Goal: Task Accomplishment & Management: Manage account settings

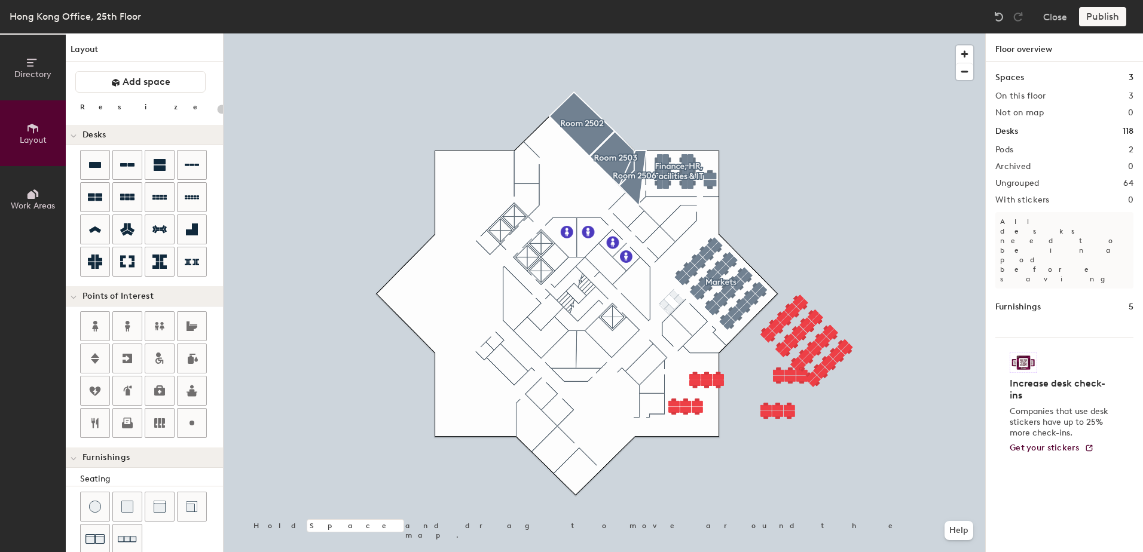
scroll to position [23, 0]
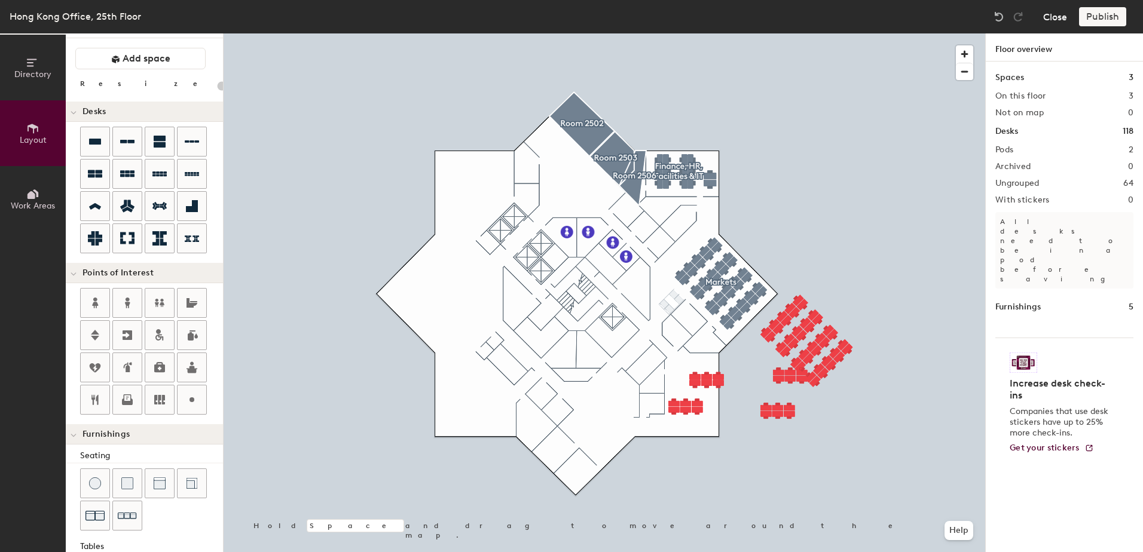
click at [1046, 17] on button "Close" at bounding box center [1055, 16] width 24 height 19
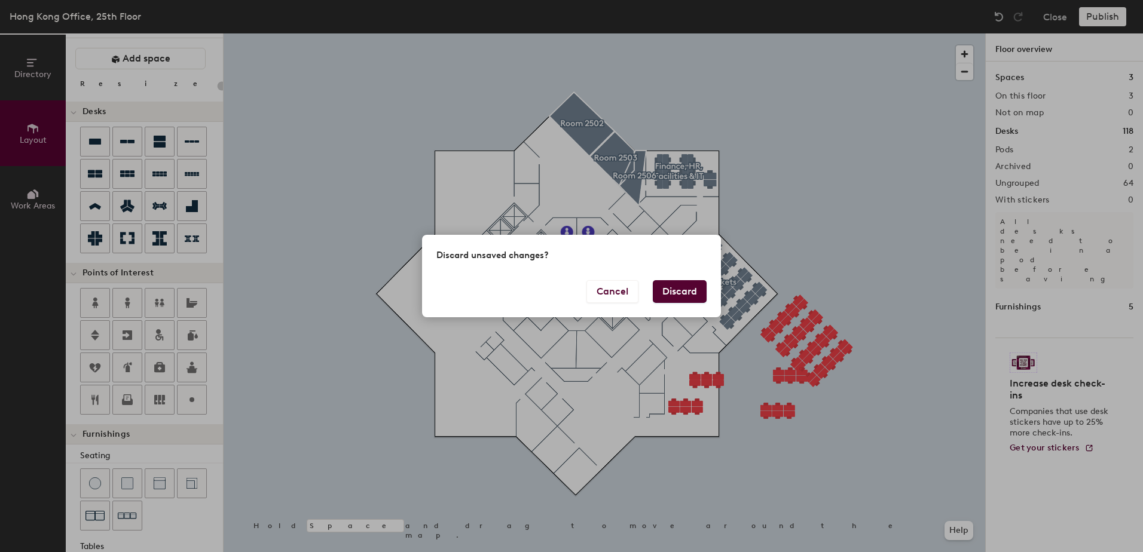
click at [678, 291] on button "Discard" at bounding box center [680, 291] width 54 height 23
type input "20"
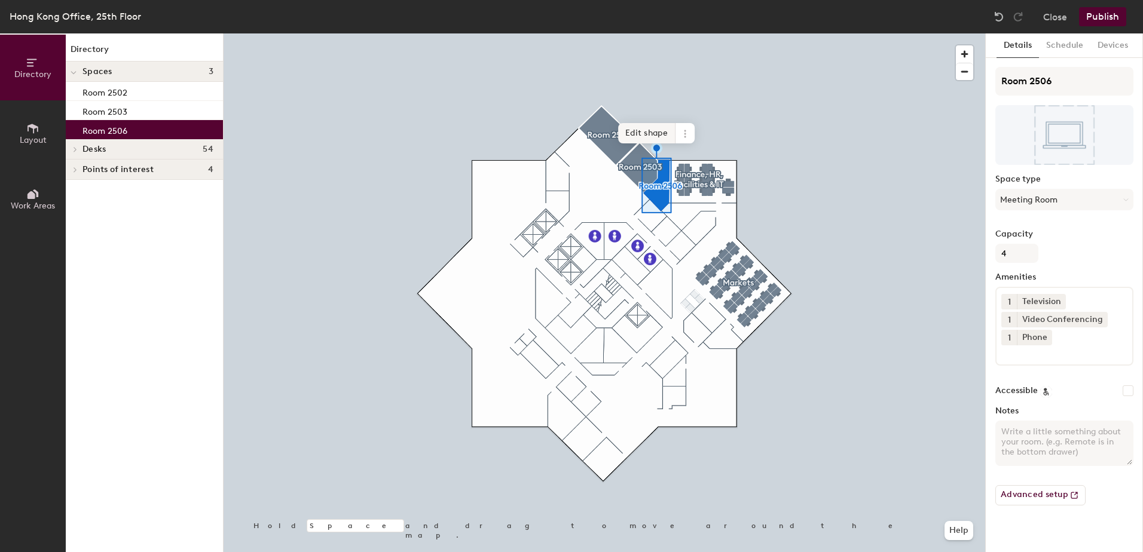
click at [652, 131] on span "Edit shape" at bounding box center [646, 133] width 57 height 20
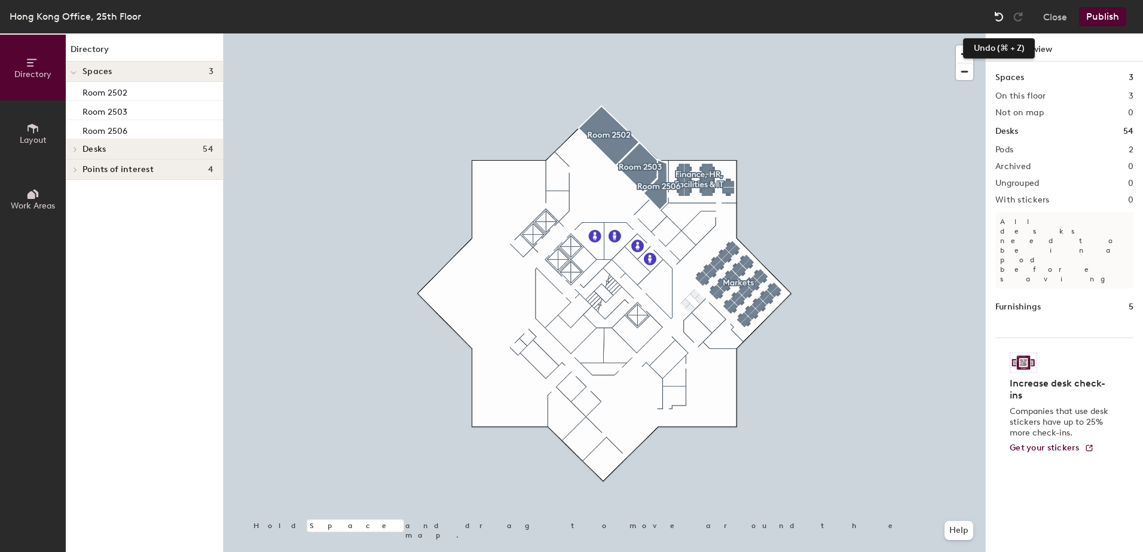
click at [996, 20] on img at bounding box center [999, 17] width 12 height 12
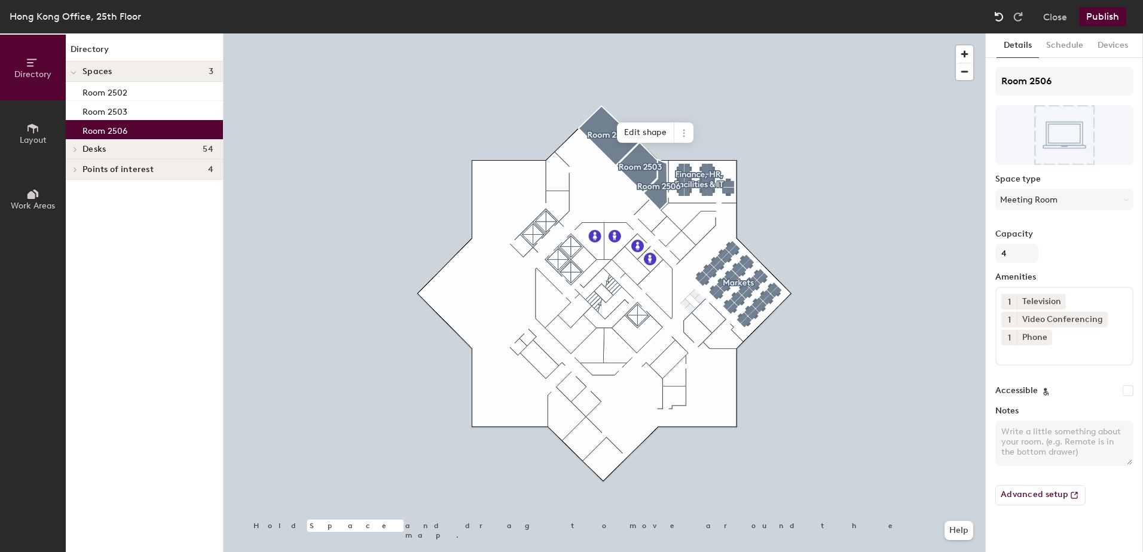
click at [996, 19] on img at bounding box center [999, 17] width 12 height 12
click at [758, 33] on div at bounding box center [604, 33] width 761 height 0
click at [650, 139] on span "Edit shape" at bounding box center [645, 133] width 57 height 20
click at [648, 130] on span "Edit shape" at bounding box center [645, 133] width 57 height 20
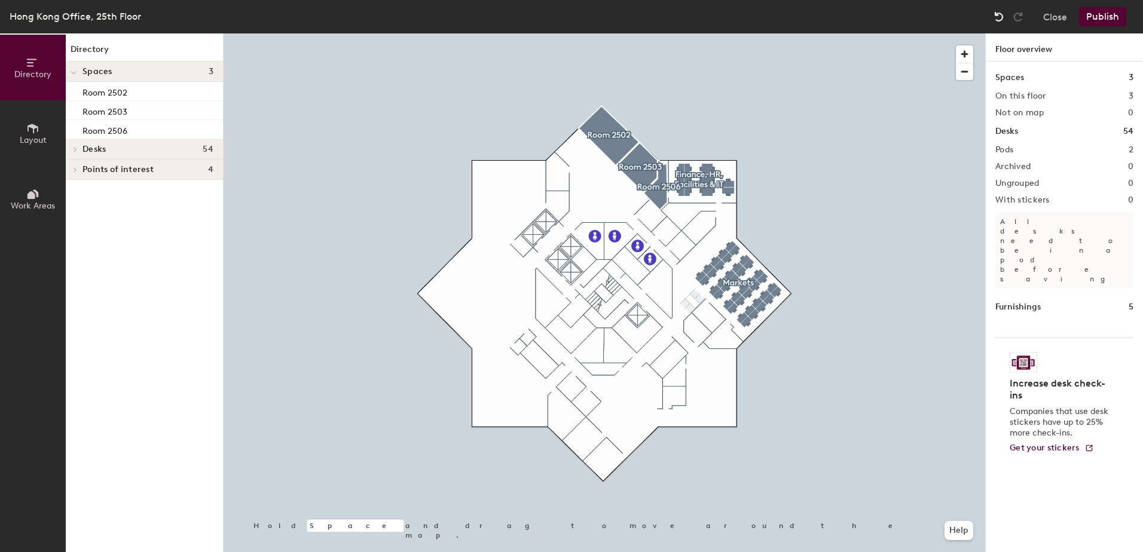
click at [1001, 13] on img at bounding box center [999, 17] width 12 height 12
click at [994, 18] on img at bounding box center [999, 17] width 12 height 12
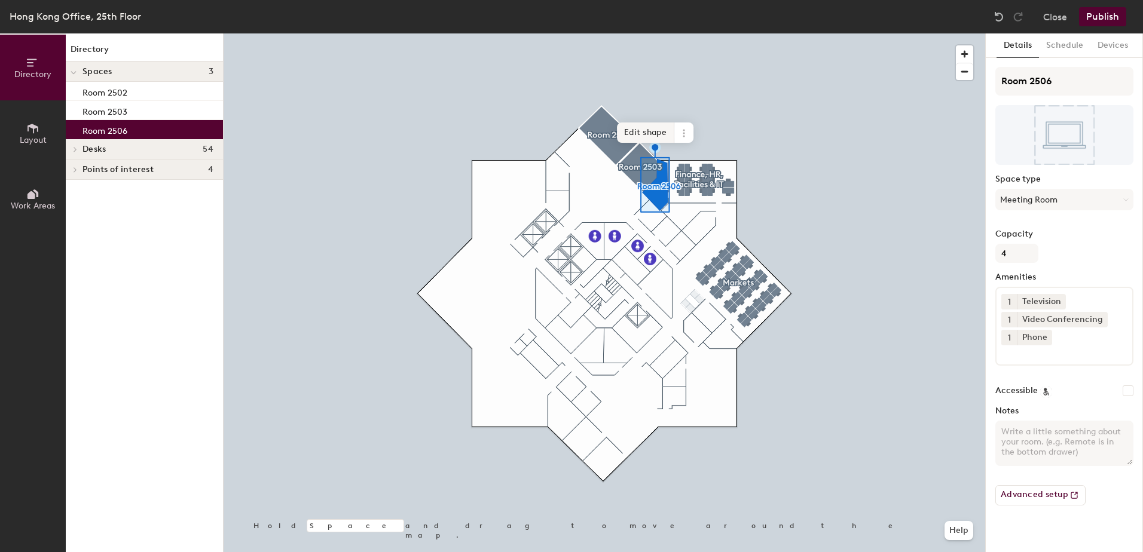
click at [648, 128] on span "Edit shape" at bounding box center [645, 133] width 57 height 20
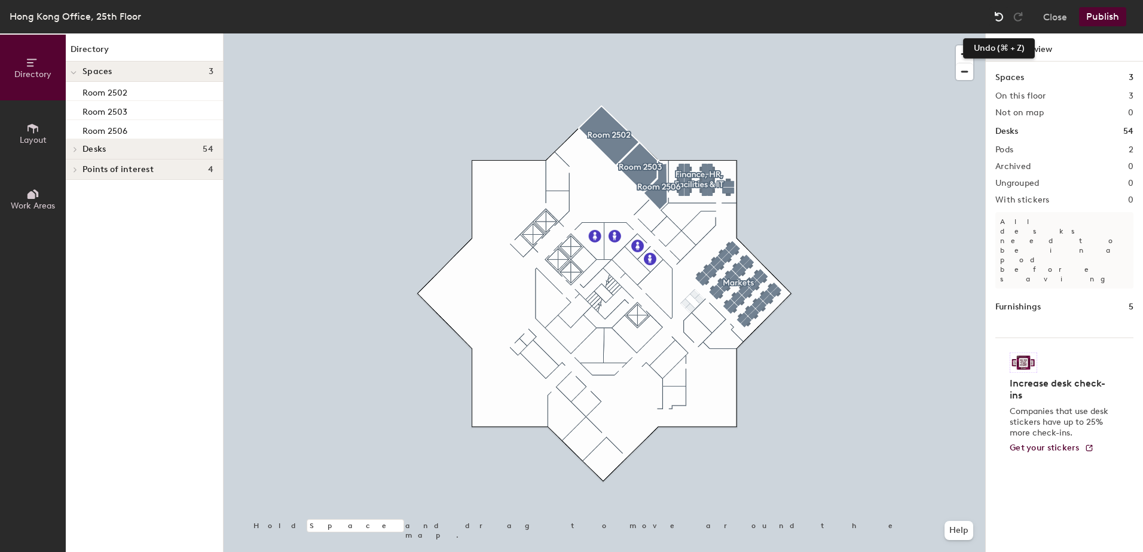
click at [1000, 16] on img at bounding box center [999, 17] width 12 height 12
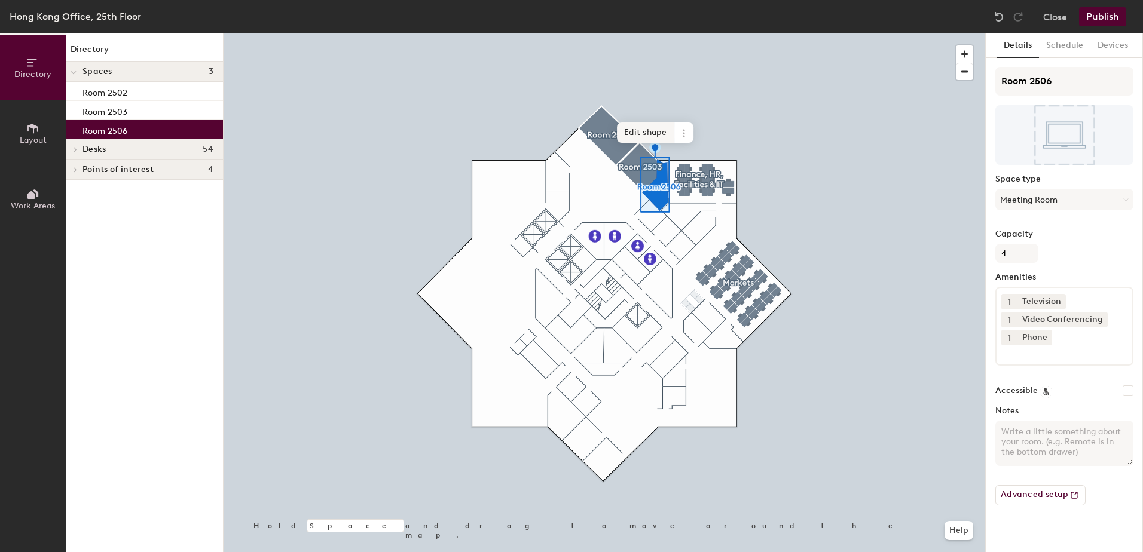
click at [645, 131] on span "Edit shape" at bounding box center [645, 133] width 57 height 20
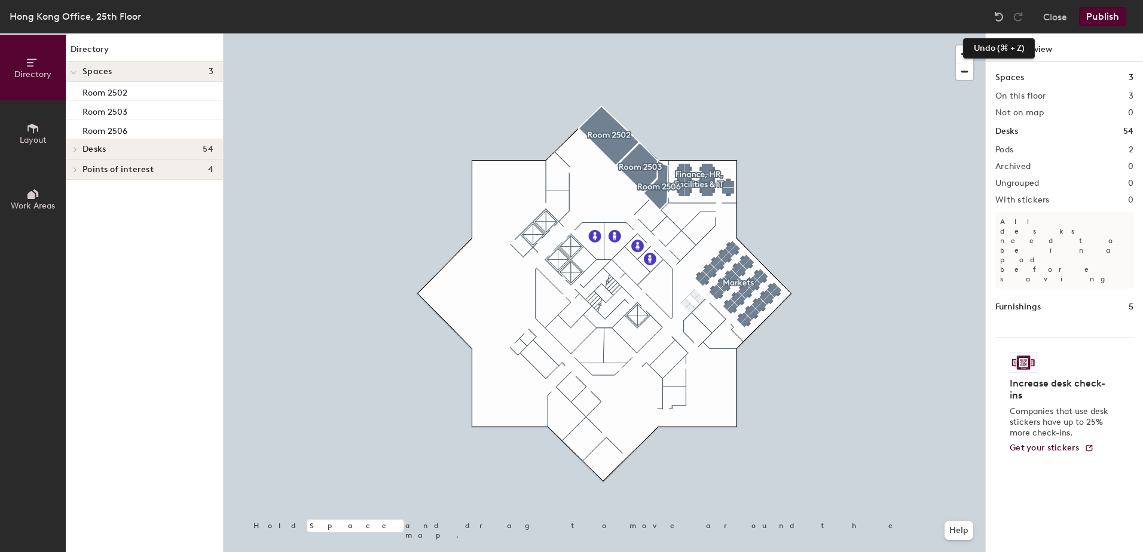
drag, startPoint x: 1000, startPoint y: 11, endPoint x: 987, endPoint y: 10, distance: 13.8
click at [1000, 10] on div at bounding box center [998, 16] width 19 height 19
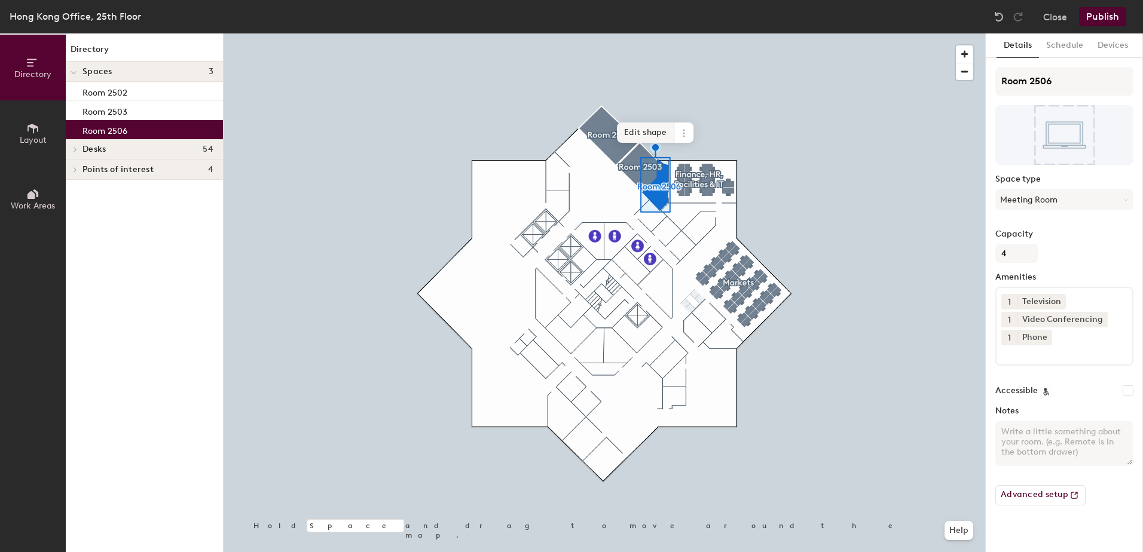
click at [650, 134] on span "Edit shape" at bounding box center [645, 133] width 57 height 20
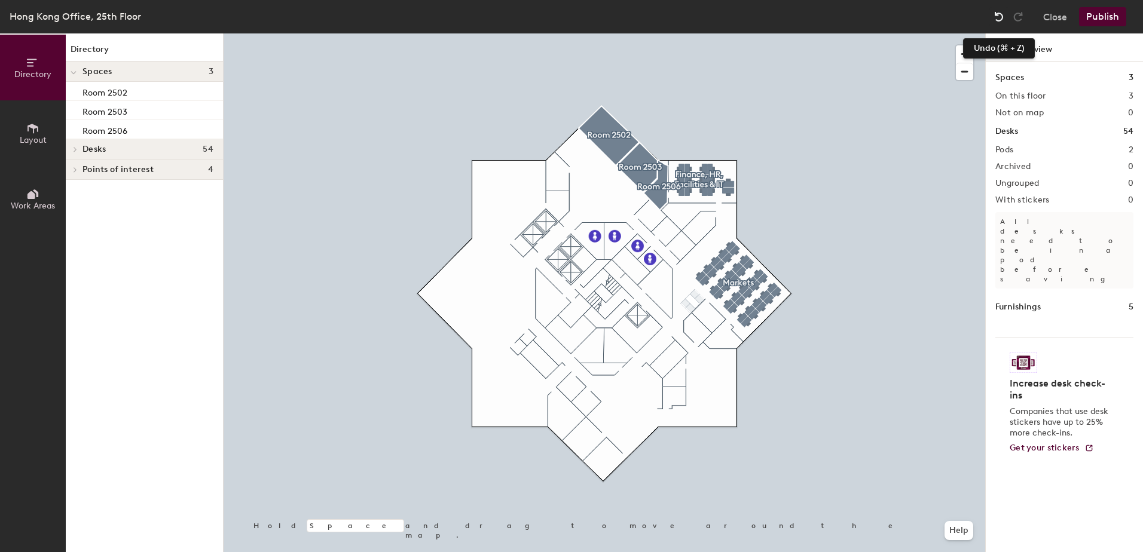
click at [999, 11] on img at bounding box center [999, 17] width 12 height 12
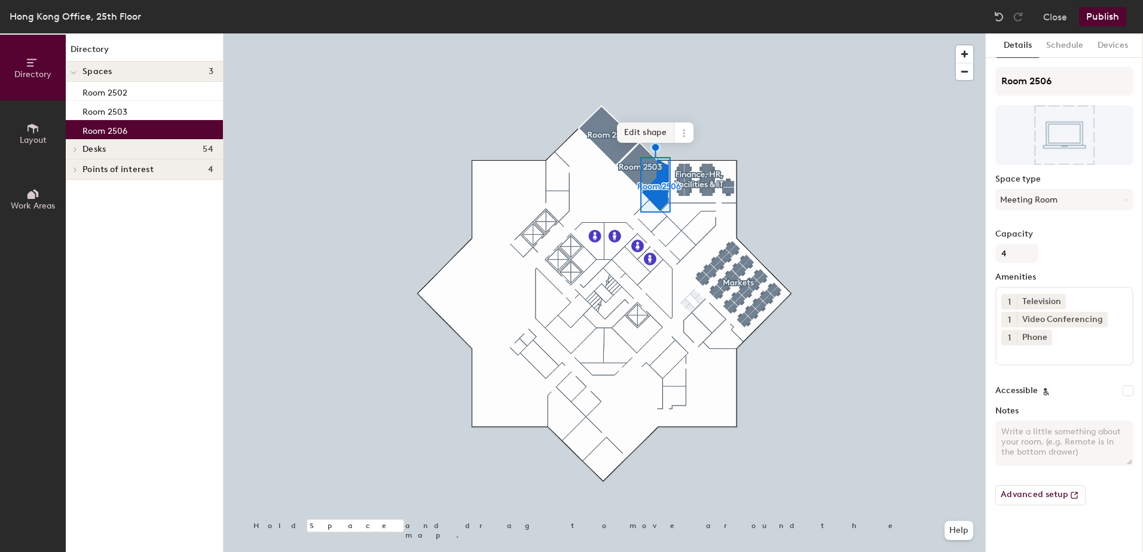
click at [654, 142] on span "Edit shape" at bounding box center [645, 133] width 57 height 20
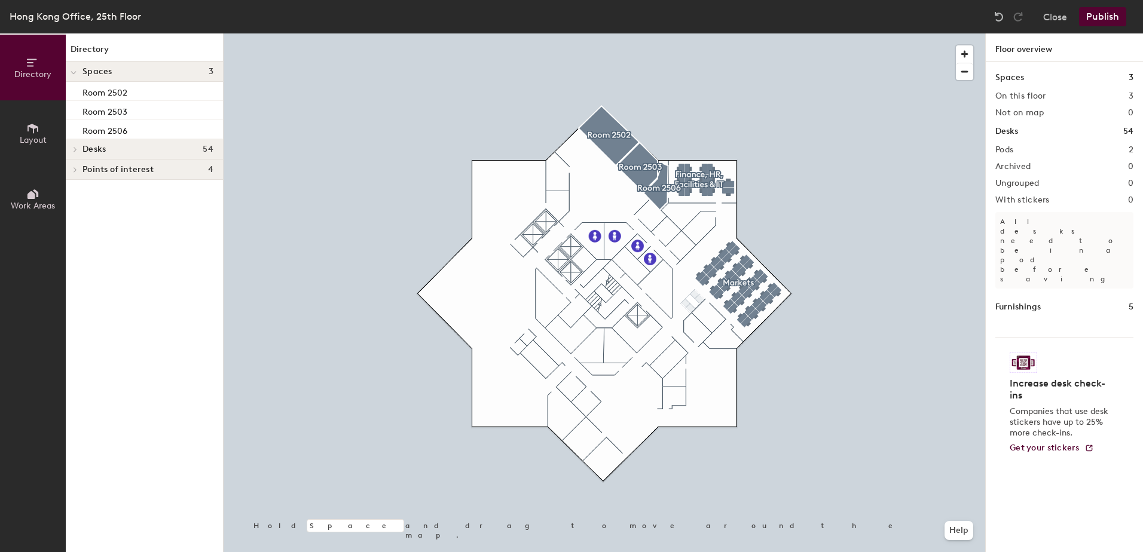
drag, startPoint x: 995, startPoint y: 17, endPoint x: 971, endPoint y: 11, distance: 25.1
click at [995, 16] on img at bounding box center [999, 17] width 12 height 12
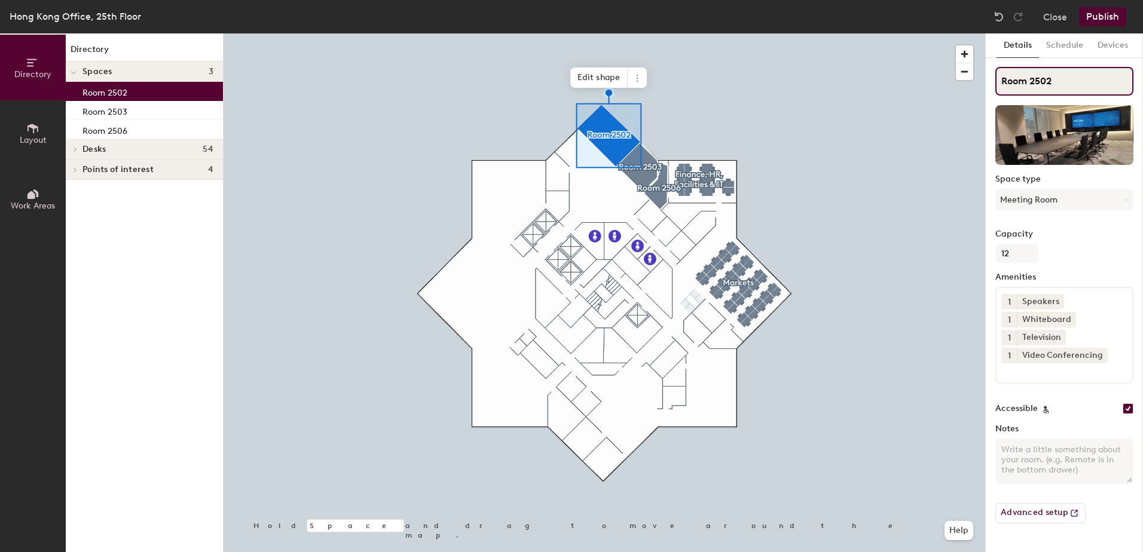
click at [1040, 81] on input "Room 2502" at bounding box center [1064, 81] width 138 height 29
type input "Room 25.02"
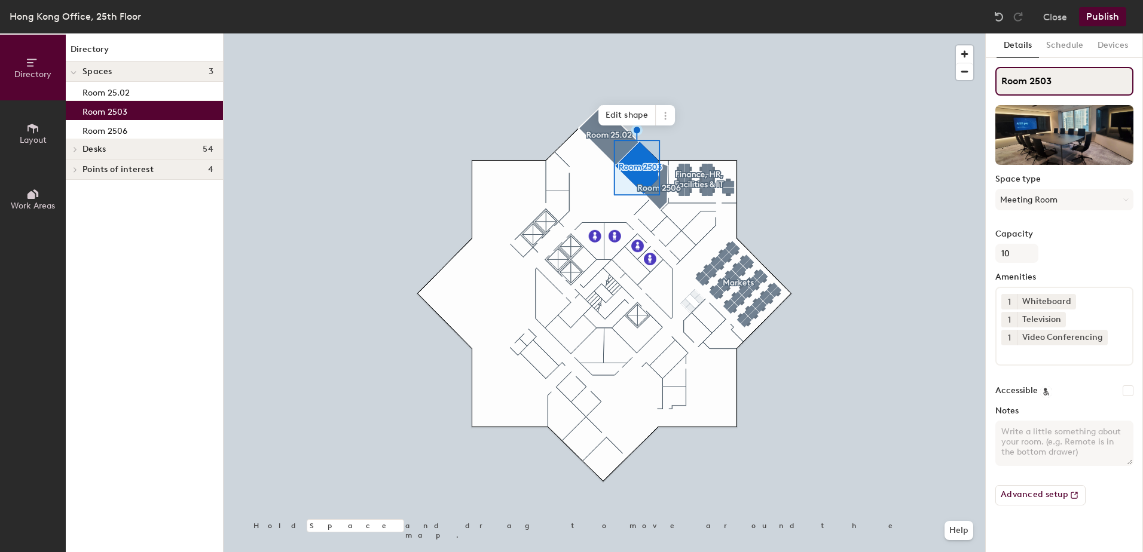
click at [1039, 79] on input "Room 2503" at bounding box center [1064, 81] width 138 height 29
type input "Room 25.03"
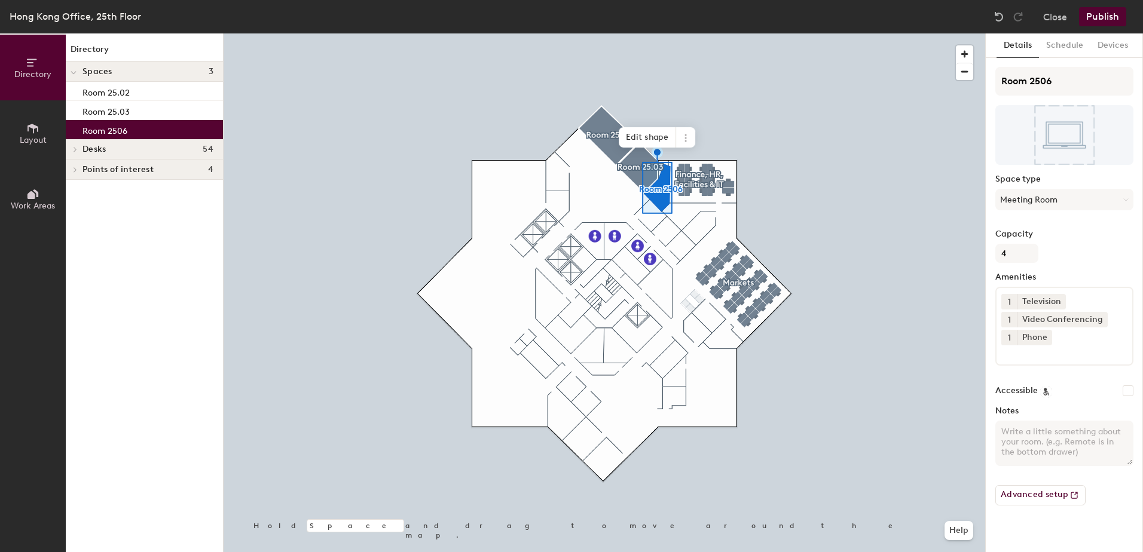
click at [653, 135] on span "Edit shape" at bounding box center [647, 137] width 57 height 20
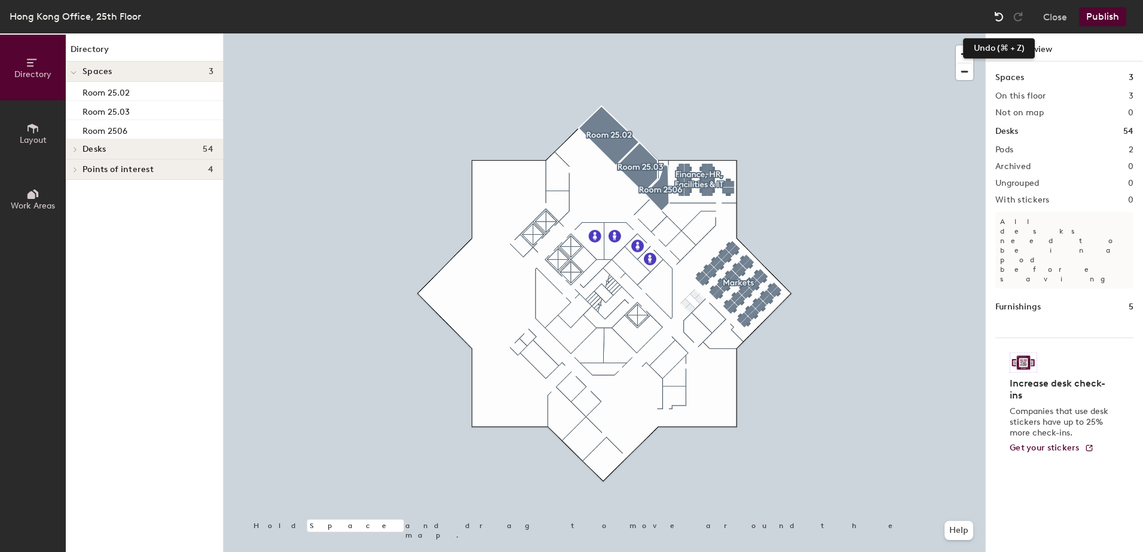
click at [994, 13] on img at bounding box center [999, 17] width 12 height 12
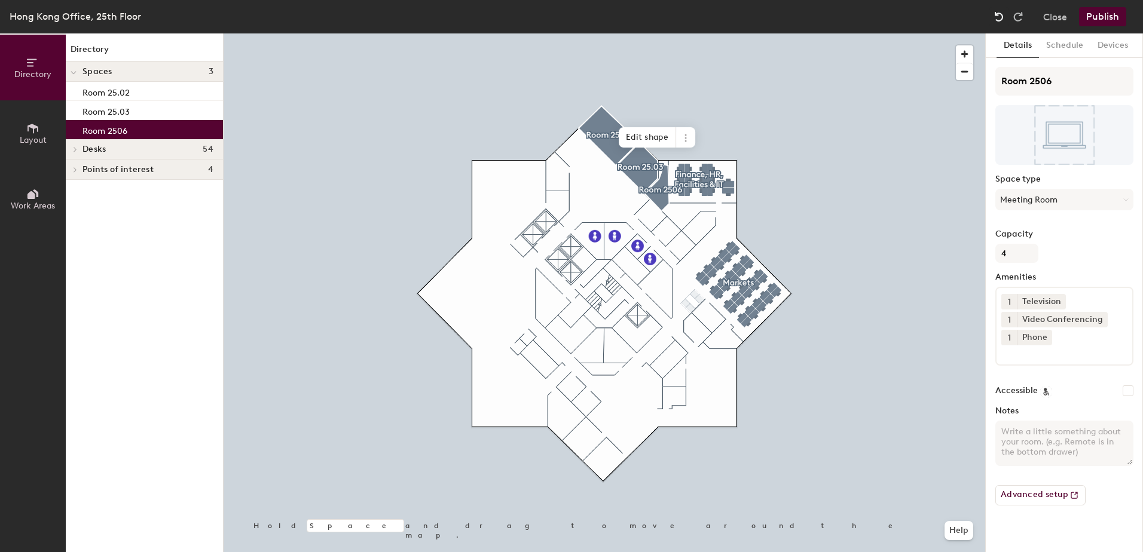
click at [994, 13] on img at bounding box center [999, 17] width 12 height 12
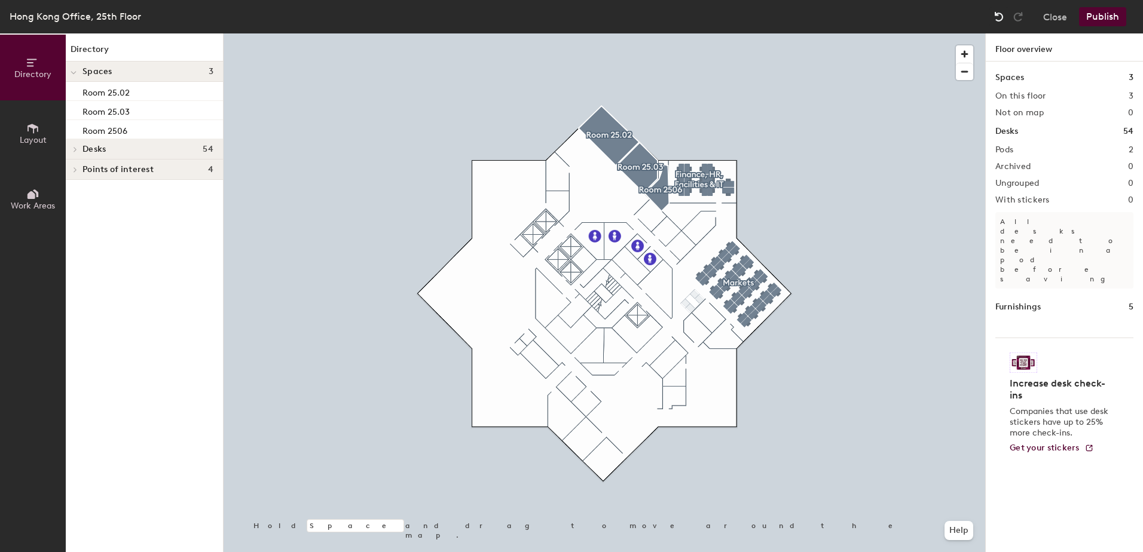
click at [1000, 14] on img at bounding box center [999, 17] width 12 height 12
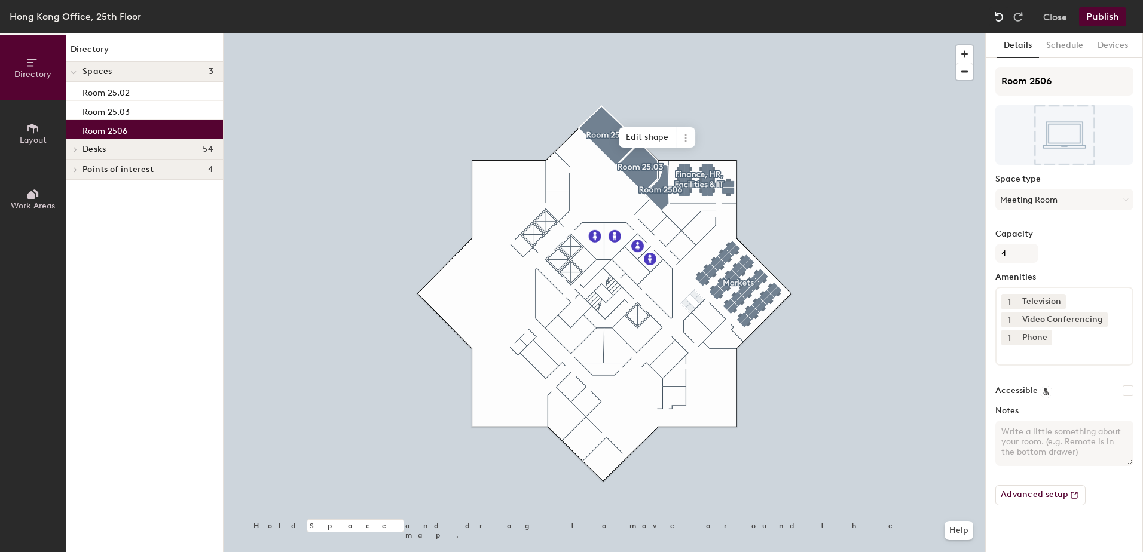
click at [1000, 14] on img at bounding box center [999, 17] width 12 height 12
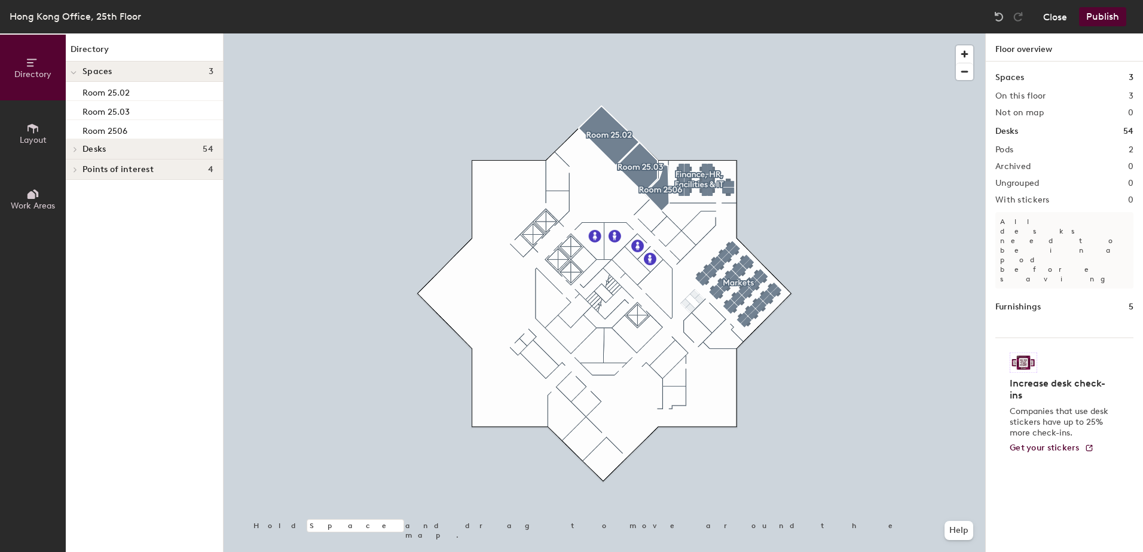
click at [1062, 10] on button "Close" at bounding box center [1055, 16] width 24 height 19
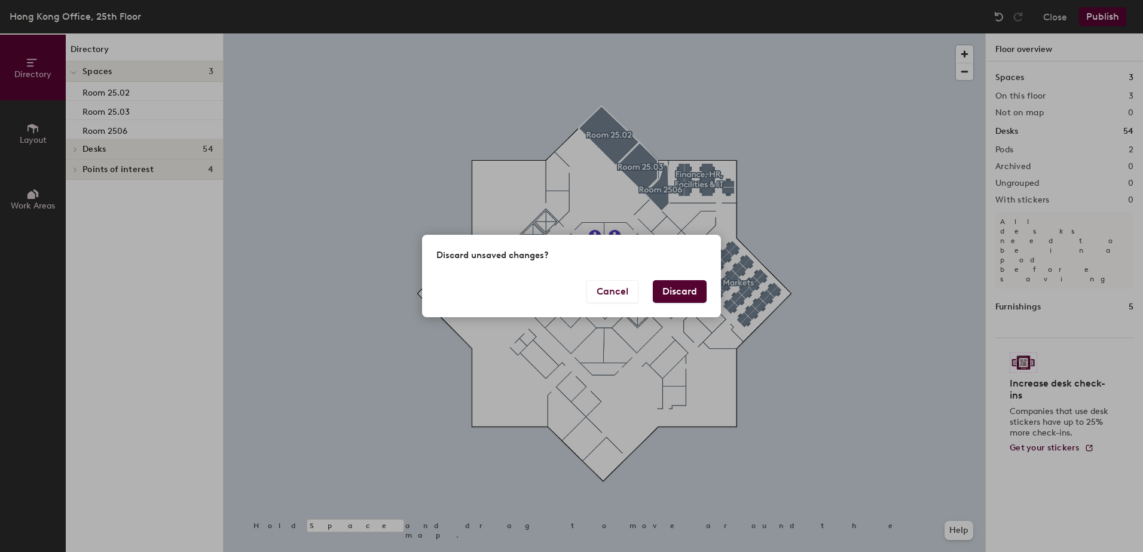
click at [665, 290] on button "Discard" at bounding box center [680, 291] width 54 height 23
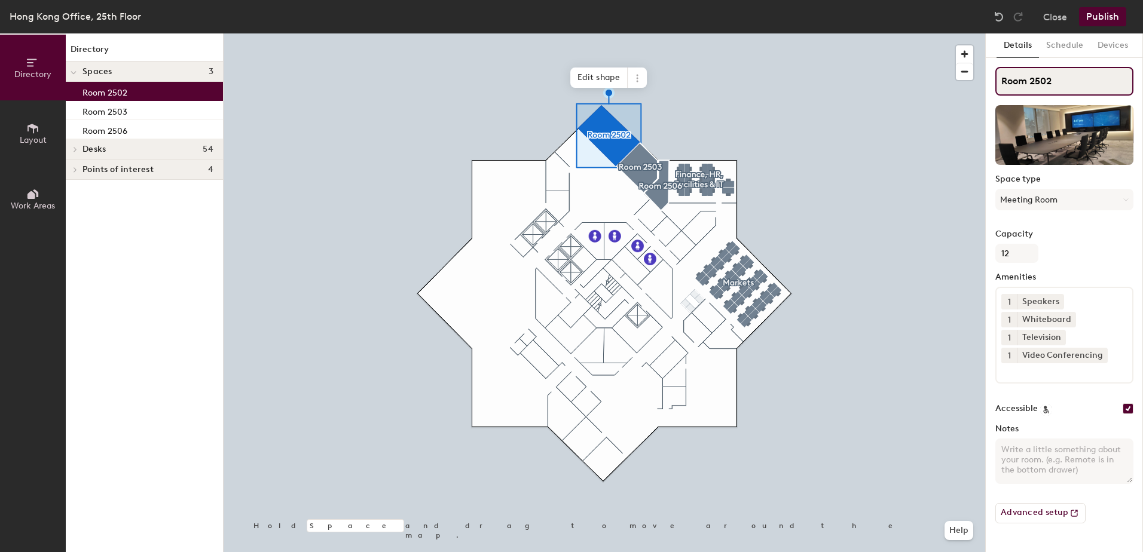
click at [1042, 80] on input "Room 2502" at bounding box center [1064, 81] width 138 height 29
type input "Room 25.02"
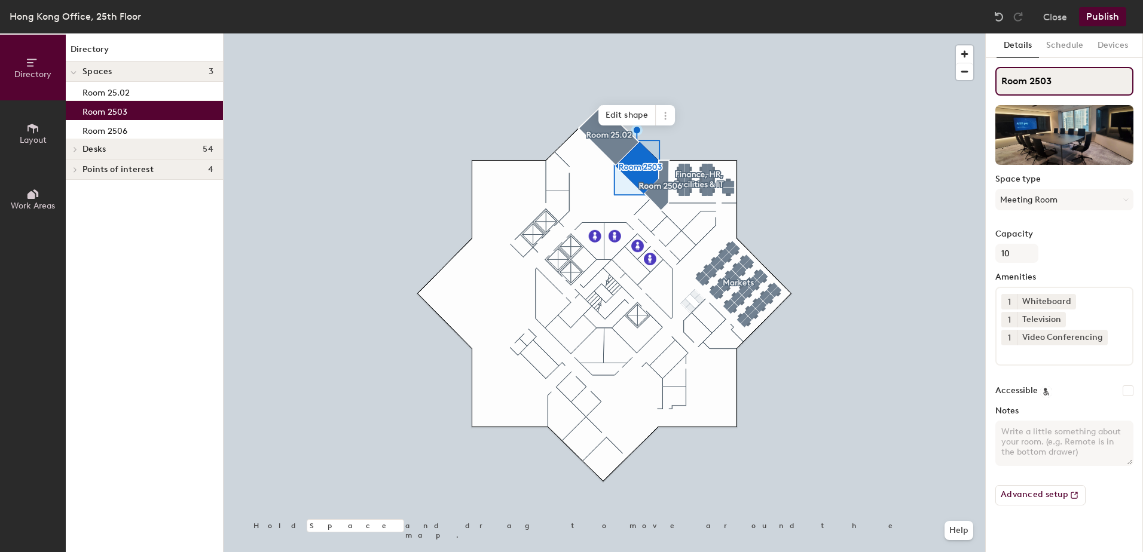
click at [1040, 82] on input "Room 2503" at bounding box center [1064, 81] width 138 height 29
type input "Room 25.03"
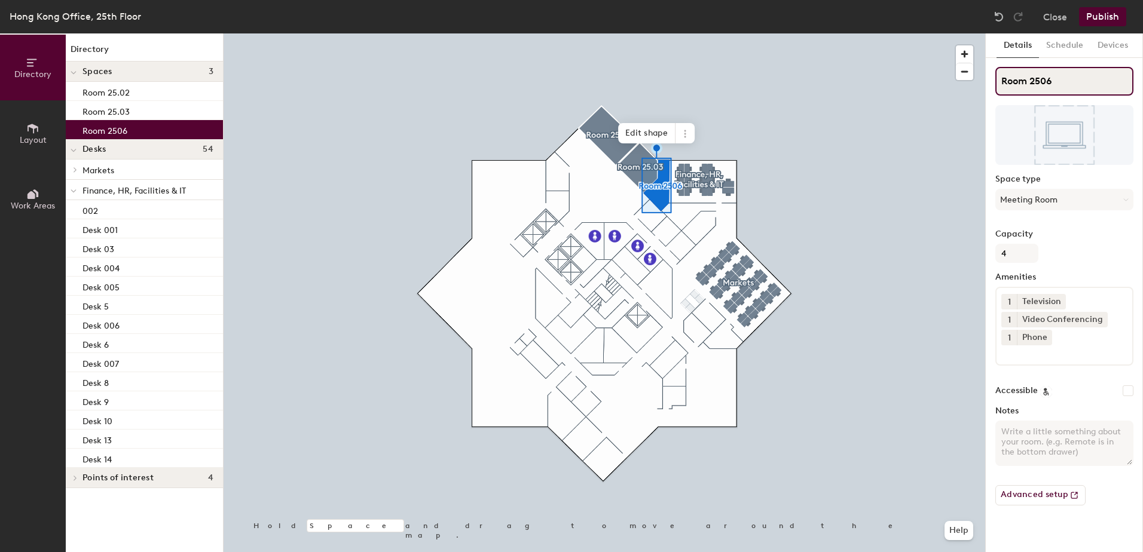
click at [1040, 77] on input "Room 2506" at bounding box center [1064, 81] width 138 height 29
type input "Room 25.06"
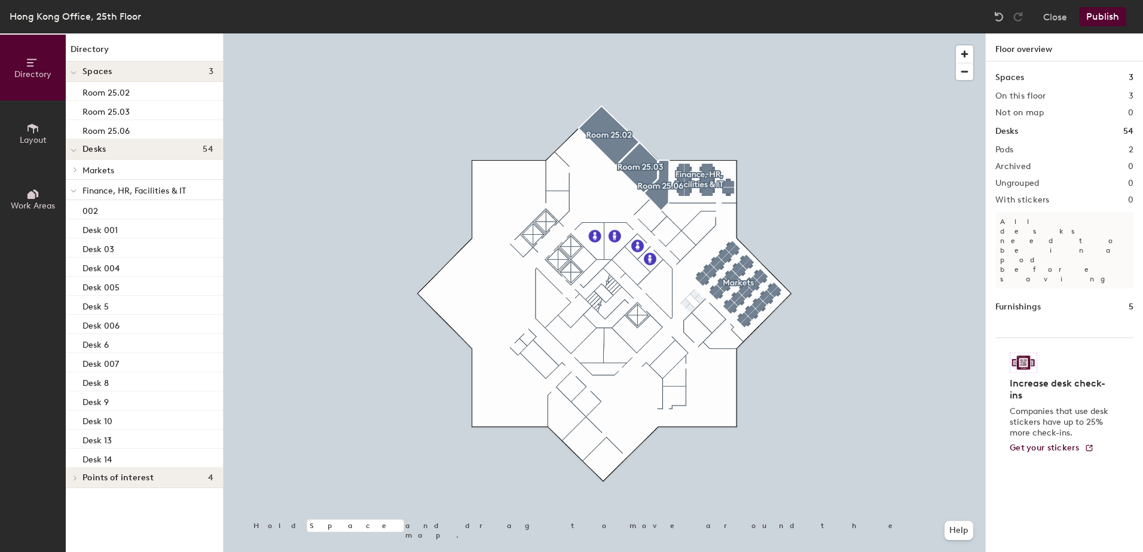
click at [33, 126] on icon at bounding box center [32, 129] width 11 height 10
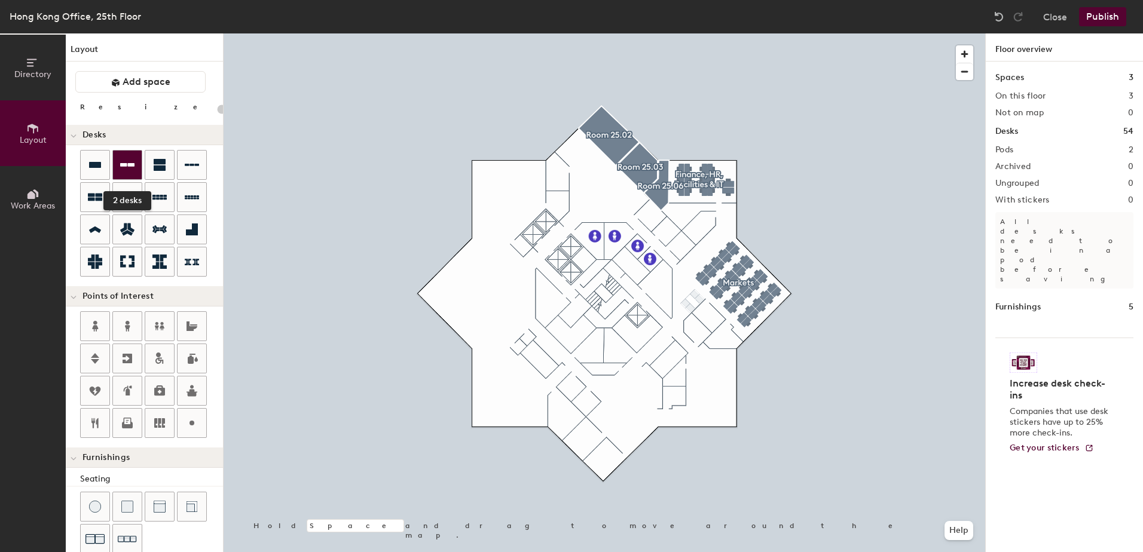
click at [128, 173] on div at bounding box center [127, 165] width 29 height 29
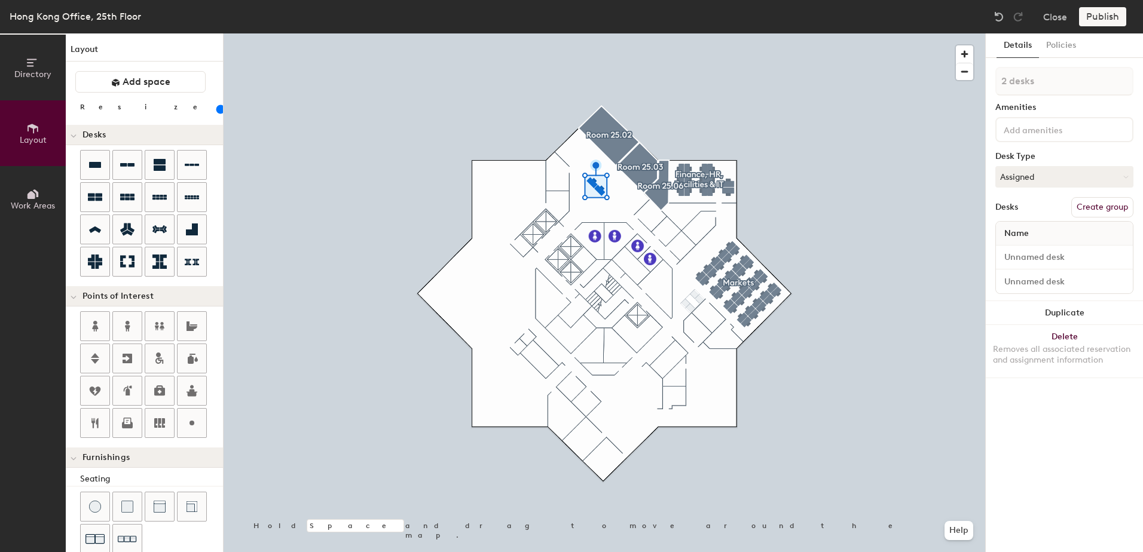
click at [1109, 206] on button "Create group" at bounding box center [1102, 207] width 62 height 20
type input "100"
type input "Pod"
type input "100"
type input "P"
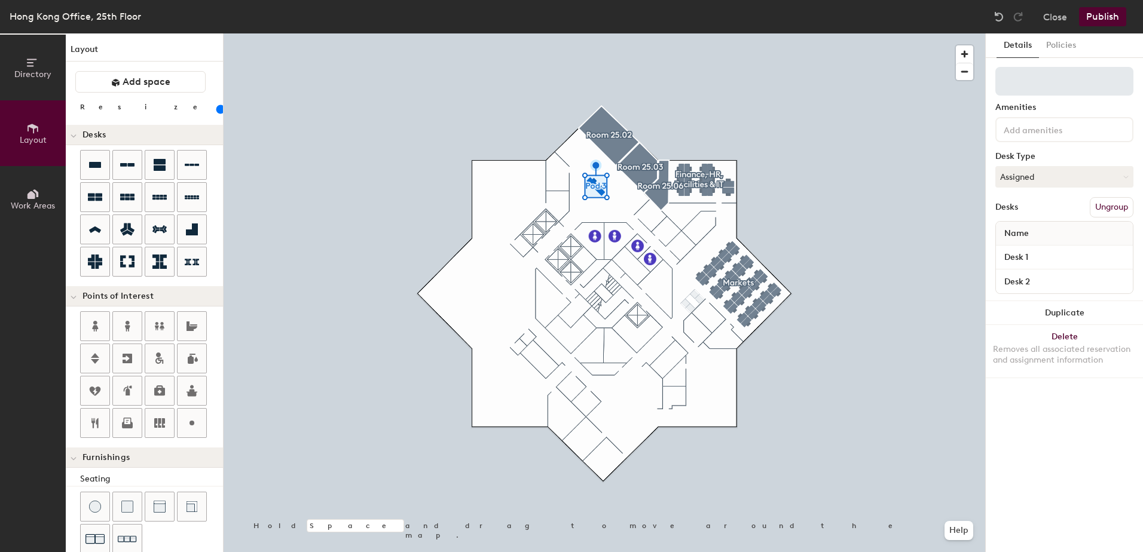
type input "100"
type input "R"
type input "100"
type input "Re"
type input "100"
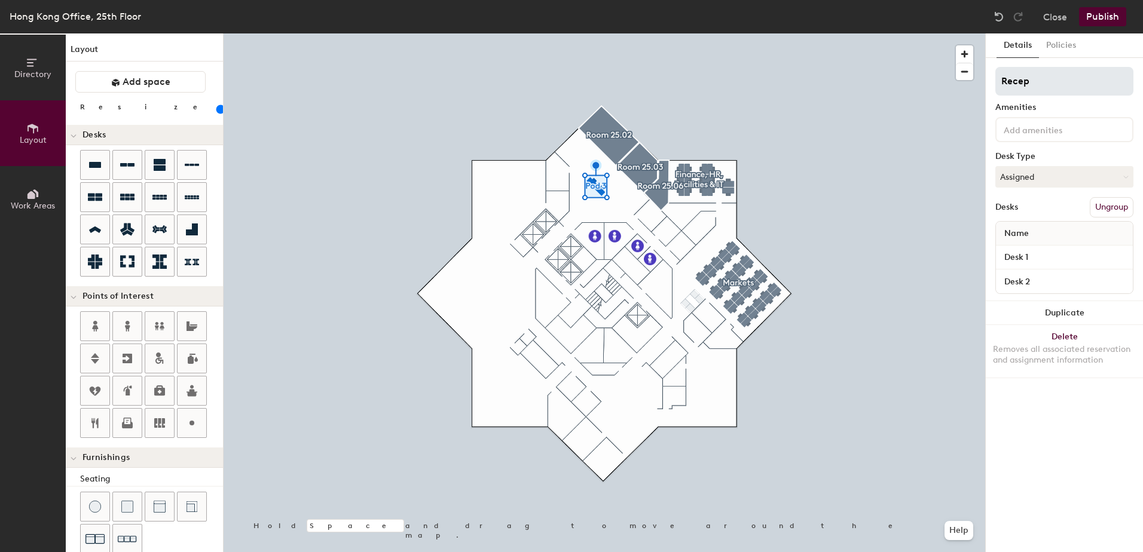
type input "Recept"
type input "100"
type input "Receptio"
type input "100"
type input "Reception"
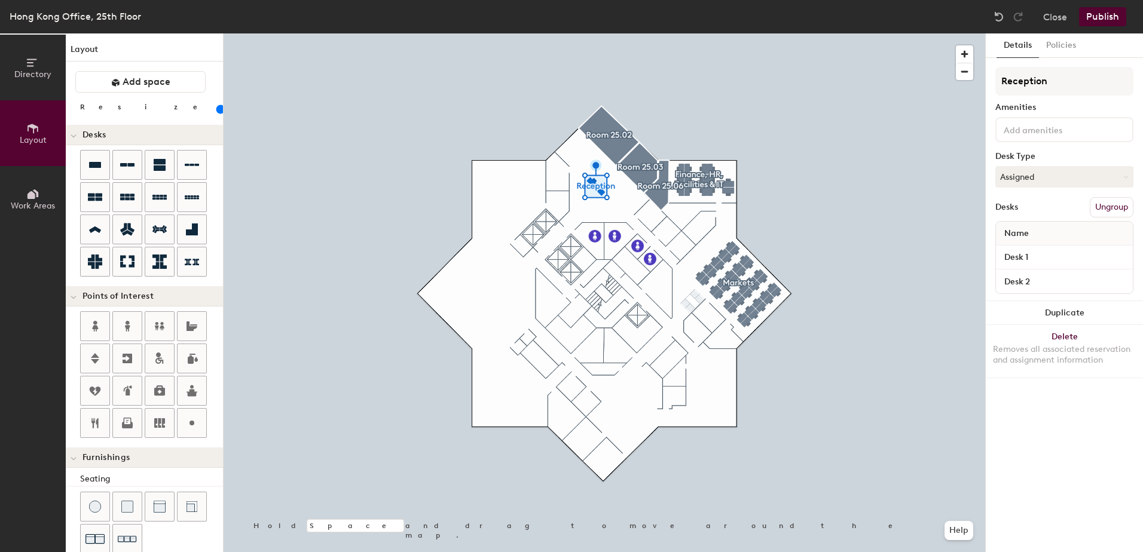
type input "100"
type input "Reception"
type input "100"
click at [1039, 256] on input "Desk 1" at bounding box center [1064, 257] width 132 height 17
type input "Desk"
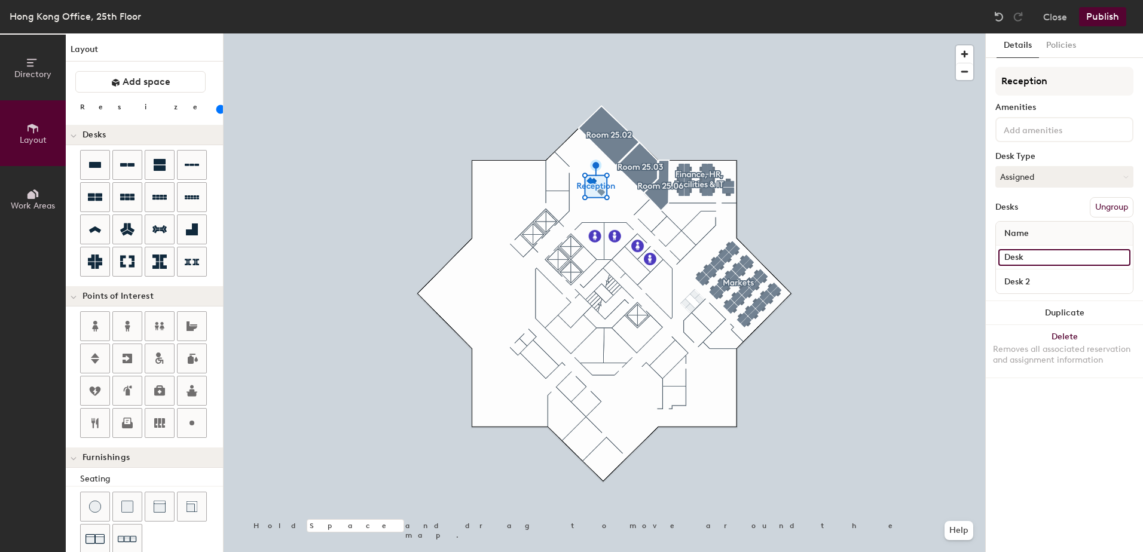
type input "100"
type input "Desk A"
type input "100"
type input "Desk A"
type input "100"
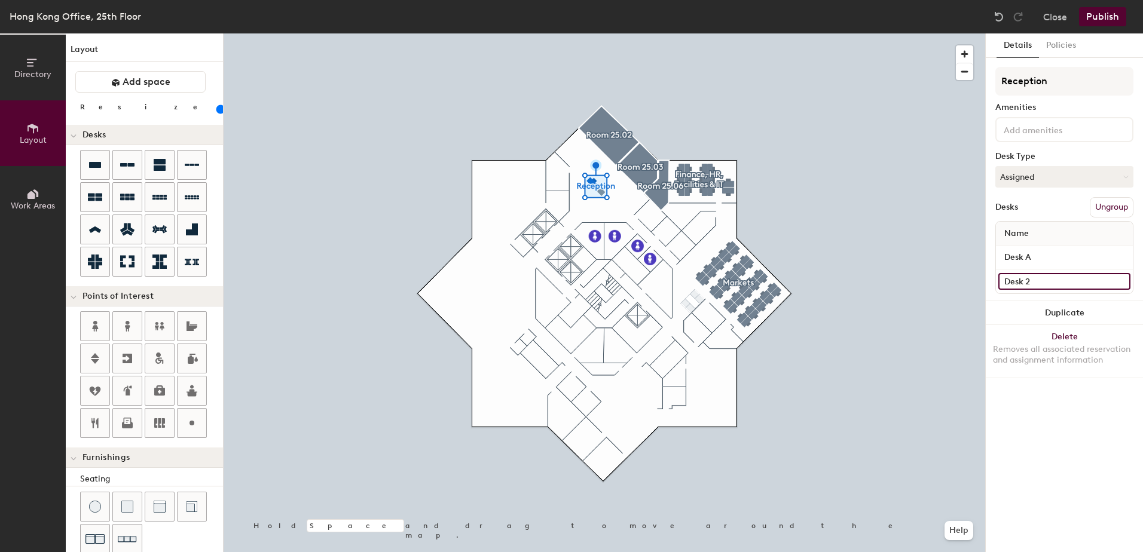
click at [1033, 277] on input "Desk 2" at bounding box center [1064, 281] width 132 height 17
type input "Desk"
type input "100"
type input "Desk B"
type input "100"
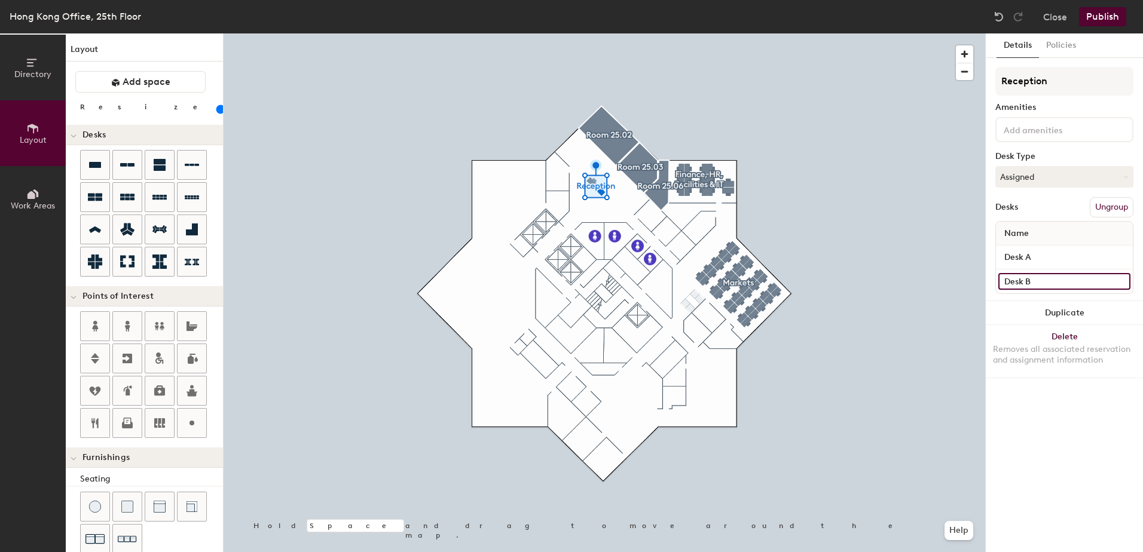
type input "Desk B"
click at [1063, 407] on div "Details Policies Reception Amenities Desk Type Assigned Desks Ungroup Name Desk…" at bounding box center [1064, 292] width 157 height 519
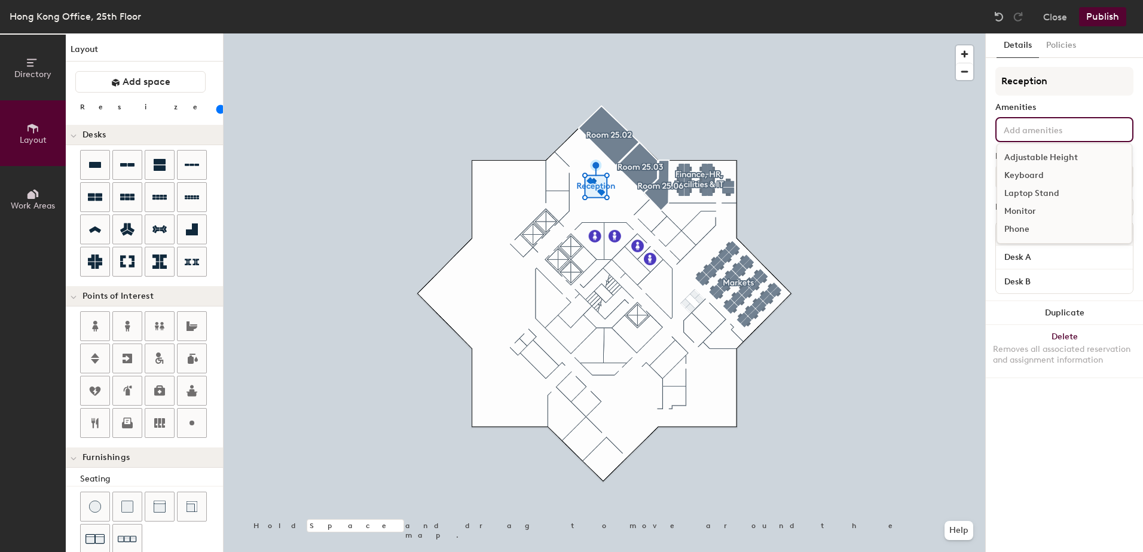
click at [1074, 127] on input at bounding box center [1055, 129] width 108 height 14
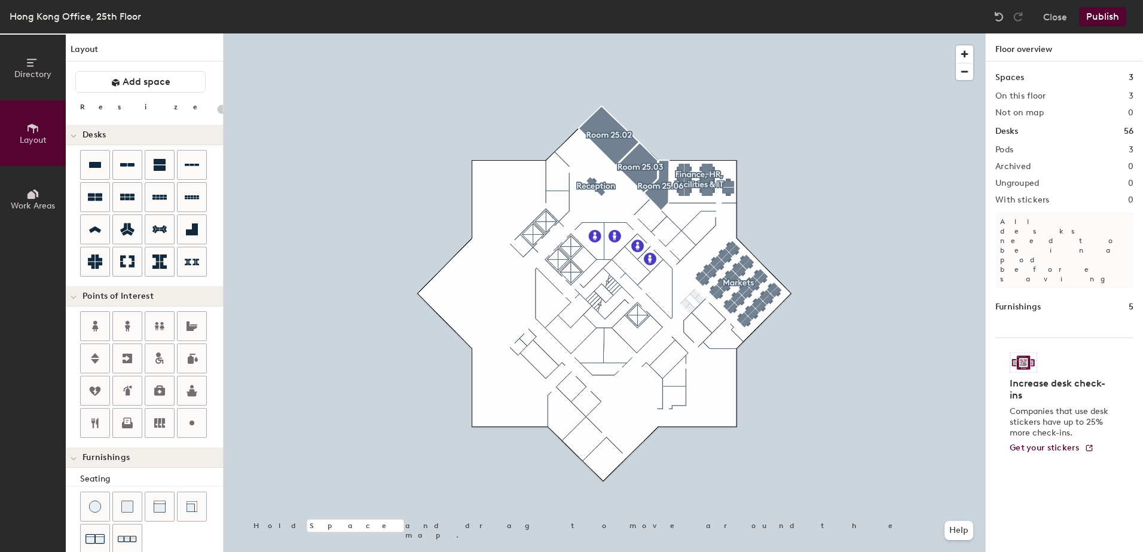
click at [1100, 17] on button "Publish" at bounding box center [1102, 16] width 47 height 19
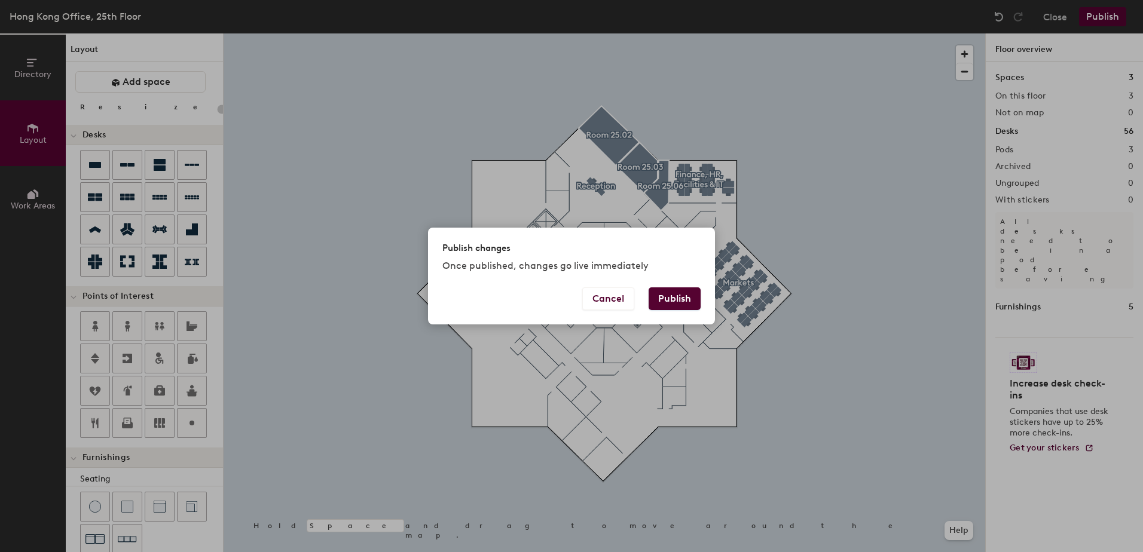
click at [668, 298] on button "Publish" at bounding box center [674, 298] width 52 height 23
type input "20"
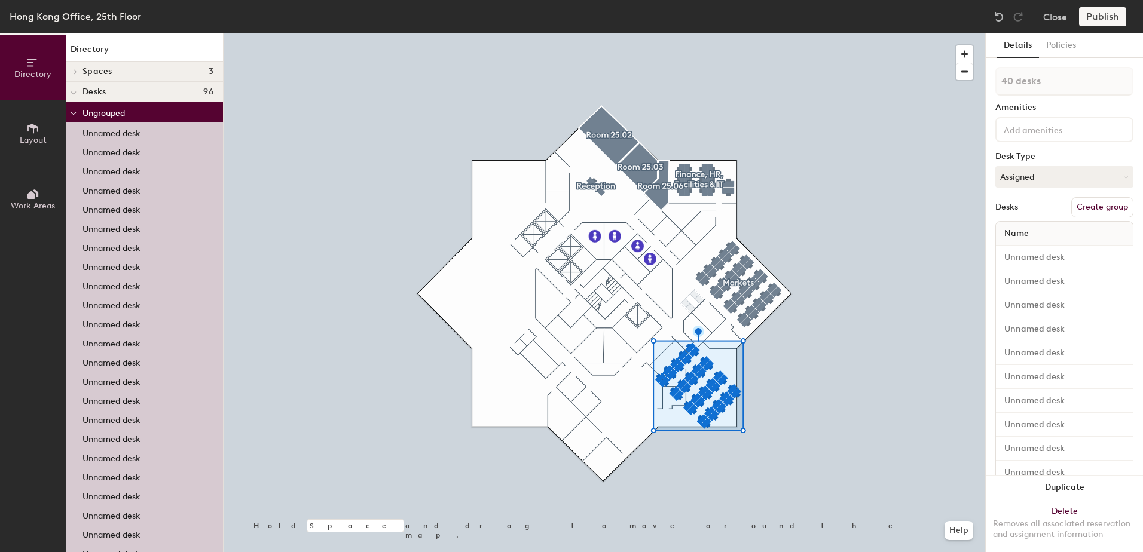
click at [830, 33] on div at bounding box center [604, 33] width 761 height 0
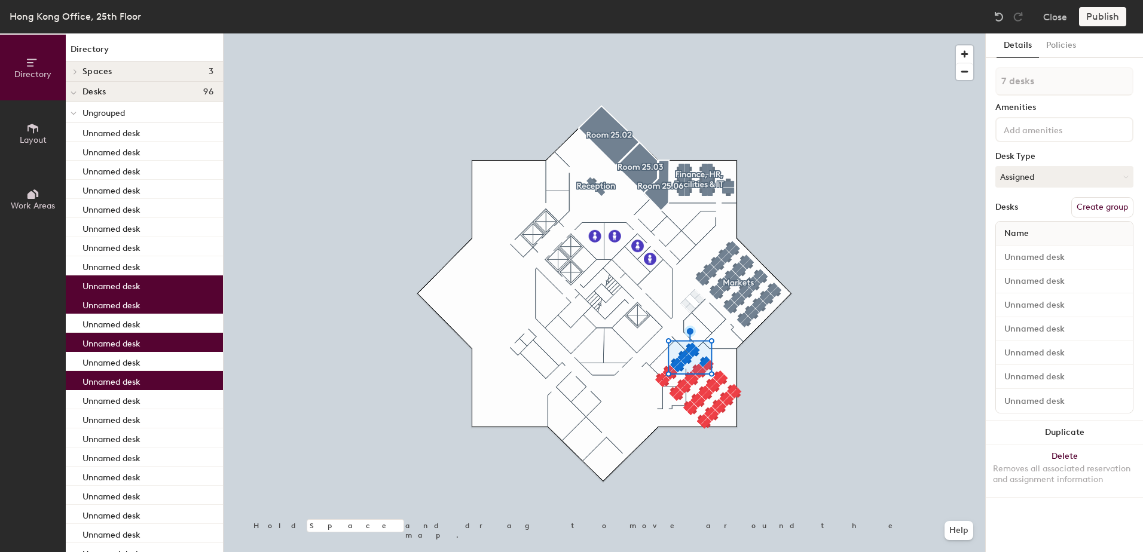
type input "1 desk"
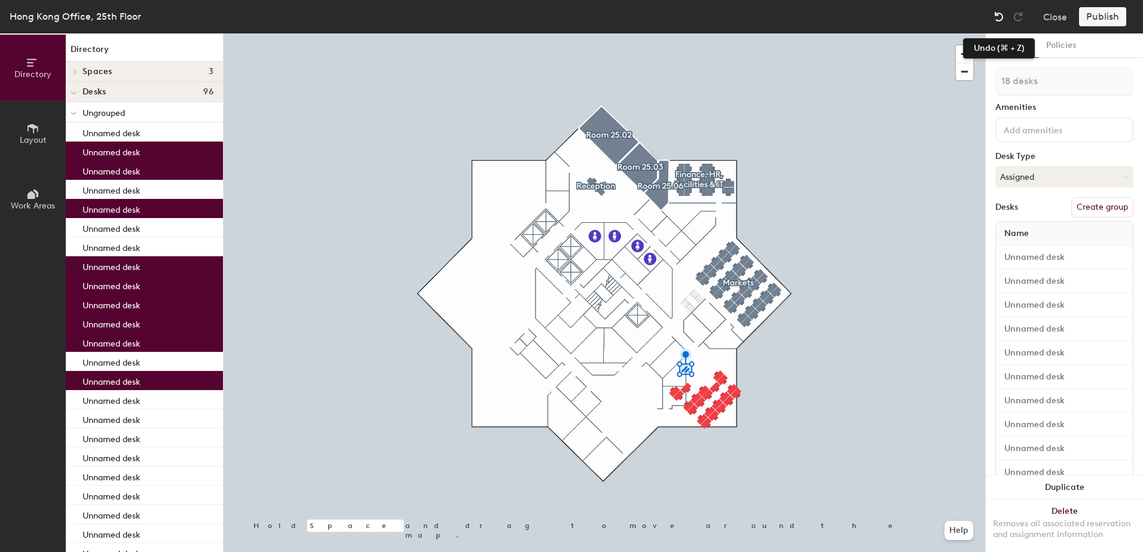
click at [1000, 17] on img at bounding box center [999, 17] width 12 height 12
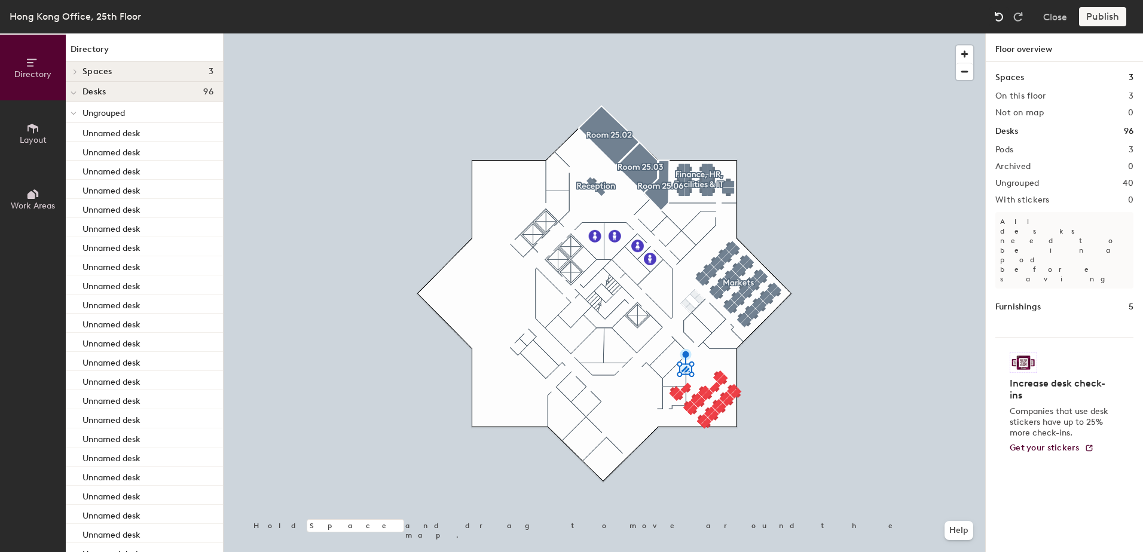
click at [1000, 17] on img at bounding box center [999, 17] width 12 height 12
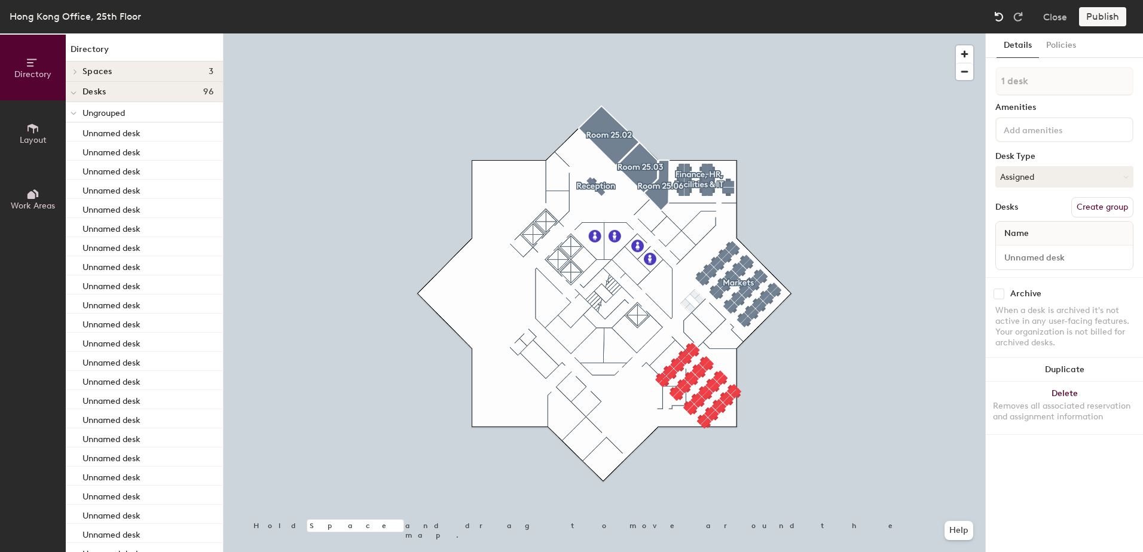
click at [1000, 17] on img at bounding box center [999, 17] width 12 height 12
type input "7 desks"
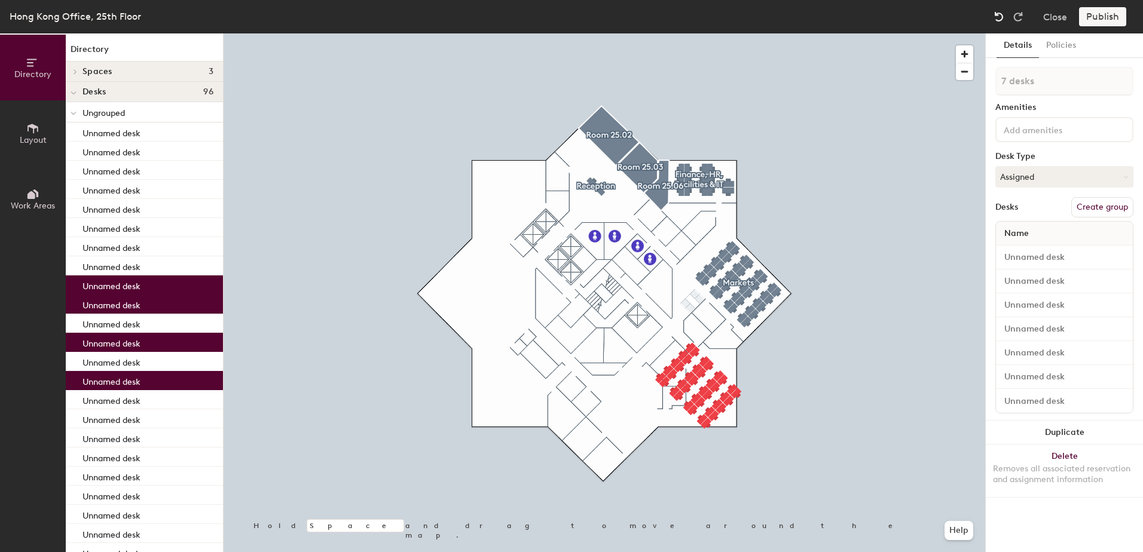
click at [1000, 17] on img at bounding box center [999, 17] width 12 height 12
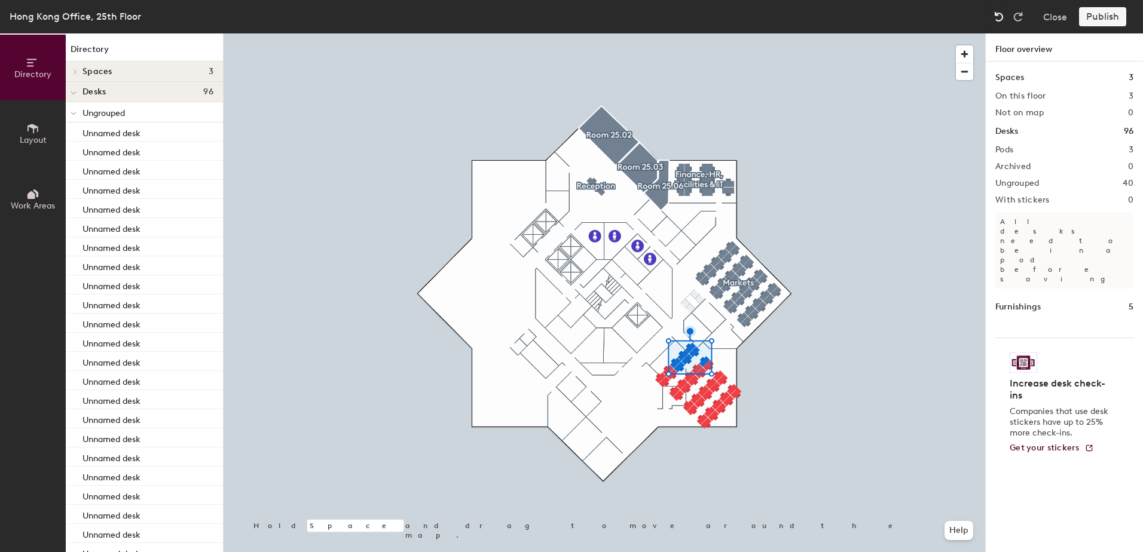
click at [1000, 17] on img at bounding box center [999, 17] width 12 height 12
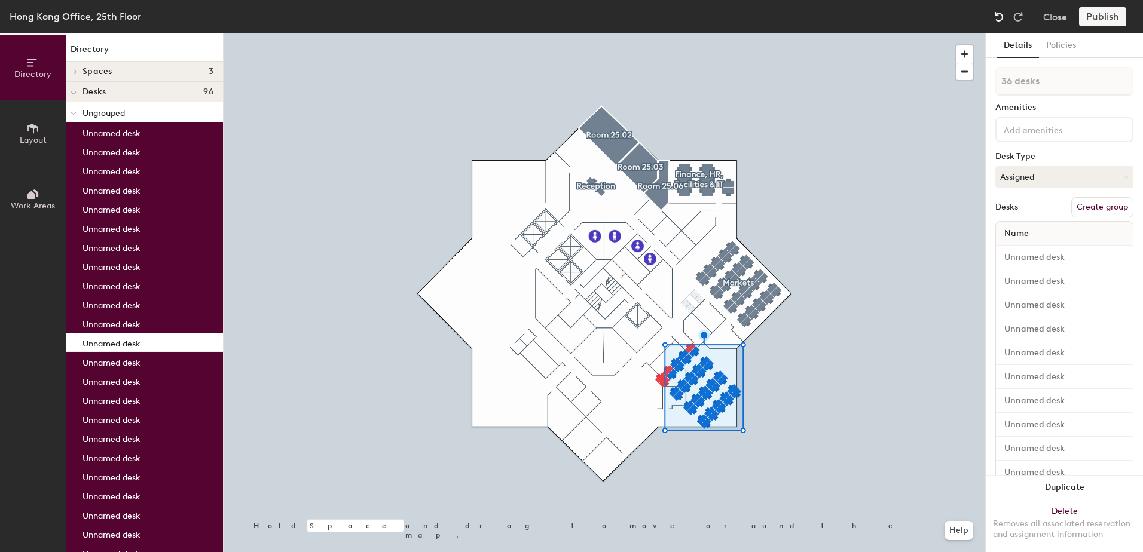
click at [1000, 17] on img at bounding box center [999, 17] width 12 height 12
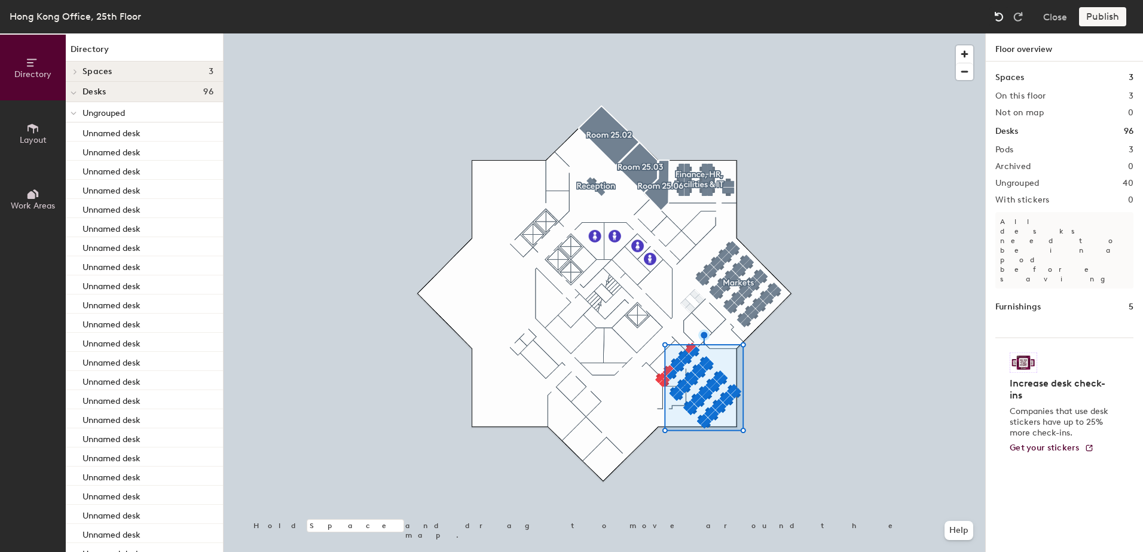
click at [1000, 17] on img at bounding box center [999, 17] width 12 height 12
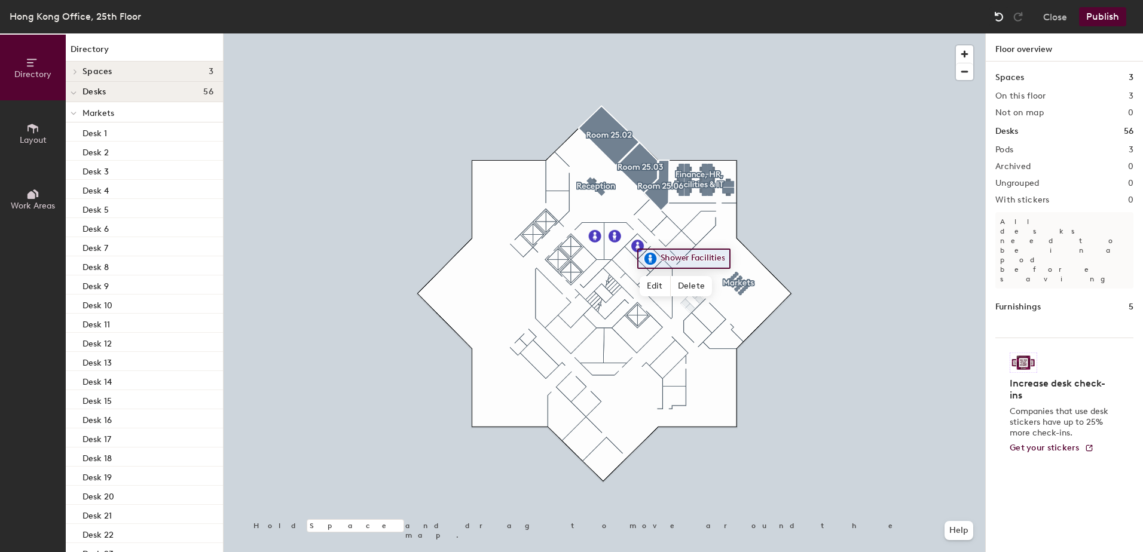
click at [994, 17] on img at bounding box center [999, 17] width 12 height 12
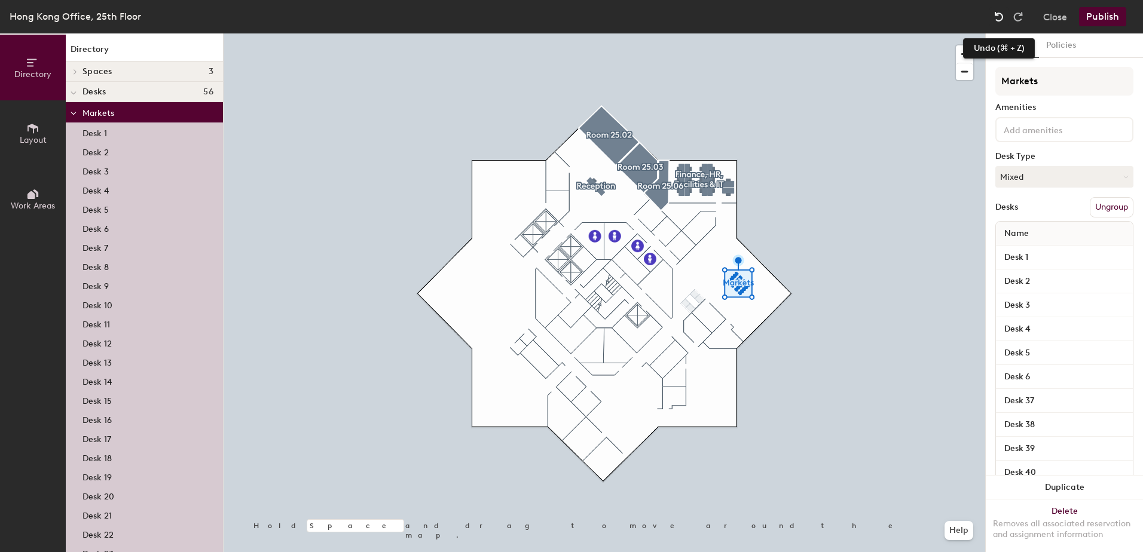
click at [996, 14] on img at bounding box center [999, 17] width 12 height 12
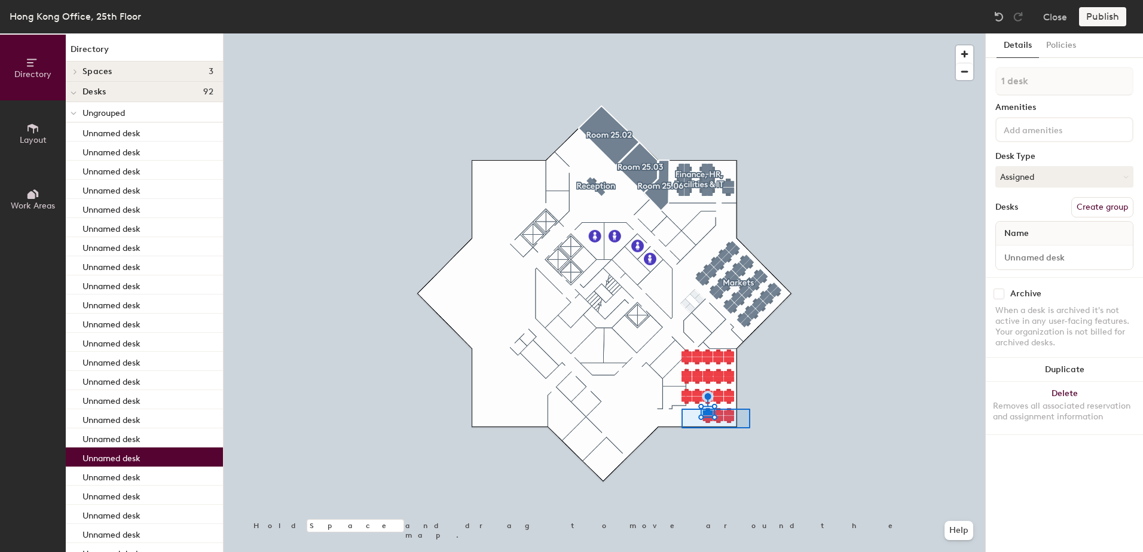
type input "6 desks"
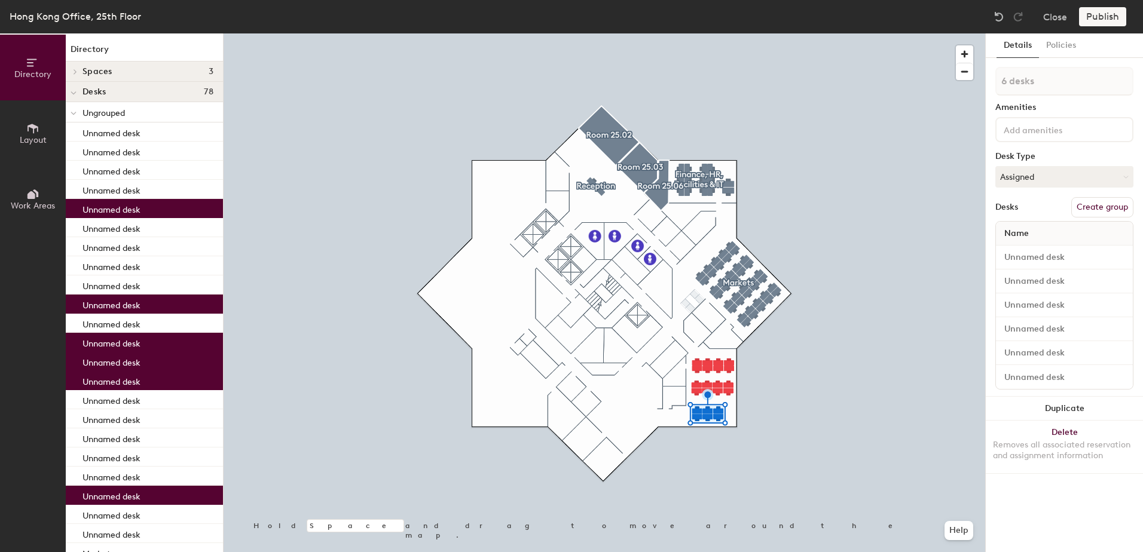
type input "1 desk"
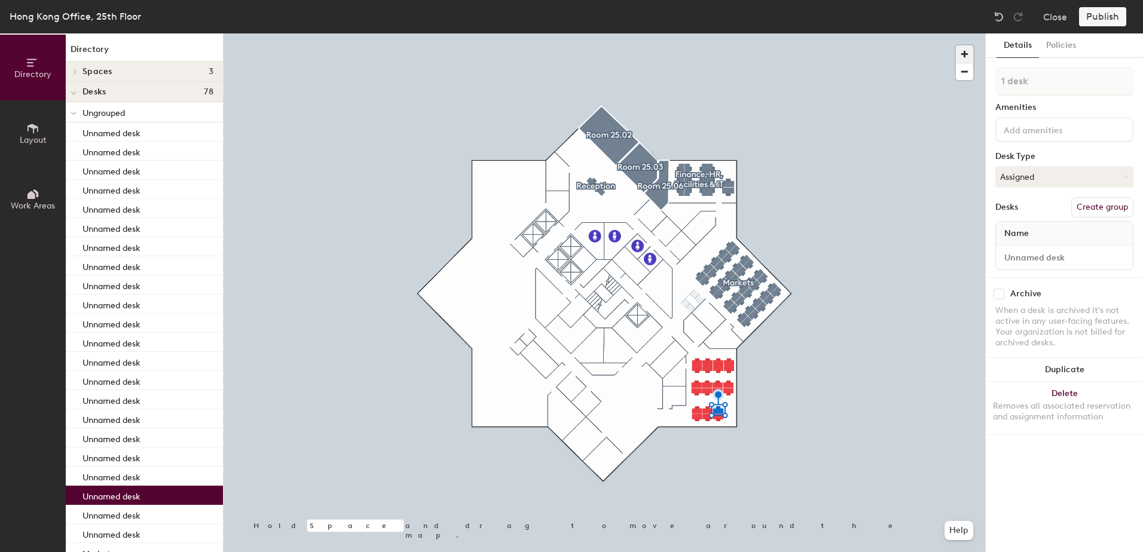
click at [962, 53] on span "button" at bounding box center [964, 53] width 17 height 17
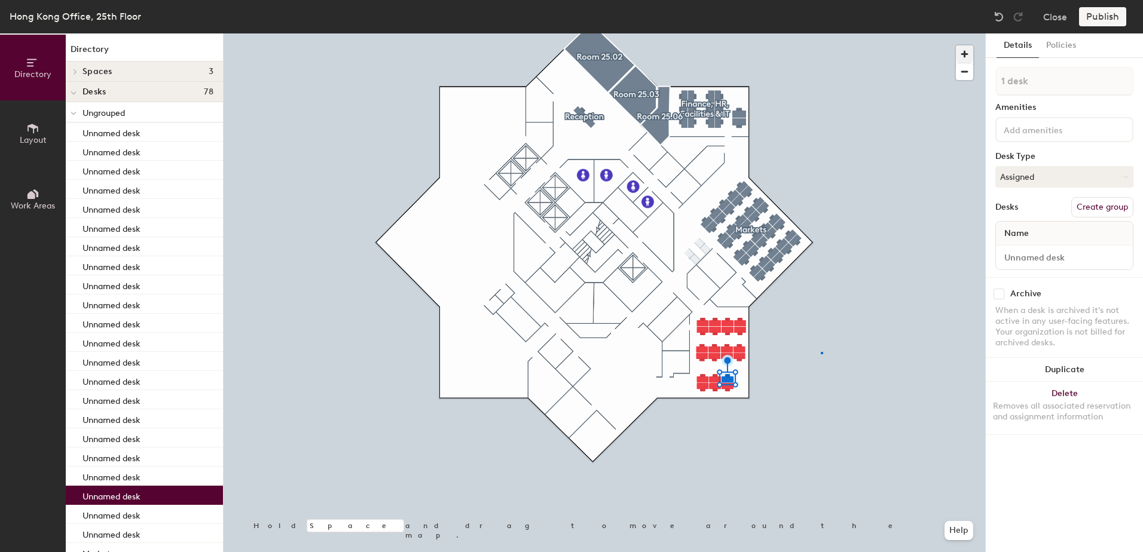
click at [821, 33] on div at bounding box center [604, 33] width 761 height 0
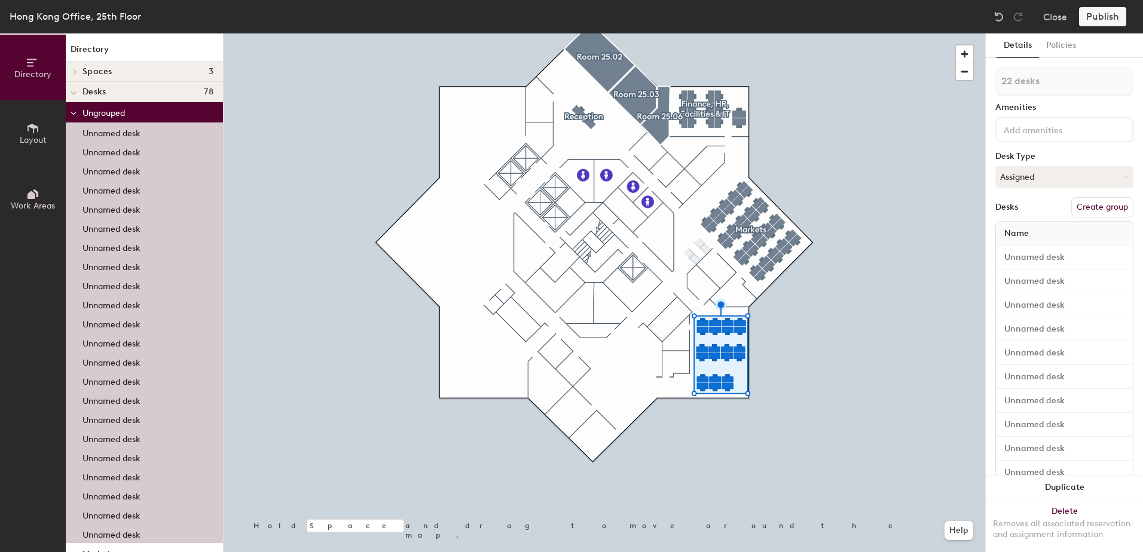
click at [103, 68] on span "Spaces" at bounding box center [97, 72] width 30 height 10
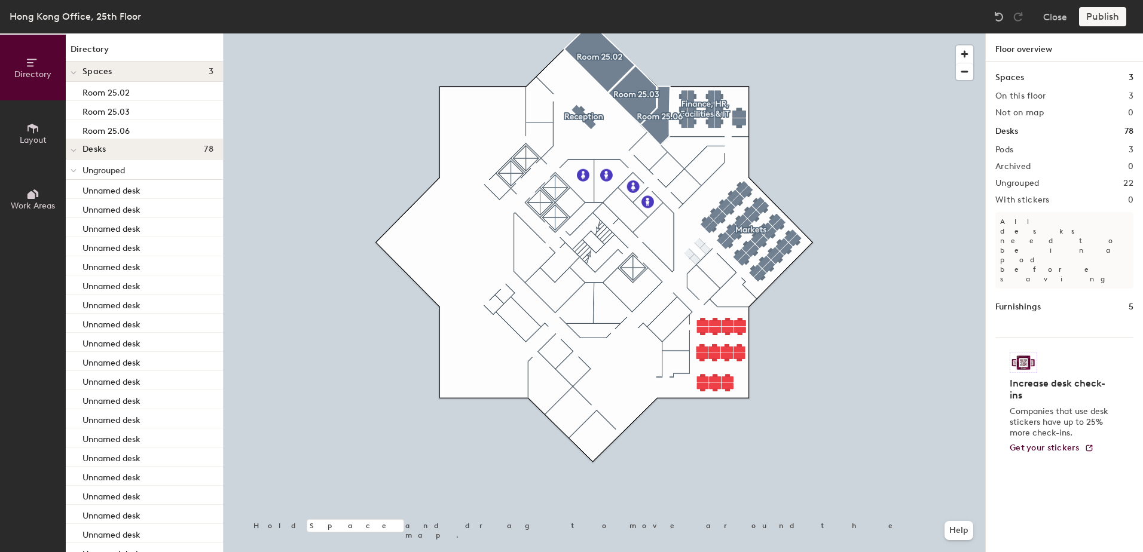
click at [41, 204] on span "Work Areas" at bounding box center [33, 206] width 44 height 10
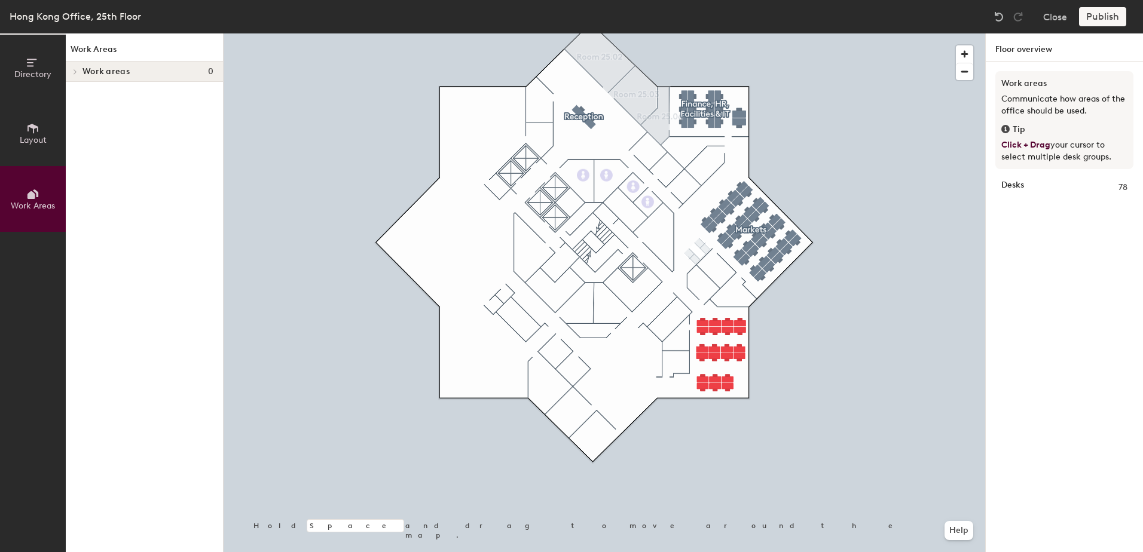
click at [26, 131] on button "Layout" at bounding box center [33, 133] width 66 height 66
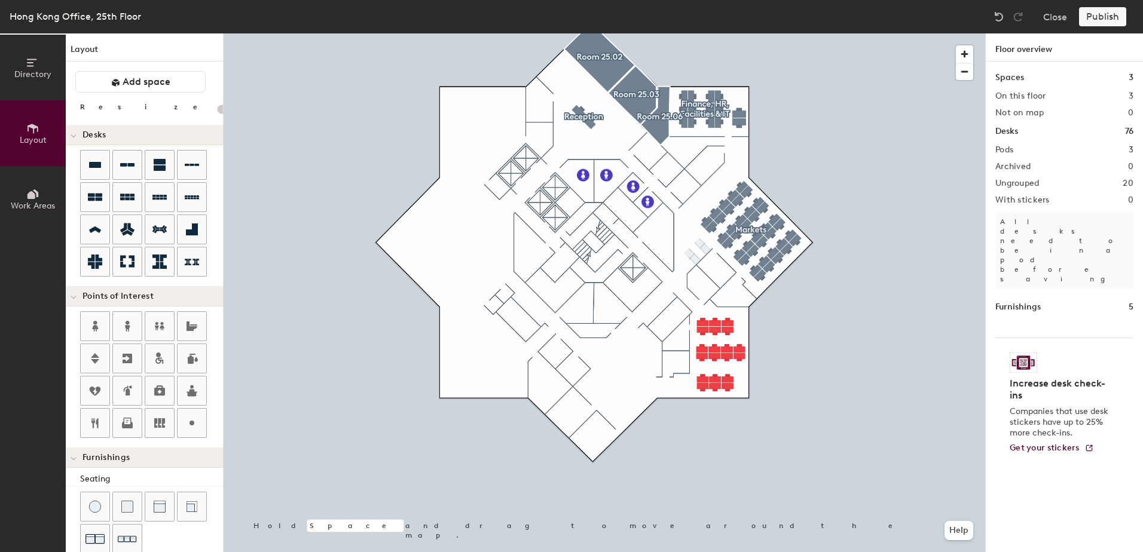
type input "20"
click at [1100, 16] on div "Publish" at bounding box center [1106, 16] width 54 height 19
click at [1100, 13] on div "Publish" at bounding box center [1106, 16] width 54 height 19
click at [366, 33] on div at bounding box center [604, 33] width 761 height 0
click at [48, 79] on button "Directory" at bounding box center [33, 68] width 66 height 66
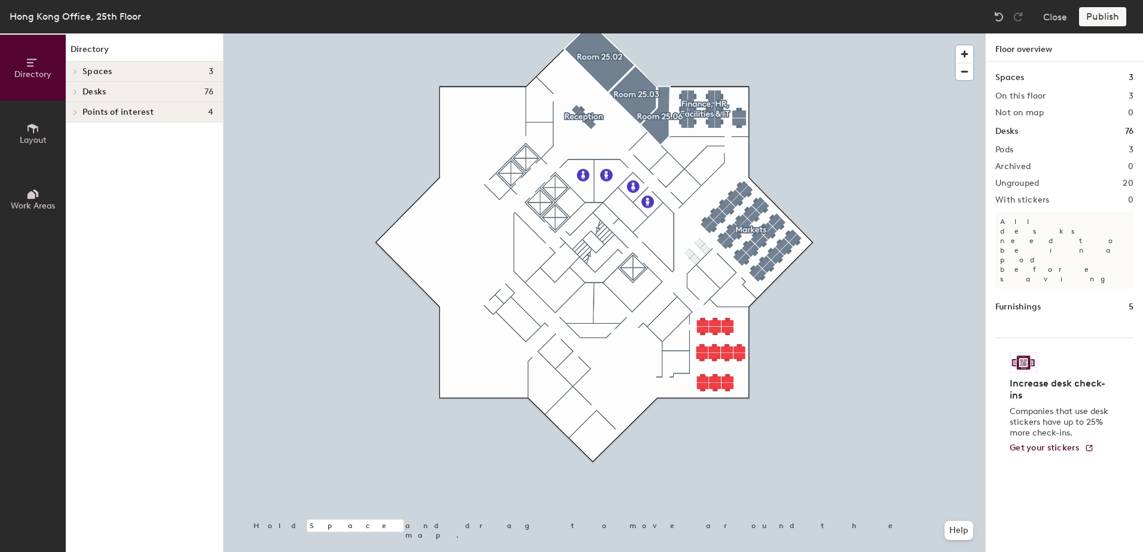
click at [351, 33] on div at bounding box center [604, 33] width 761 height 0
click at [1092, 15] on div "Publish" at bounding box center [1106, 16] width 54 height 19
click at [1023, 44] on h1 "Floor overview" at bounding box center [1064, 47] width 157 height 28
click at [1030, 50] on h1 "Floor overview" at bounding box center [1064, 47] width 157 height 28
click at [31, 136] on span "Layout" at bounding box center [33, 140] width 27 height 10
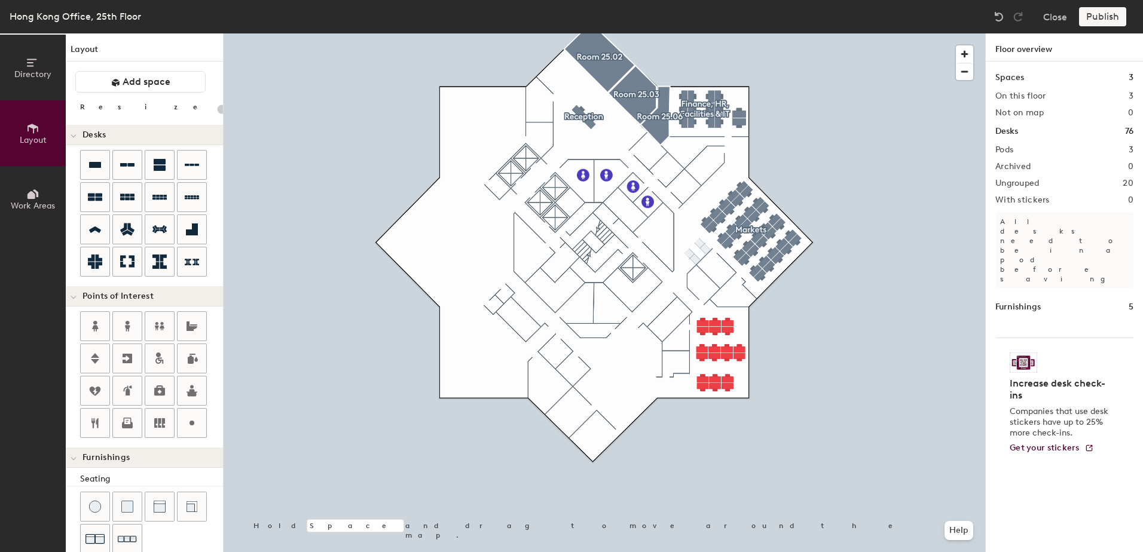
click at [38, 203] on span "Work Areas" at bounding box center [33, 206] width 44 height 10
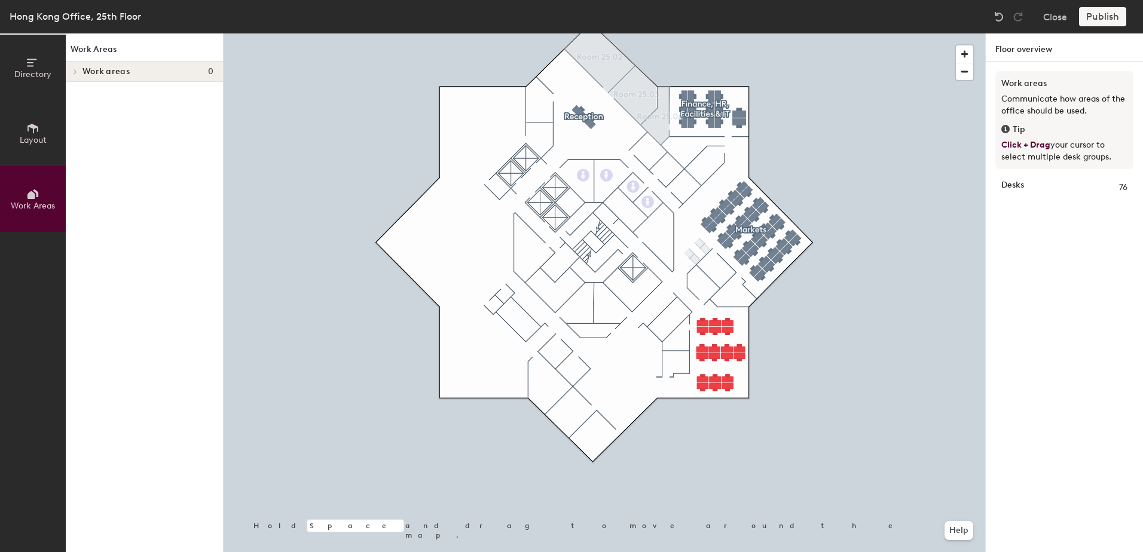
click at [30, 72] on span "Directory" at bounding box center [32, 74] width 37 height 10
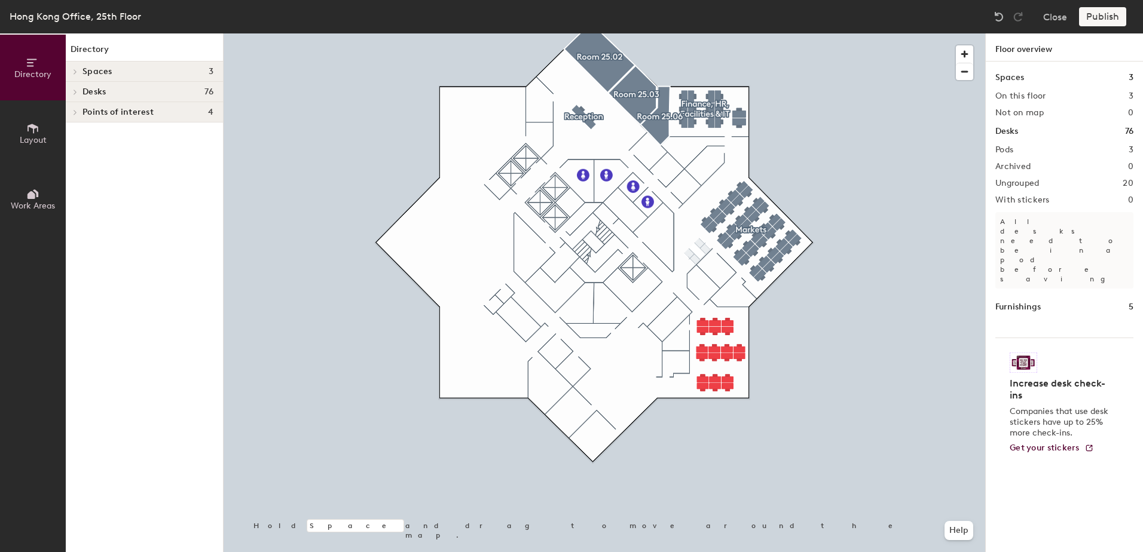
click at [77, 93] on icon at bounding box center [75, 92] width 5 height 6
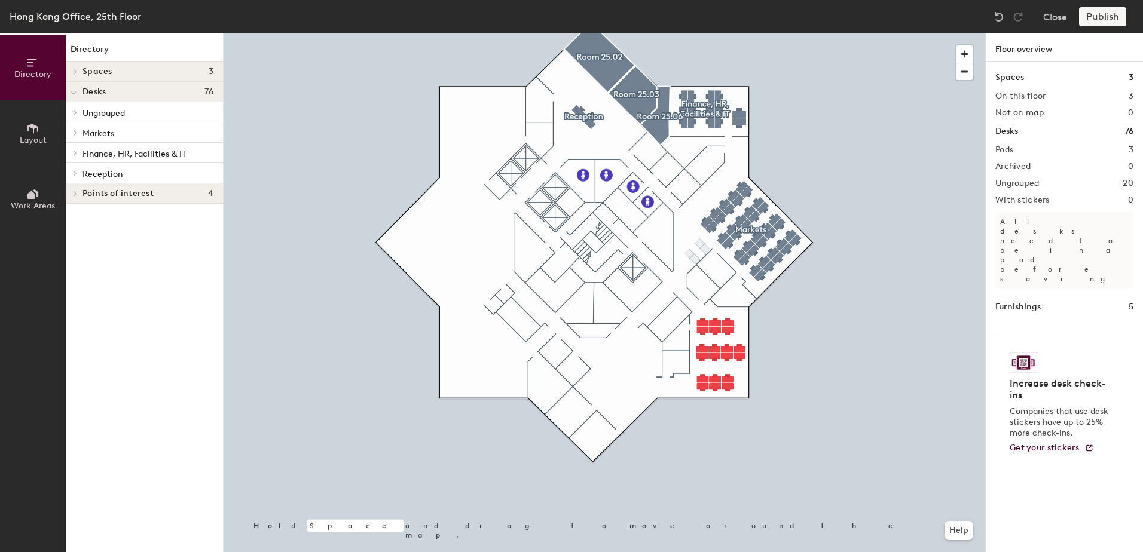
click at [77, 93] on div at bounding box center [74, 92] width 16 height 20
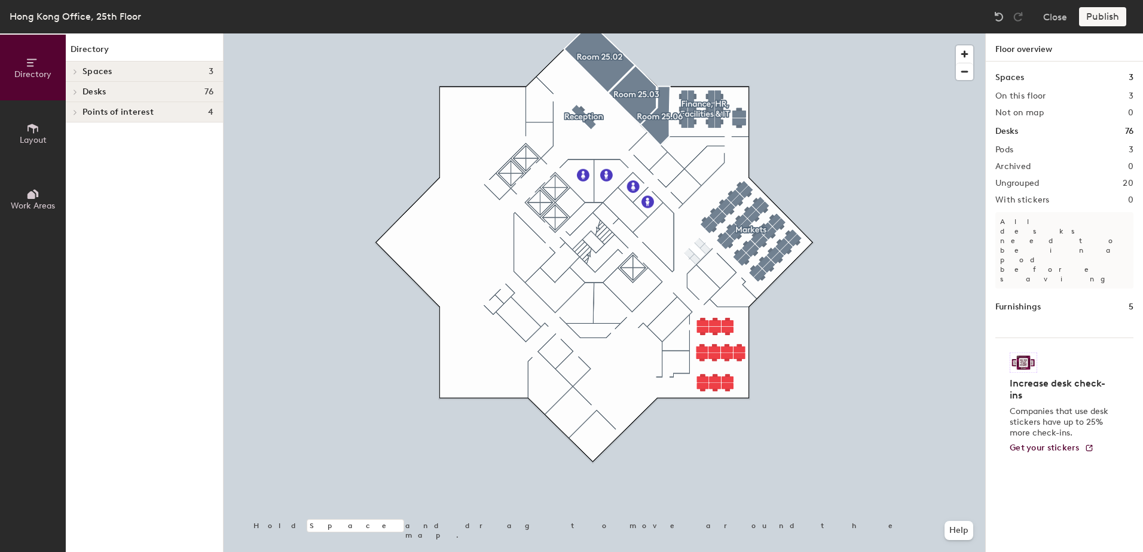
click at [35, 197] on icon at bounding box center [31, 195] width 8 height 8
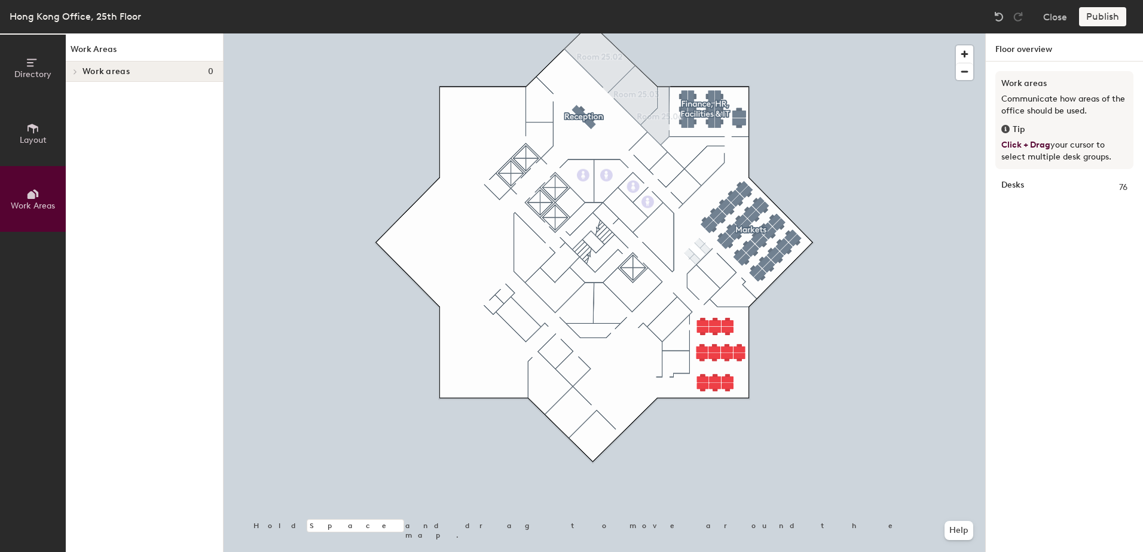
click at [35, 197] on icon at bounding box center [31, 195] width 8 height 8
click at [39, 130] on button "Layout" at bounding box center [33, 133] width 66 height 66
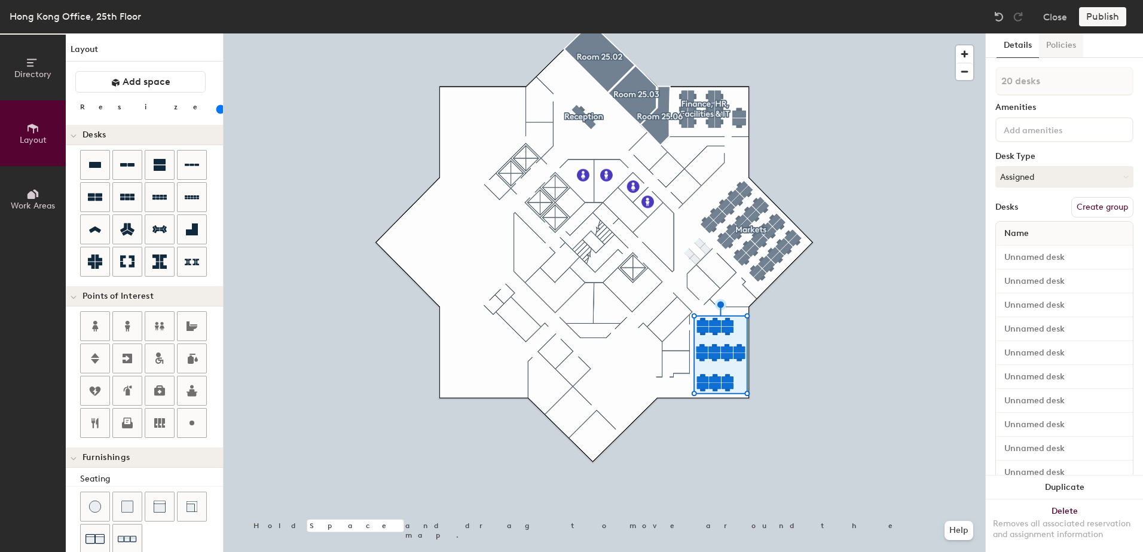
click at [1064, 45] on button "Policies" at bounding box center [1061, 45] width 44 height 25
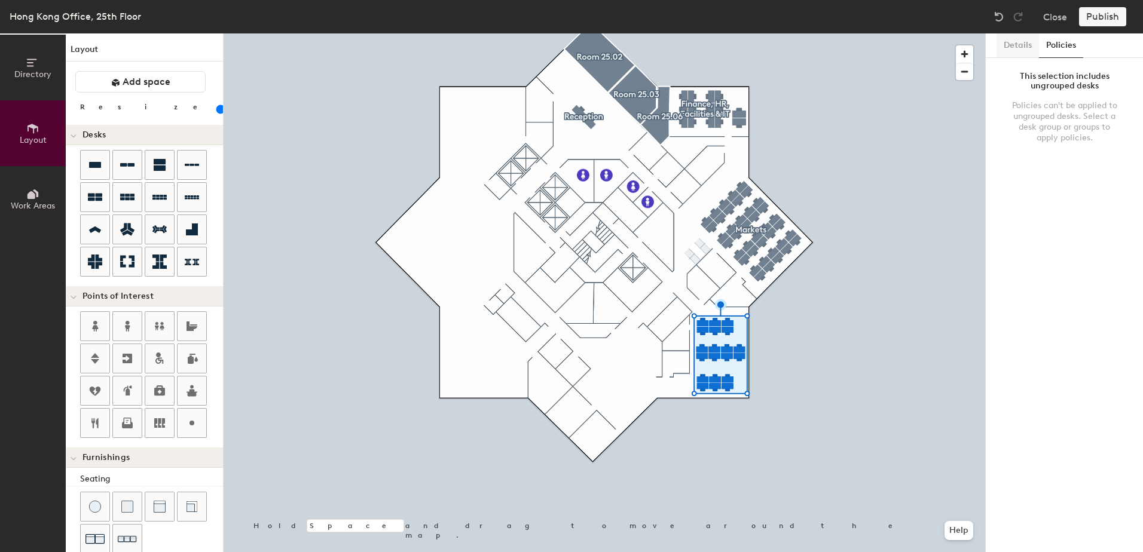
click at [1009, 50] on button "Details" at bounding box center [1017, 45] width 42 height 25
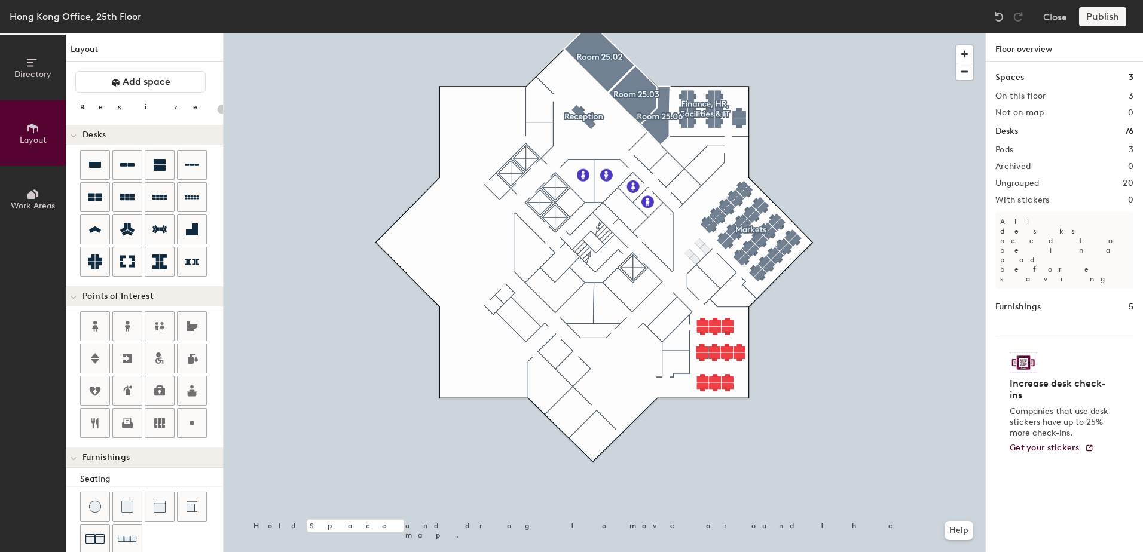
type input "20"
click at [850, 33] on div at bounding box center [604, 33] width 761 height 0
click at [1054, 14] on button "Close" at bounding box center [1055, 16] width 24 height 19
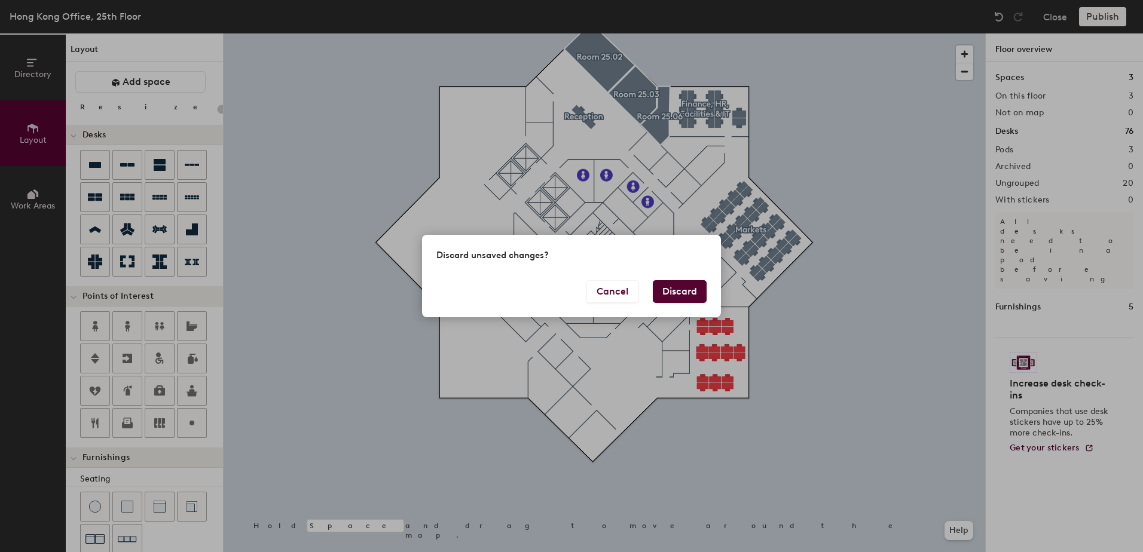
click at [835, 310] on div "Discard unsaved changes? Cancel Discard" at bounding box center [571, 276] width 1143 height 552
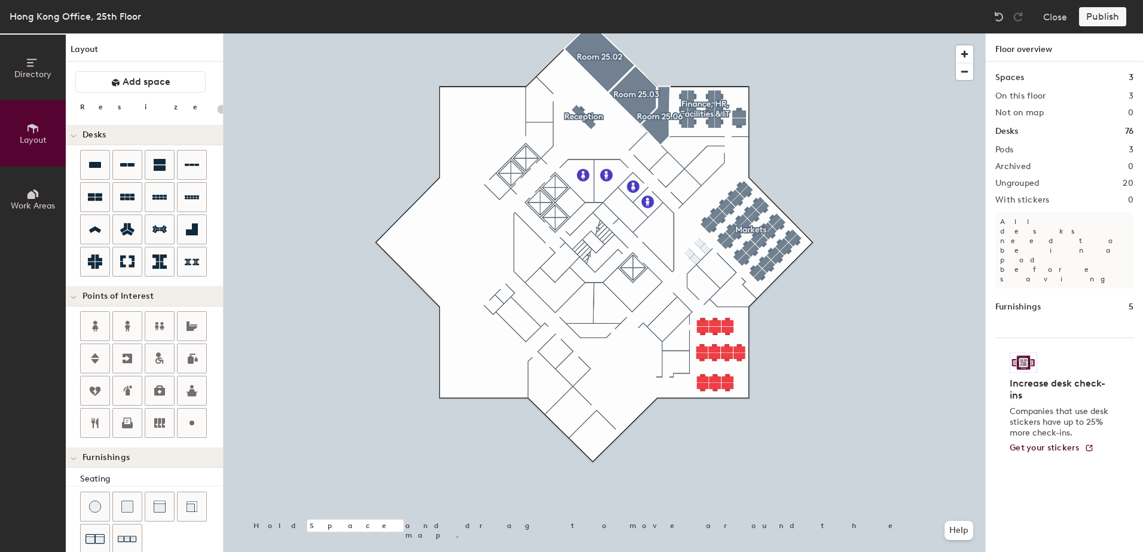
click at [1113, 14] on div "Publish" at bounding box center [1106, 16] width 54 height 19
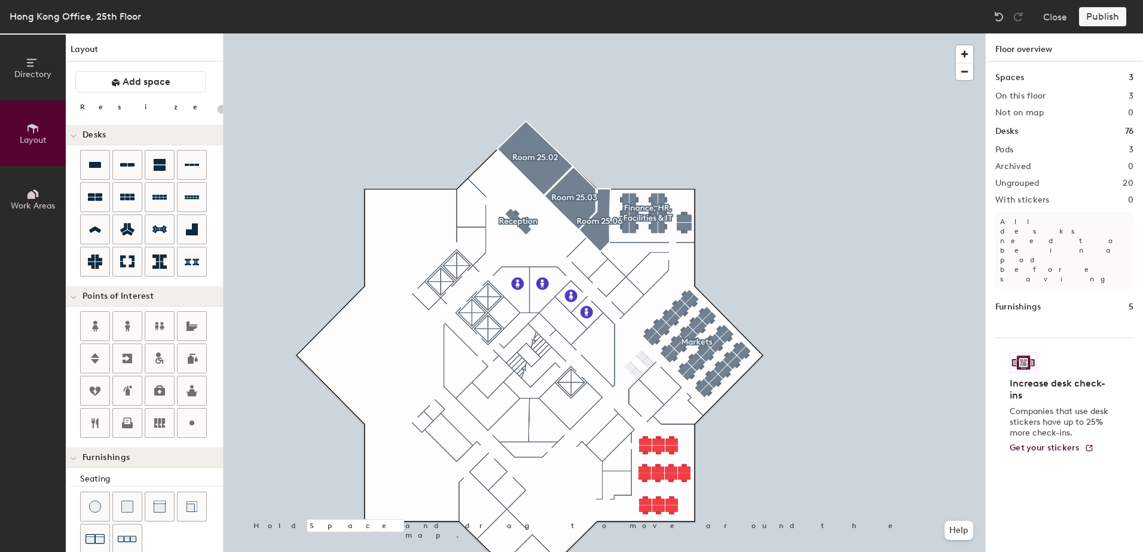
click at [1101, 14] on div "Publish" at bounding box center [1106, 16] width 54 height 19
click at [1059, 16] on button "Close" at bounding box center [1055, 16] width 24 height 19
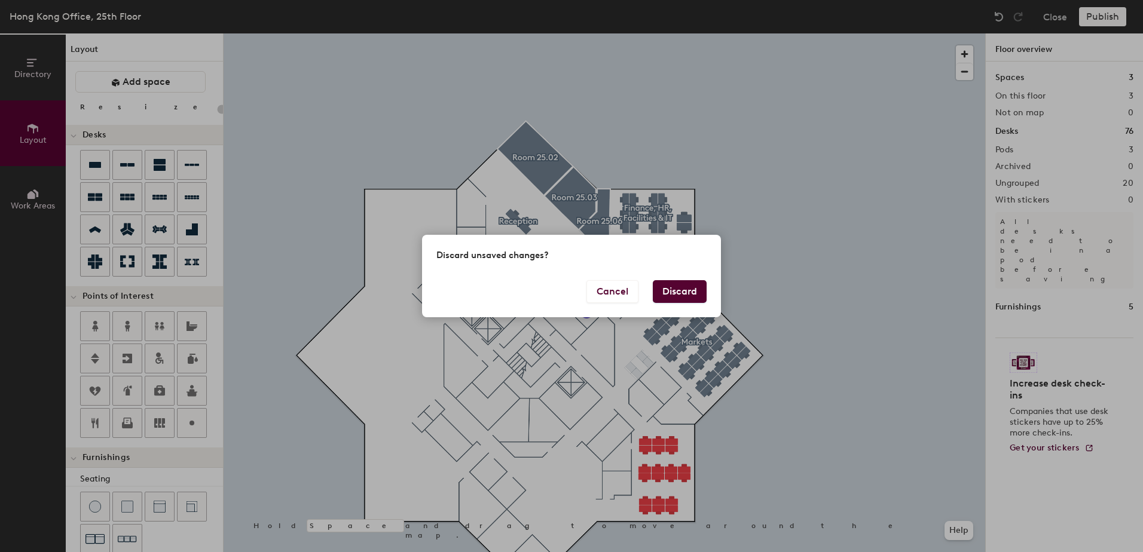
click at [847, 256] on div "Discard unsaved changes? Cancel Discard" at bounding box center [571, 276] width 1143 height 552
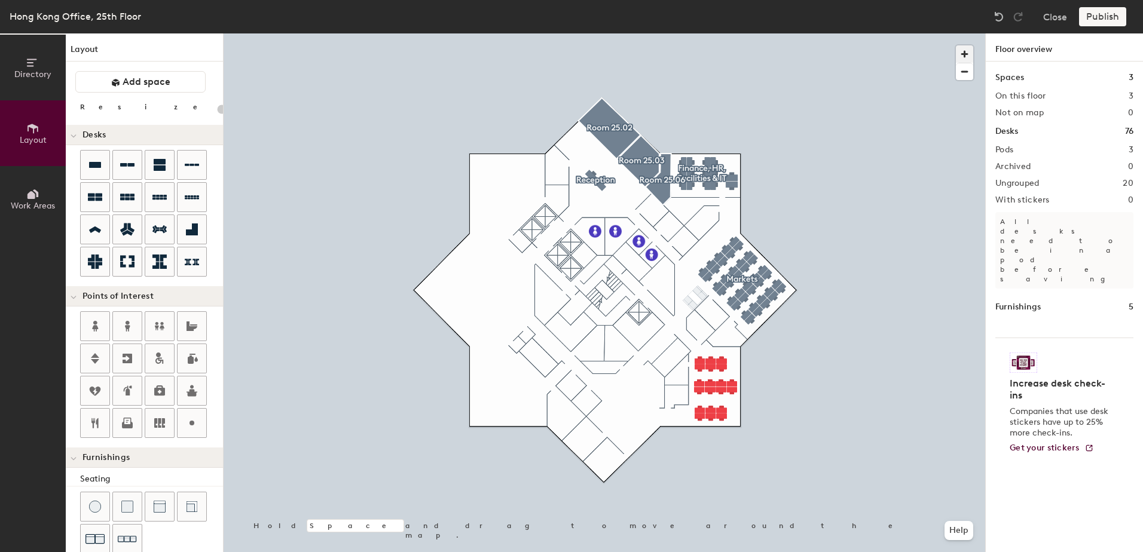
click at [961, 50] on span "button" at bounding box center [964, 53] width 17 height 17
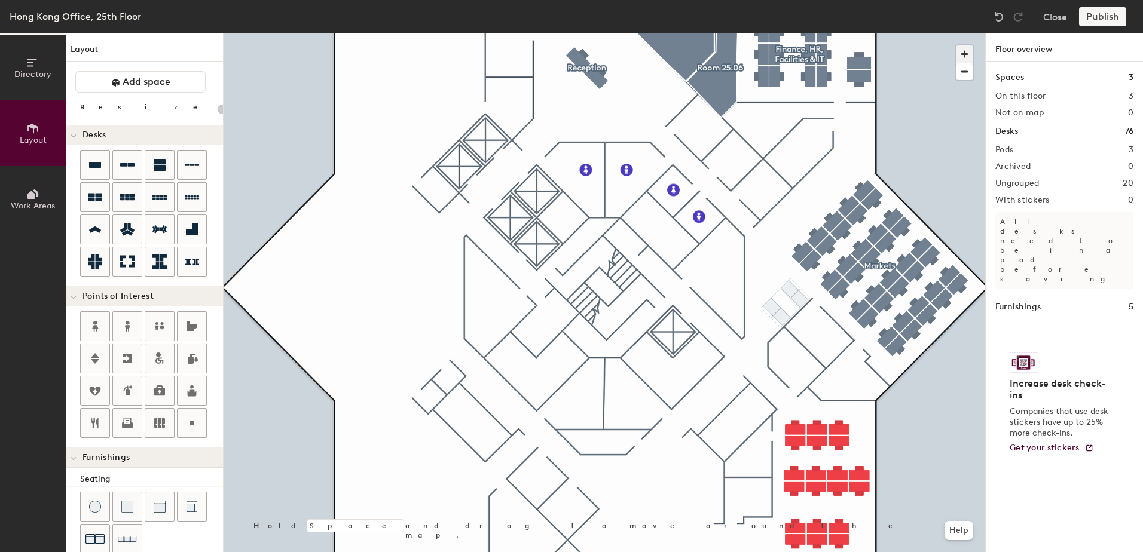
click at [956, 45] on button "button" at bounding box center [964, 53] width 17 height 17
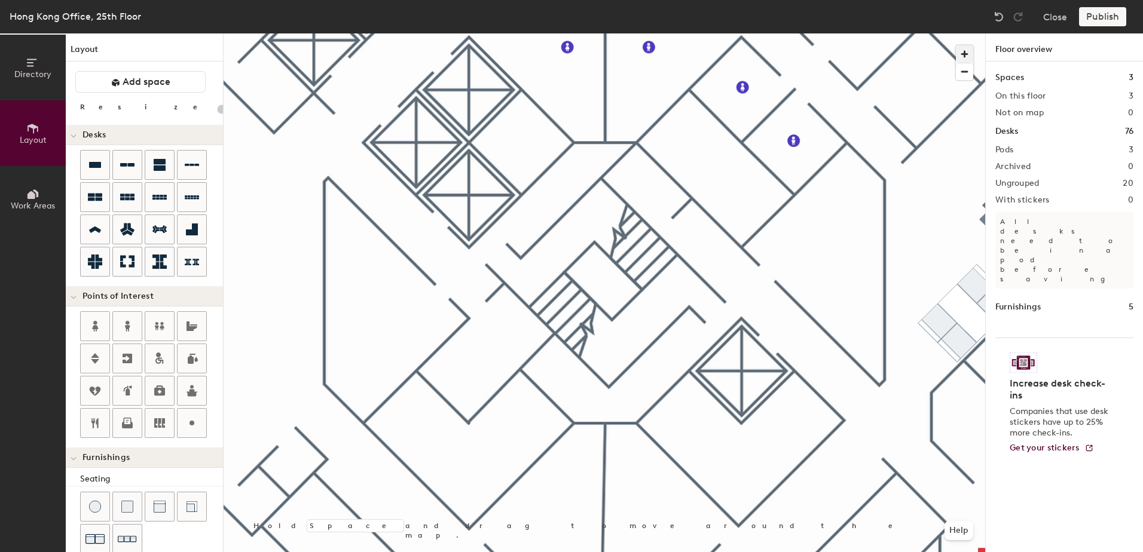
click at [956, 45] on button "button" at bounding box center [964, 53] width 17 height 17
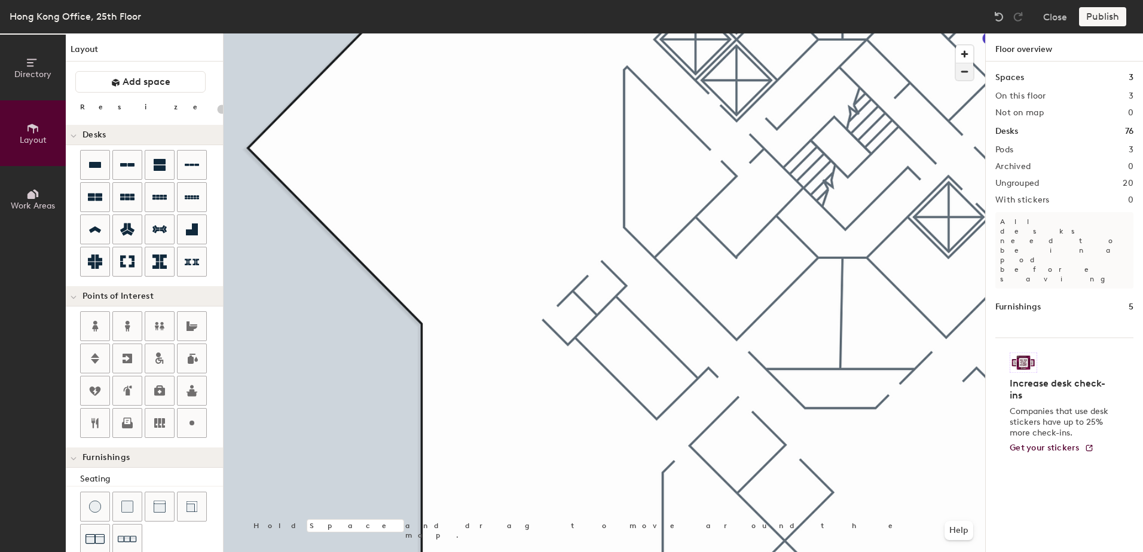
click at [967, 71] on span "button" at bounding box center [964, 71] width 17 height 17
click at [965, 71] on span "button" at bounding box center [964, 71] width 17 height 17
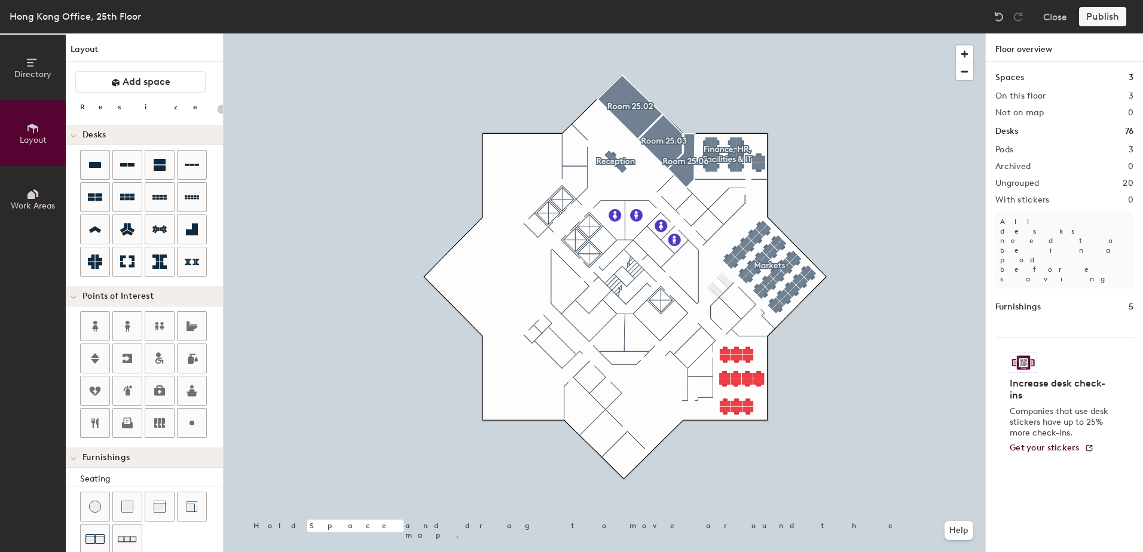
click at [1017, 53] on h1 "Floor overview" at bounding box center [1064, 47] width 157 height 28
click at [1099, 16] on div "Publish" at bounding box center [1106, 16] width 54 height 19
click at [1051, 14] on button "Close" at bounding box center [1055, 16] width 24 height 19
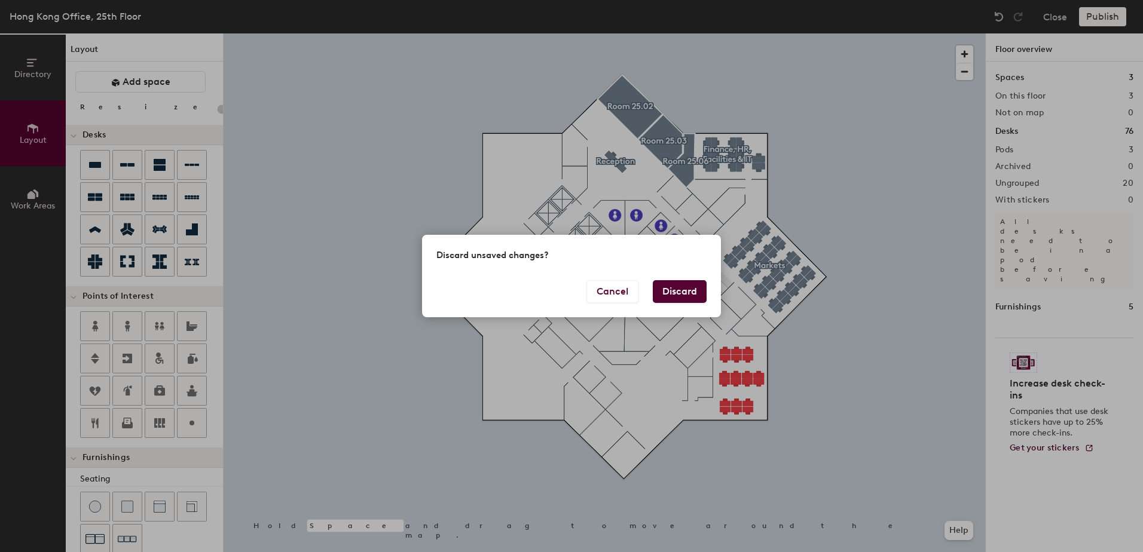
click at [686, 289] on button "Discard" at bounding box center [680, 291] width 54 height 23
type input "20"
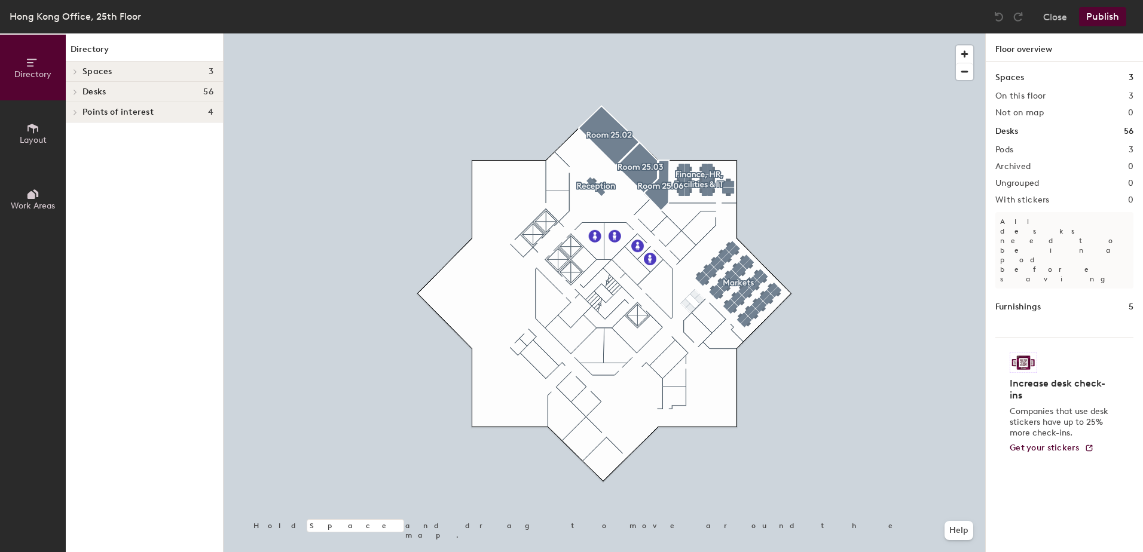
click at [30, 126] on icon at bounding box center [32, 129] width 11 height 10
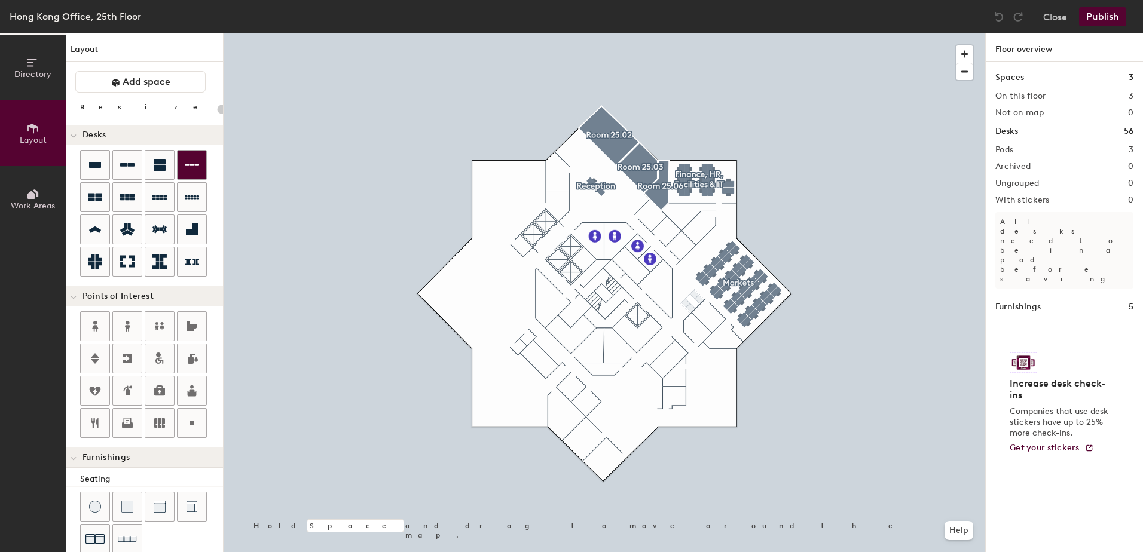
click at [195, 163] on icon at bounding box center [192, 165] width 14 height 14
click at [710, 409] on div "Directory Layout Work Areas Layout Add space Resize Desks Points of Interest Fu…" at bounding box center [571, 292] width 1143 height 519
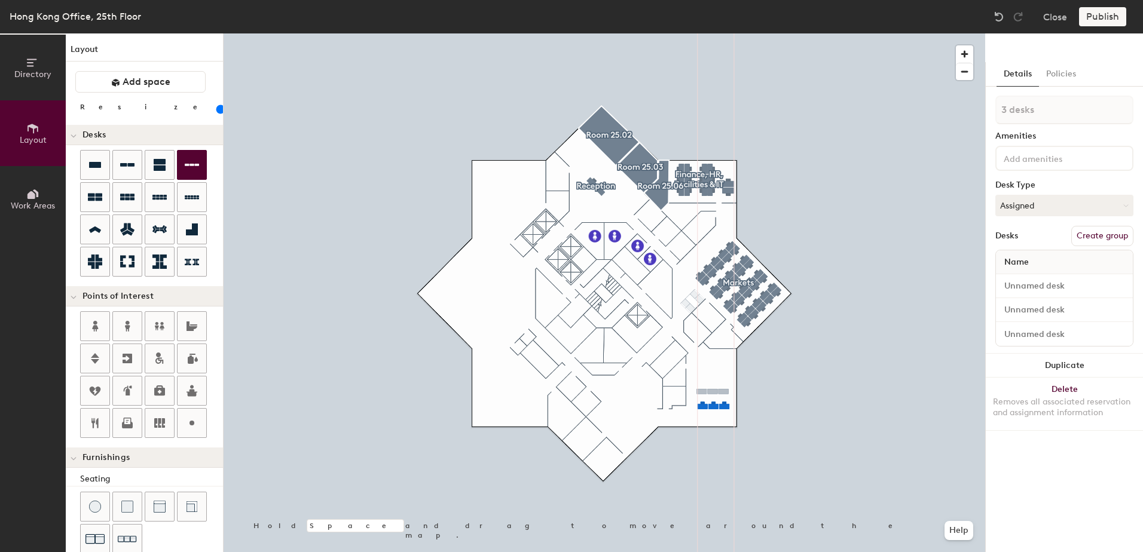
click at [712, 394] on div "Directory Layout Work Areas Layout Add space Resize Desks Points of Interest Fu…" at bounding box center [571, 292] width 1143 height 519
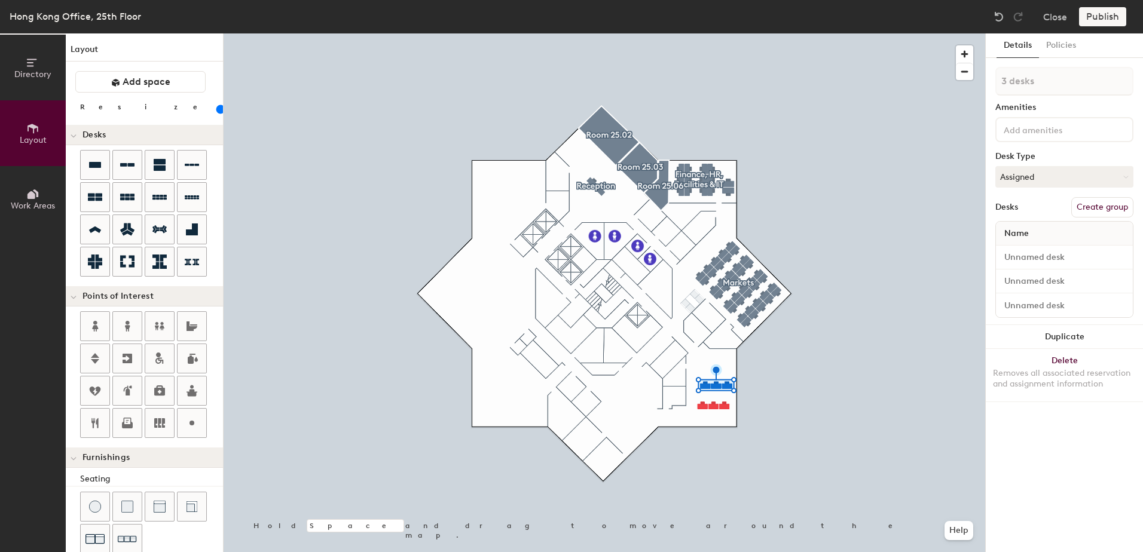
click at [717, 361] on div "Directory Layout Work Areas Layout Add space Resize Desks Points of Interest Fu…" at bounding box center [571, 292] width 1143 height 519
type input "100"
type input "8 desks"
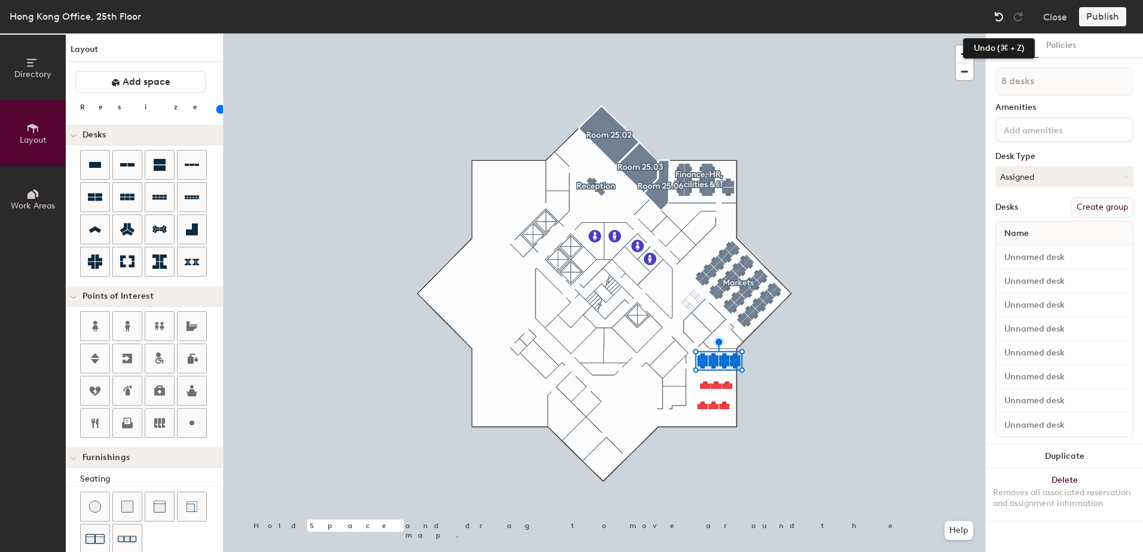
click at [1001, 16] on img at bounding box center [999, 17] width 12 height 12
type input "100"
type input "3 desks"
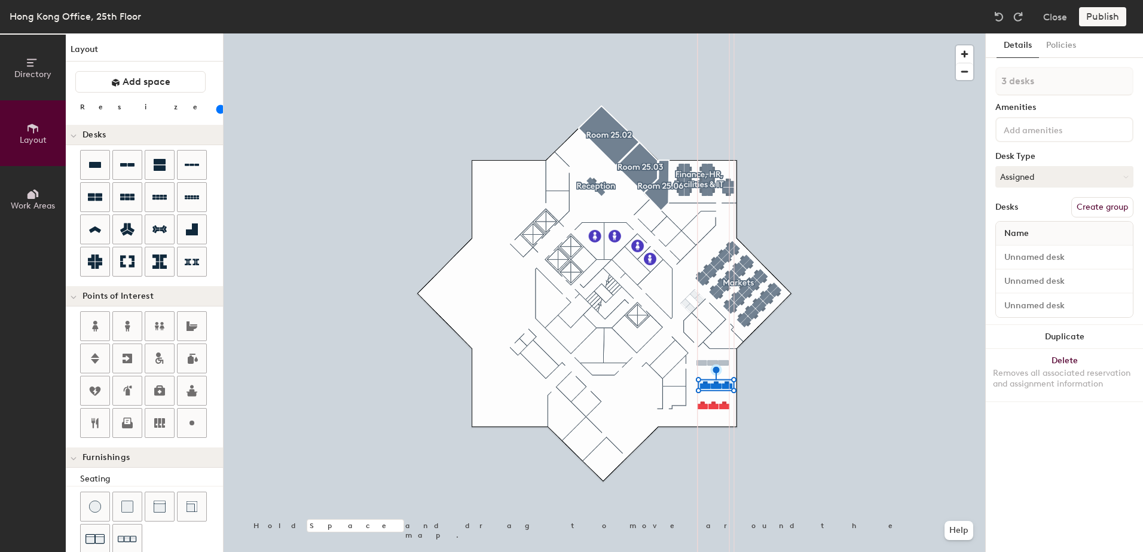
click at [712, 366] on div "Directory Layout Work Areas Layout Add space Resize Desks Points of Interest Fu…" at bounding box center [571, 292] width 1143 height 519
click at [834, 33] on div at bounding box center [604, 33] width 761 height 0
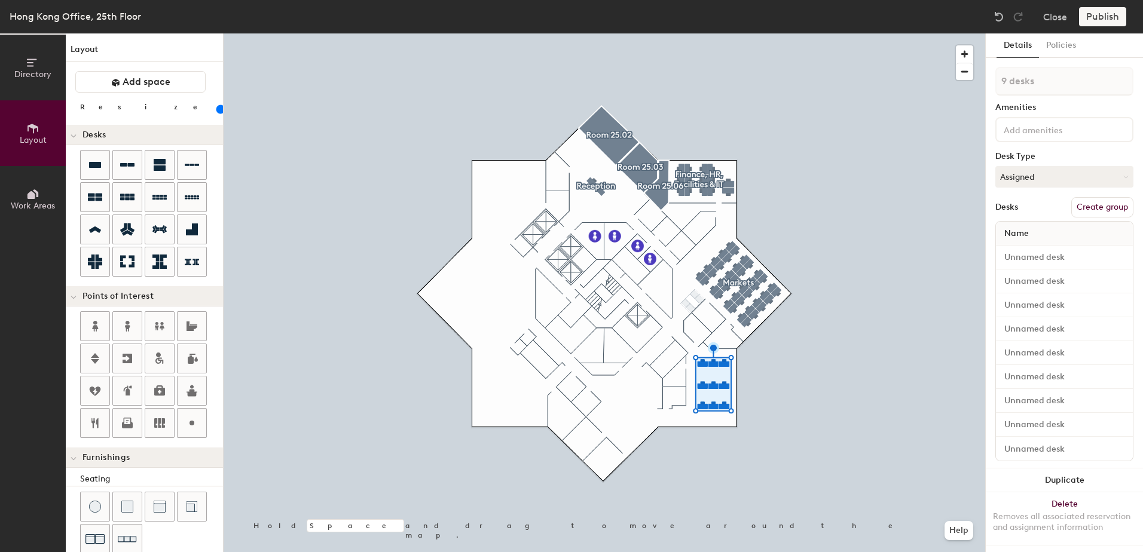
click at [1014, 42] on button "Details" at bounding box center [1017, 45] width 42 height 25
click at [1014, 45] on button "Details" at bounding box center [1017, 45] width 42 height 25
click at [1068, 44] on button "Policies" at bounding box center [1061, 45] width 44 height 25
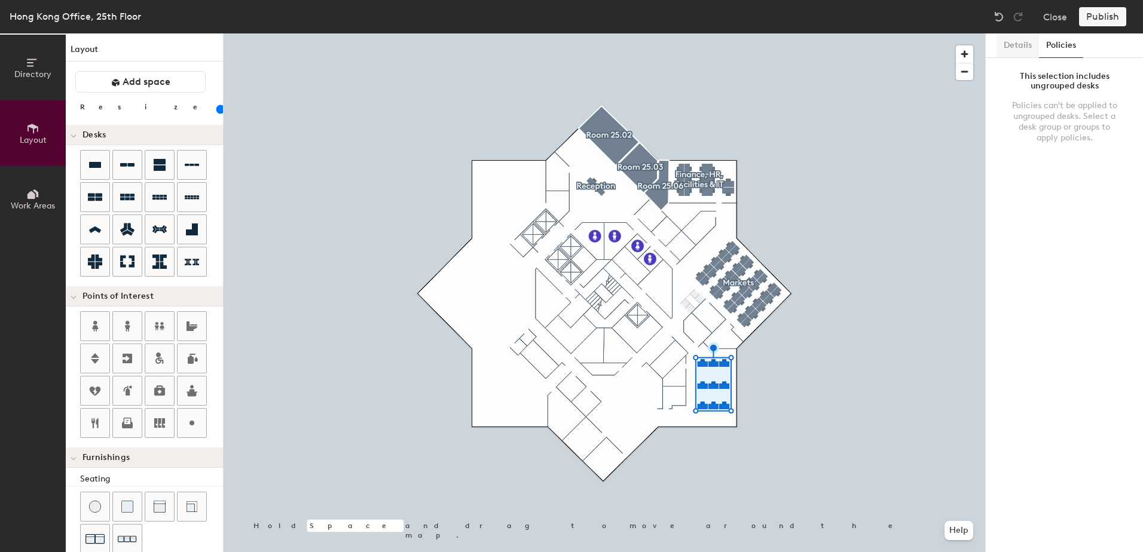
click at [1003, 45] on button "Details" at bounding box center [1017, 45] width 42 height 25
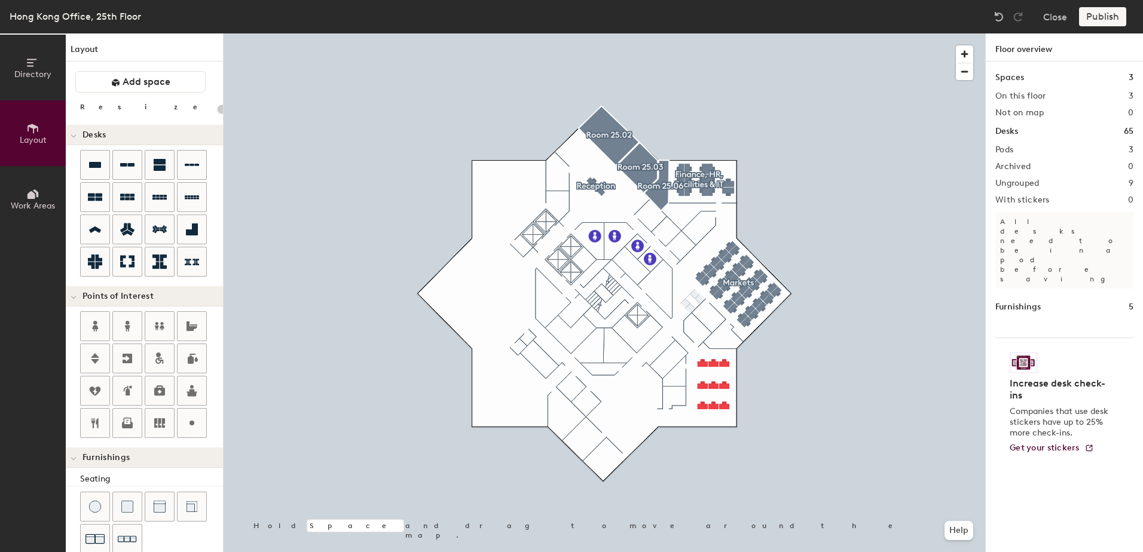
click at [1100, 20] on div "Publish" at bounding box center [1106, 16] width 54 height 19
click at [1101, 22] on div "Publish" at bounding box center [1106, 16] width 54 height 19
click at [1048, 23] on button "Close" at bounding box center [1055, 16] width 24 height 19
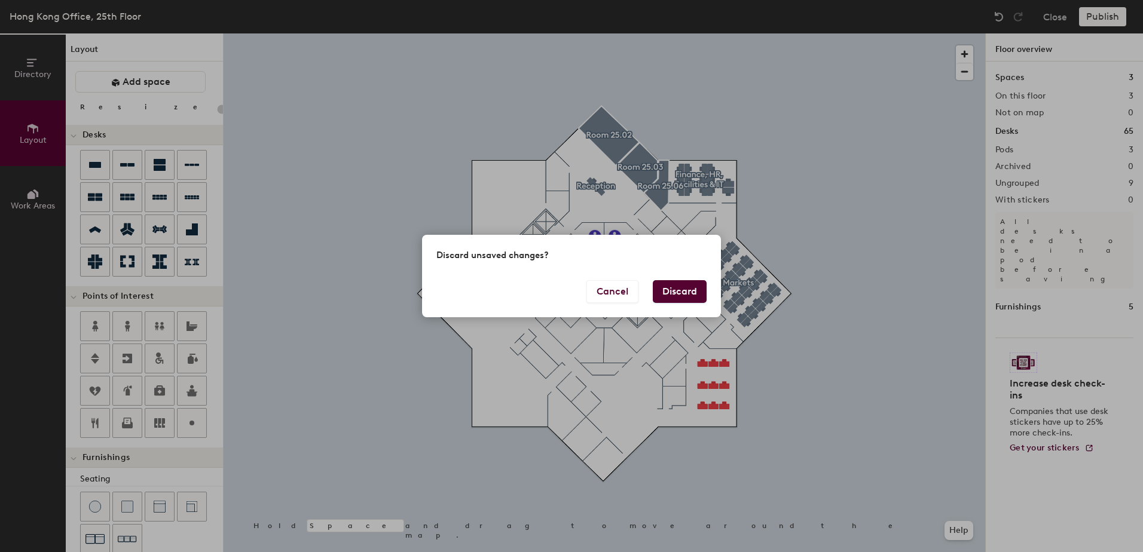
click at [859, 188] on div "Discard unsaved changes? Cancel Discard" at bounding box center [571, 276] width 1143 height 552
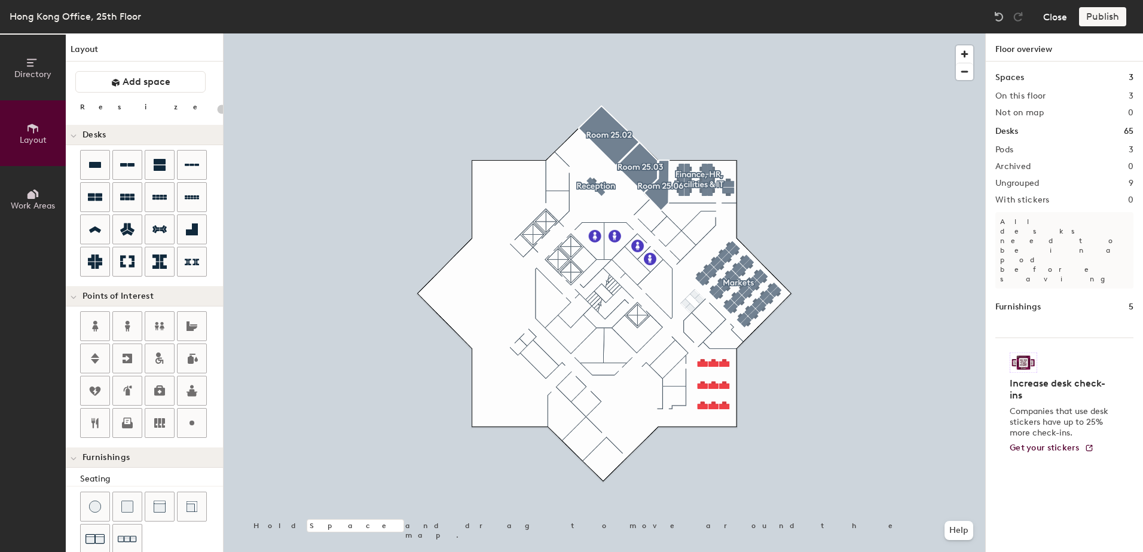
click at [1043, 21] on button "Close" at bounding box center [1055, 16] width 24 height 19
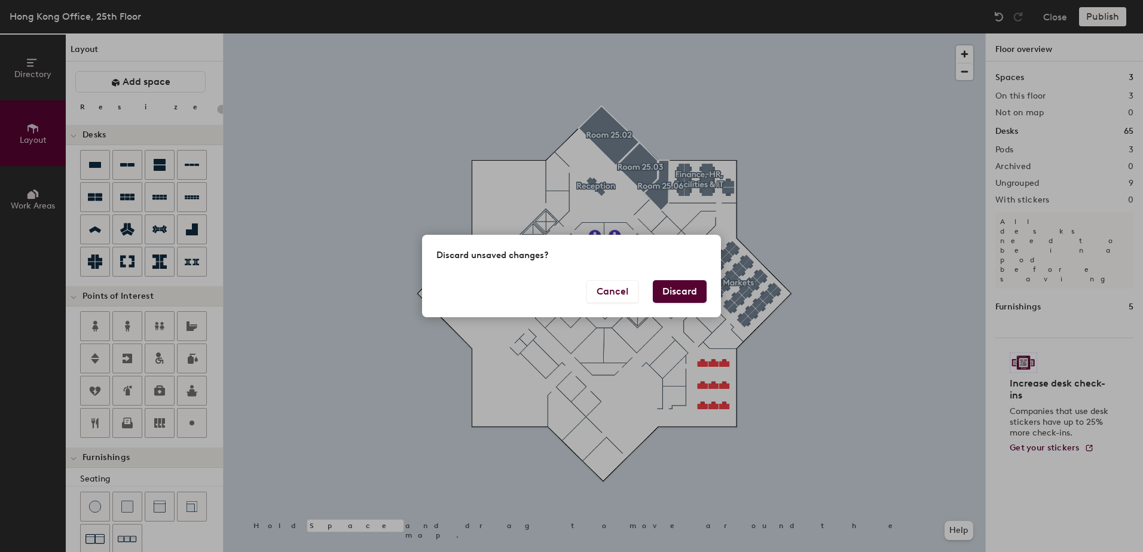
click at [677, 290] on button "Discard" at bounding box center [680, 291] width 54 height 23
type input "20"
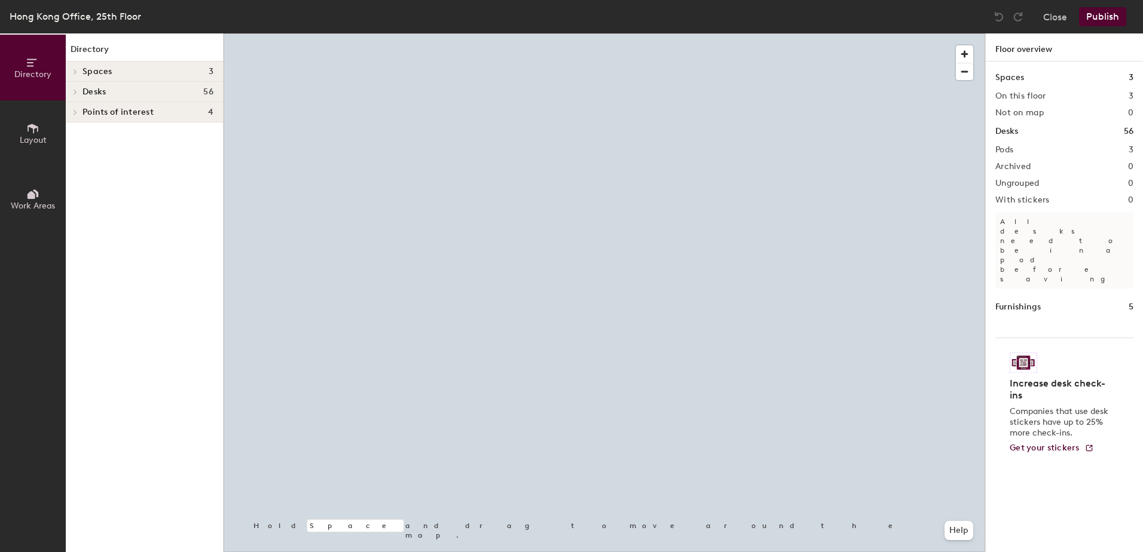
click at [31, 127] on icon at bounding box center [32, 129] width 11 height 10
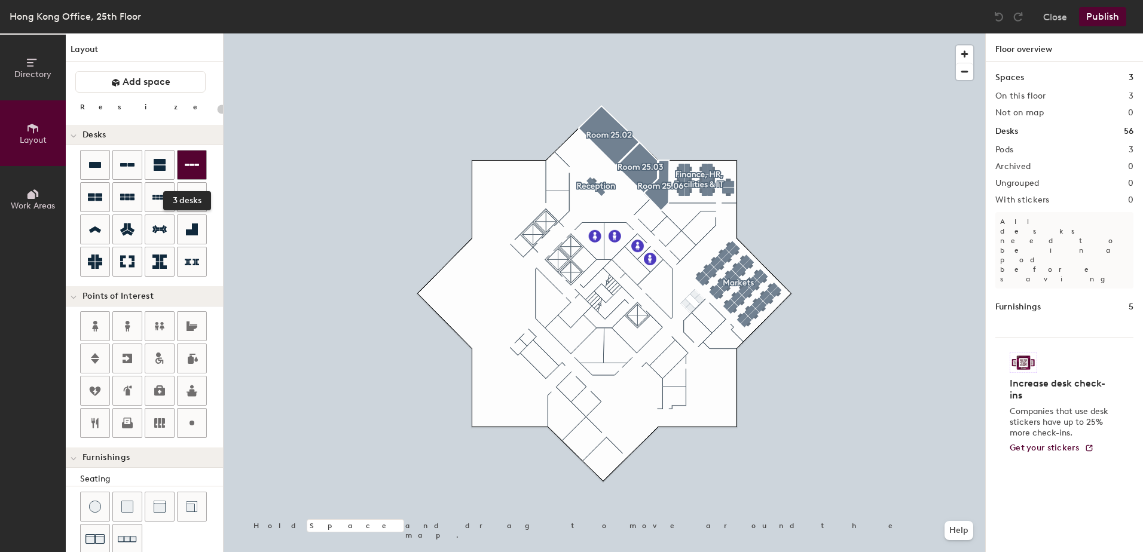
click at [194, 168] on icon at bounding box center [192, 165] width 14 height 14
click at [712, 406] on div "Directory Layout Work Areas Layout Add space Resize Desks Points of Interest Fu…" at bounding box center [571, 292] width 1143 height 519
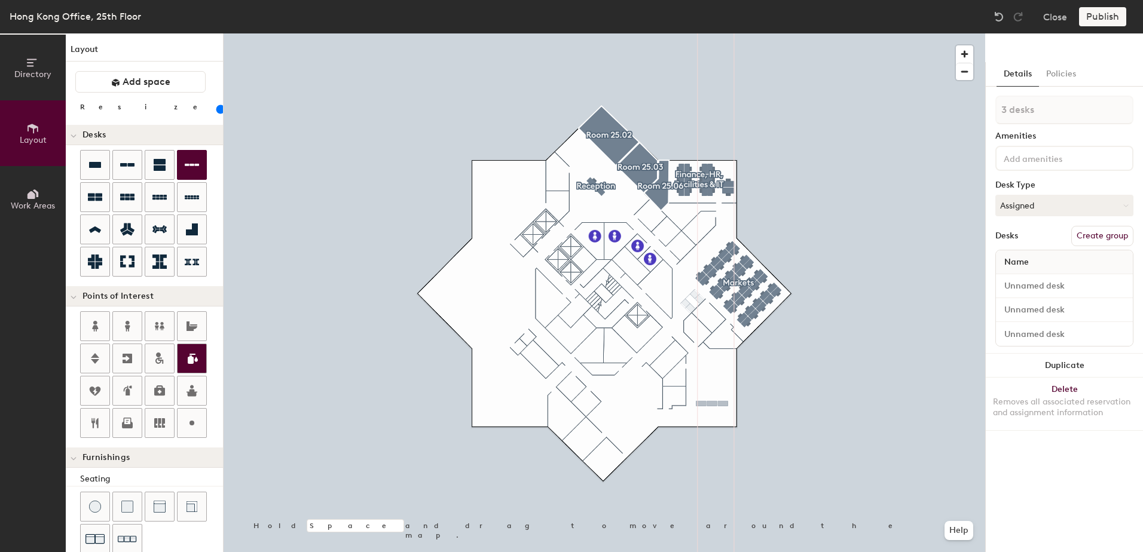
type input "100"
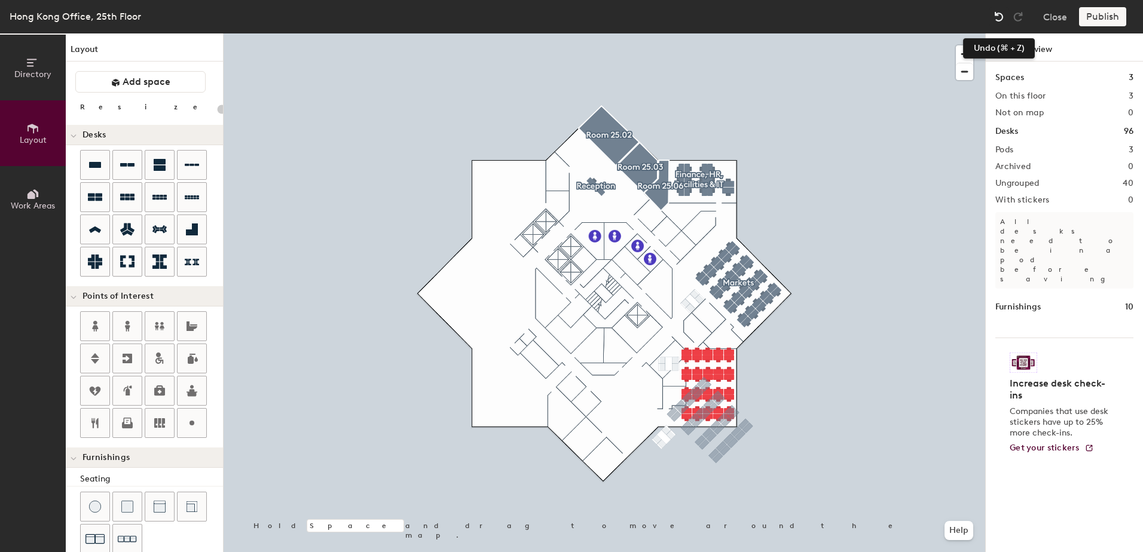
click at [1002, 9] on div at bounding box center [998, 16] width 19 height 19
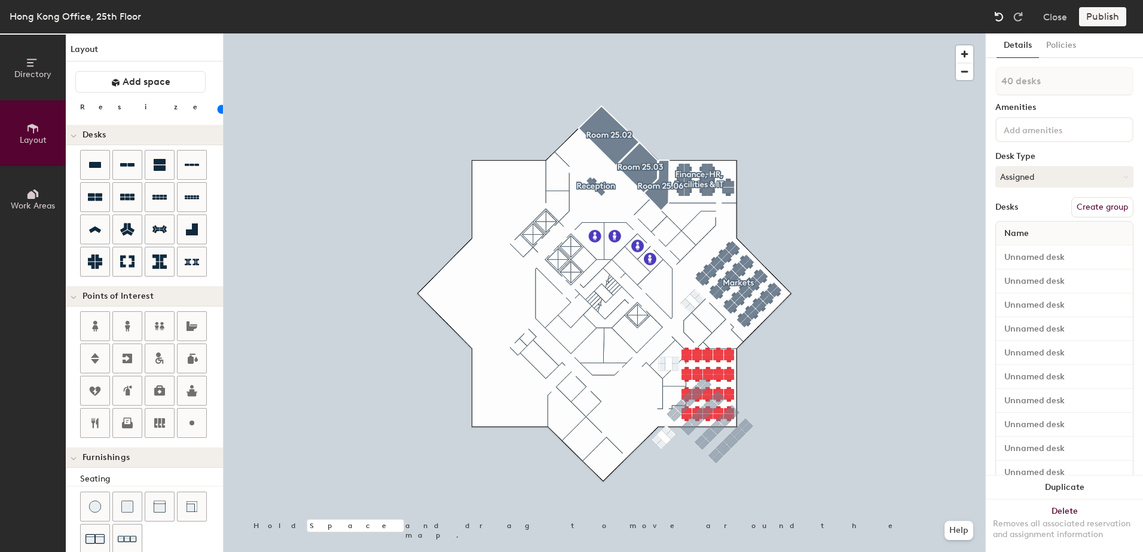
click at [1000, 13] on img at bounding box center [999, 17] width 12 height 12
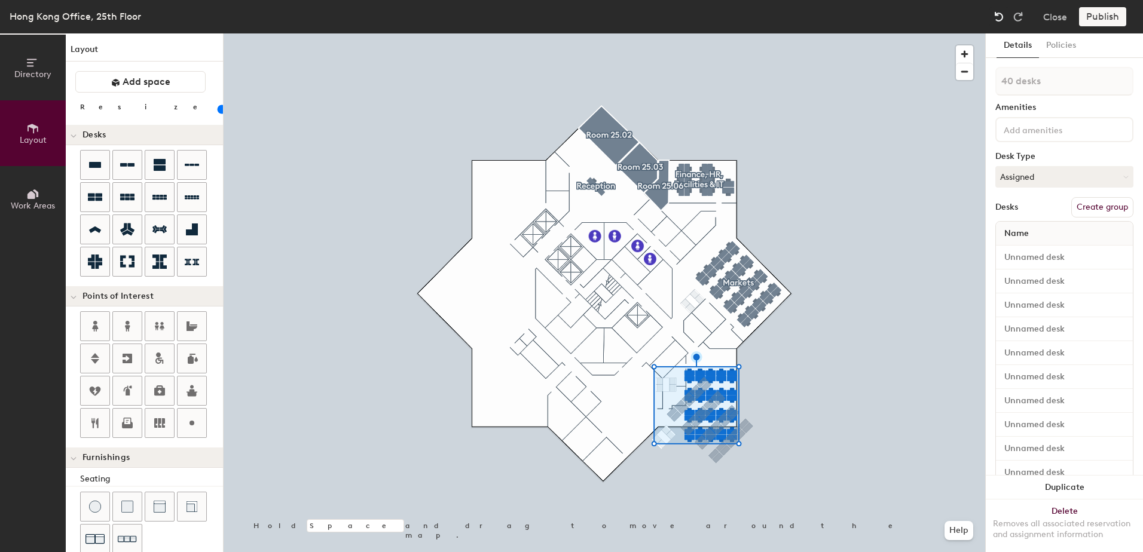
click at [997, 12] on img at bounding box center [999, 17] width 12 height 12
click at [995, 15] on img at bounding box center [999, 17] width 12 height 12
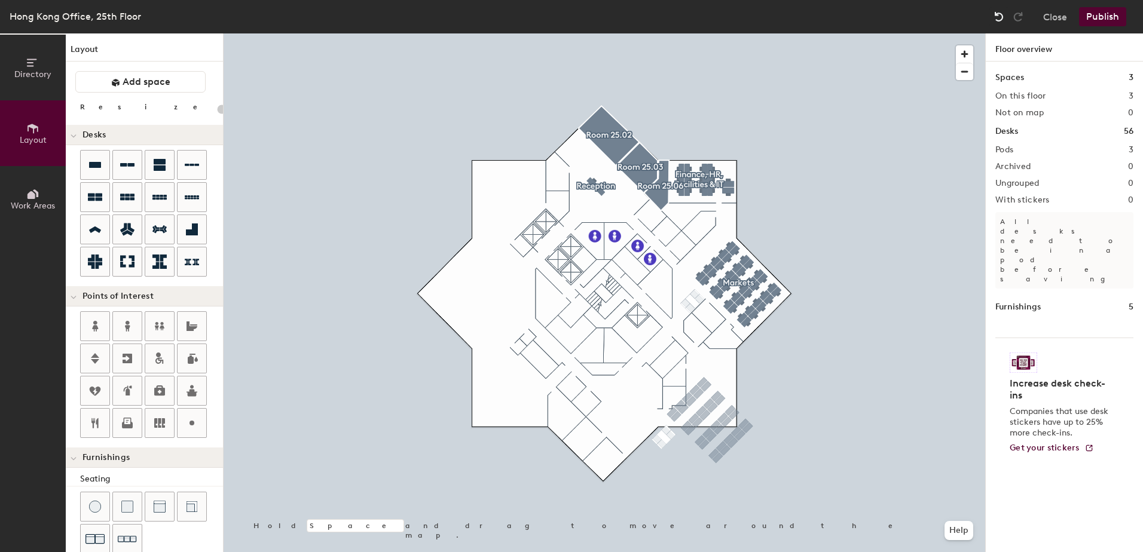
click at [996, 14] on img at bounding box center [999, 17] width 12 height 12
click at [993, 14] on img at bounding box center [999, 17] width 12 height 12
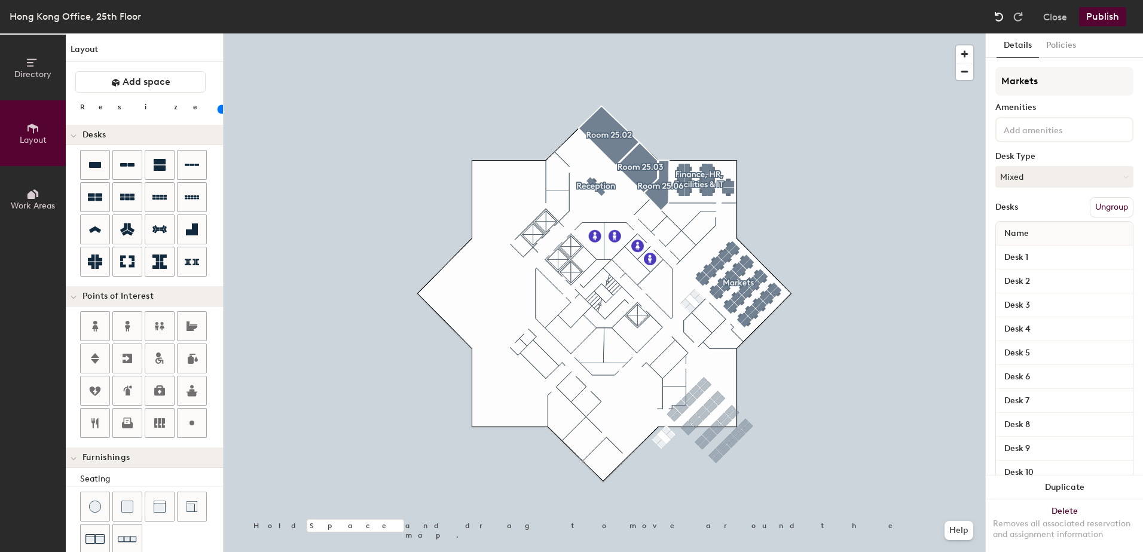
click at [993, 14] on img at bounding box center [999, 17] width 12 height 12
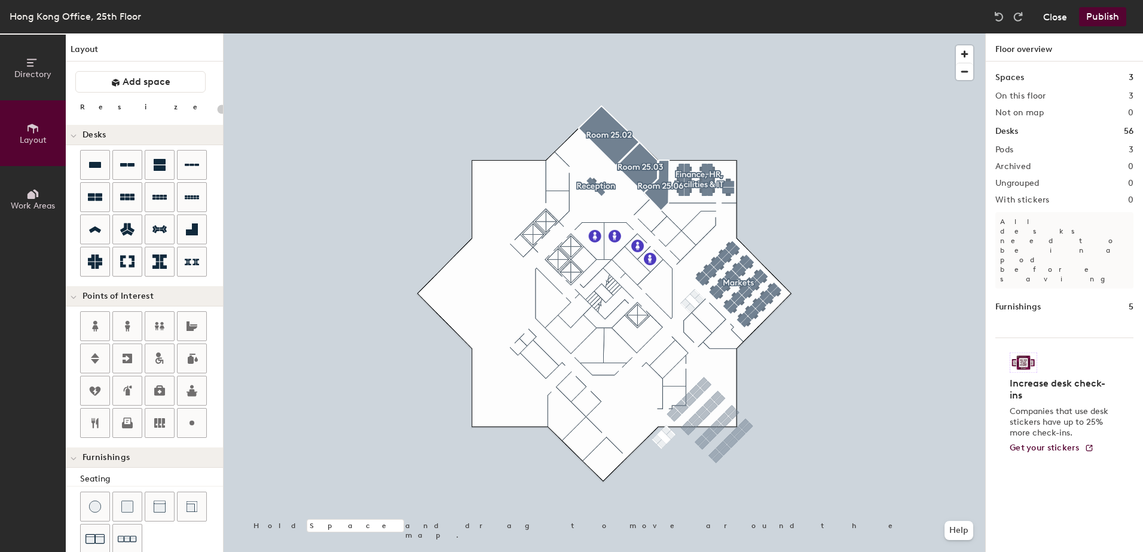
click at [1060, 19] on button "Close" at bounding box center [1055, 16] width 24 height 19
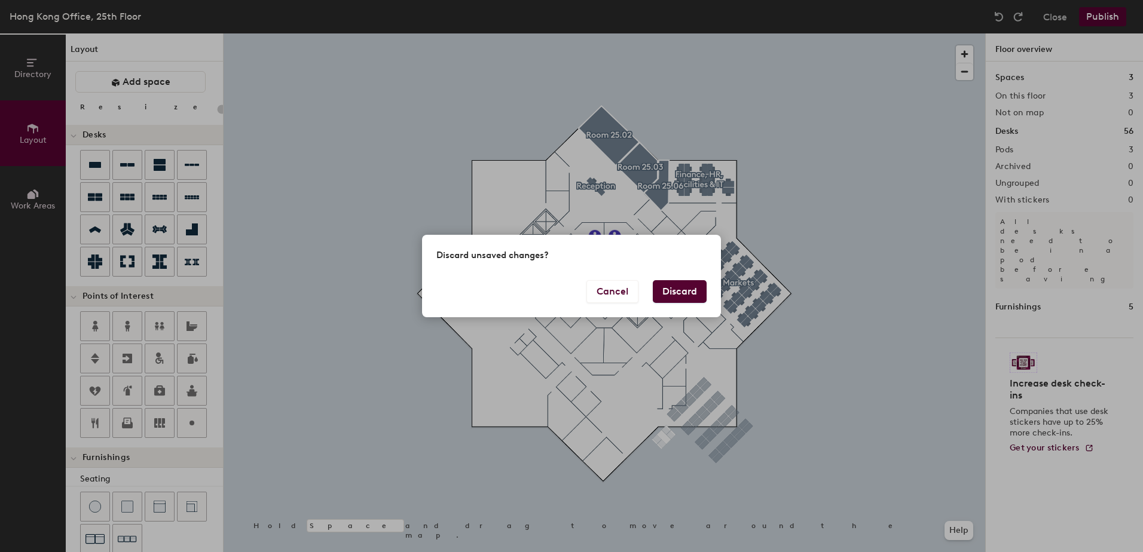
click at [693, 284] on button "Discard" at bounding box center [680, 291] width 54 height 23
type input "20"
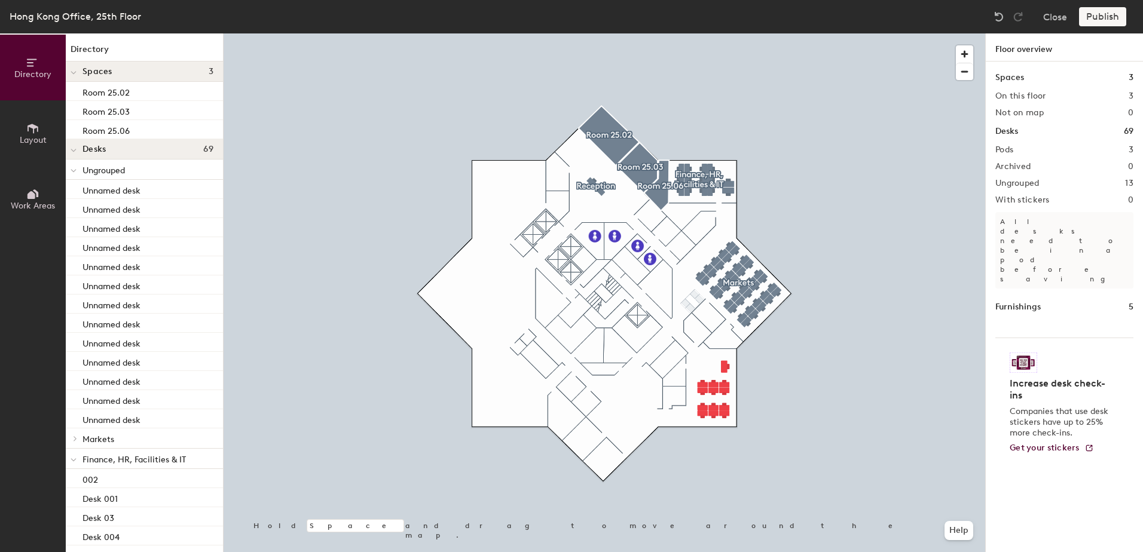
click at [724, 33] on div at bounding box center [604, 33] width 761 height 0
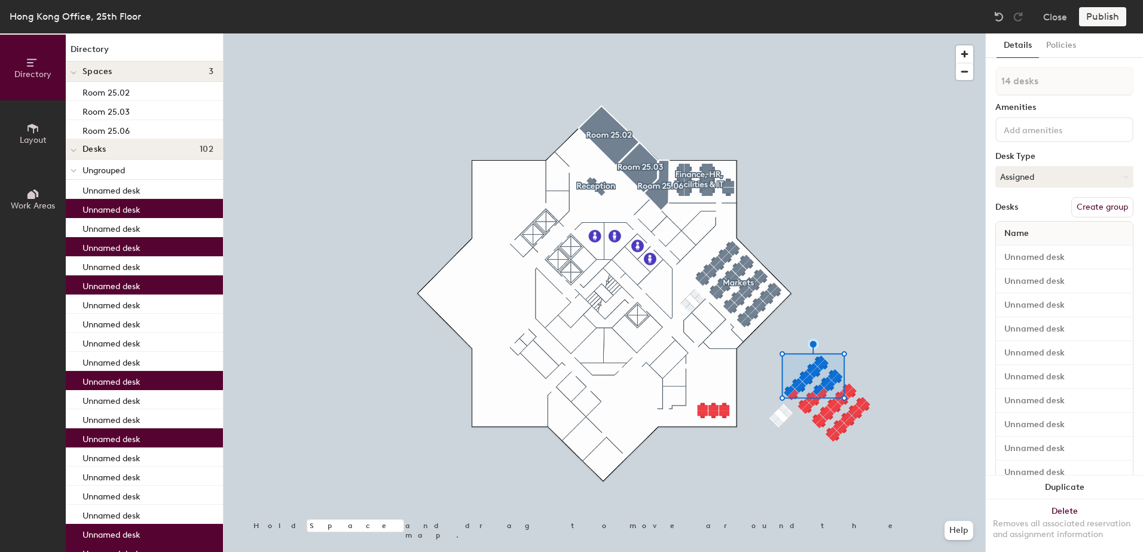
click at [895, 33] on div at bounding box center [604, 33] width 761 height 0
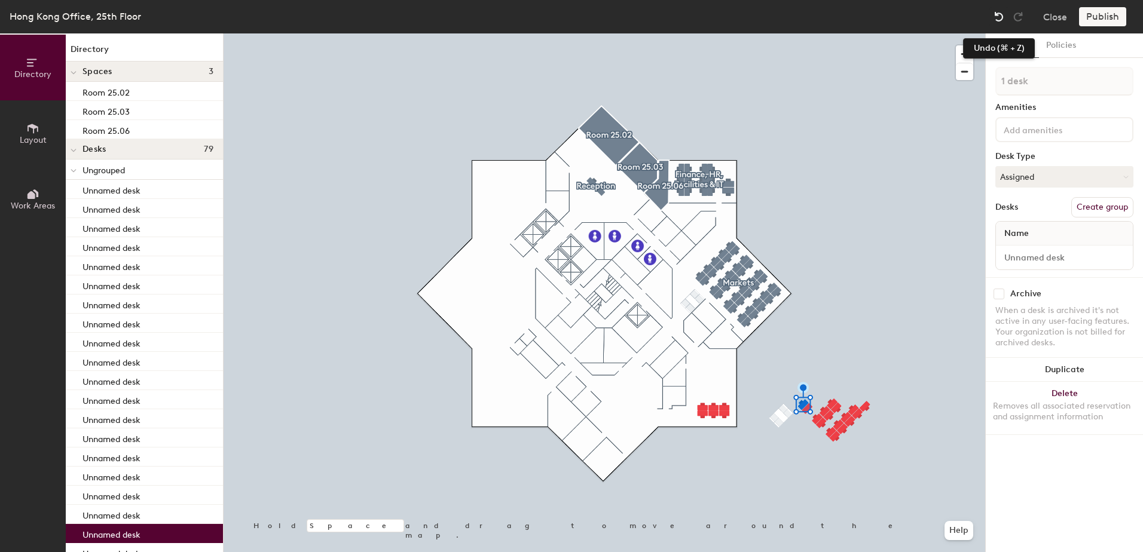
click at [998, 17] on img at bounding box center [999, 17] width 12 height 12
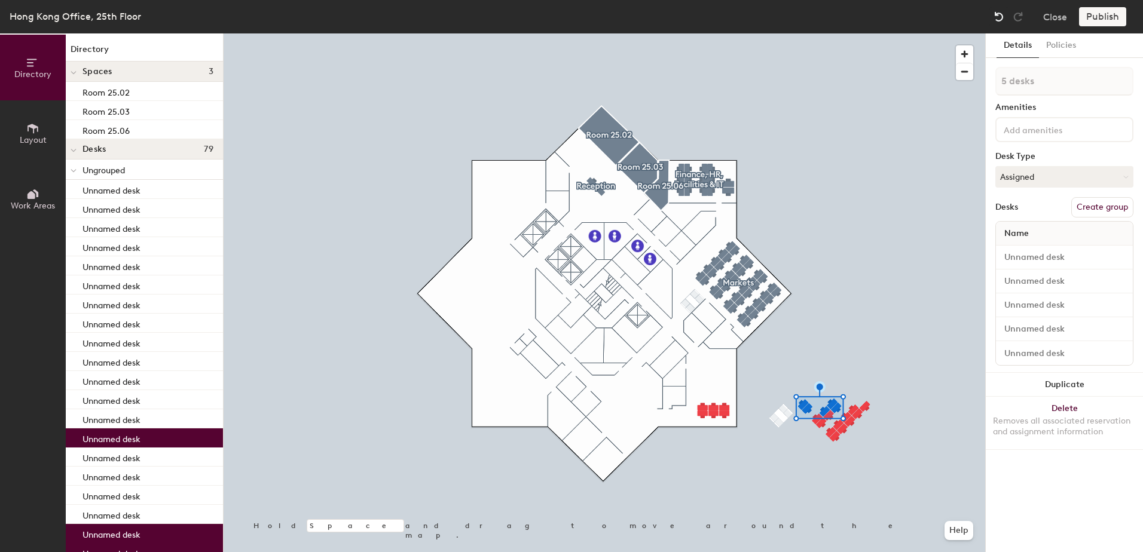
click at [990, 11] on div at bounding box center [998, 16] width 19 height 19
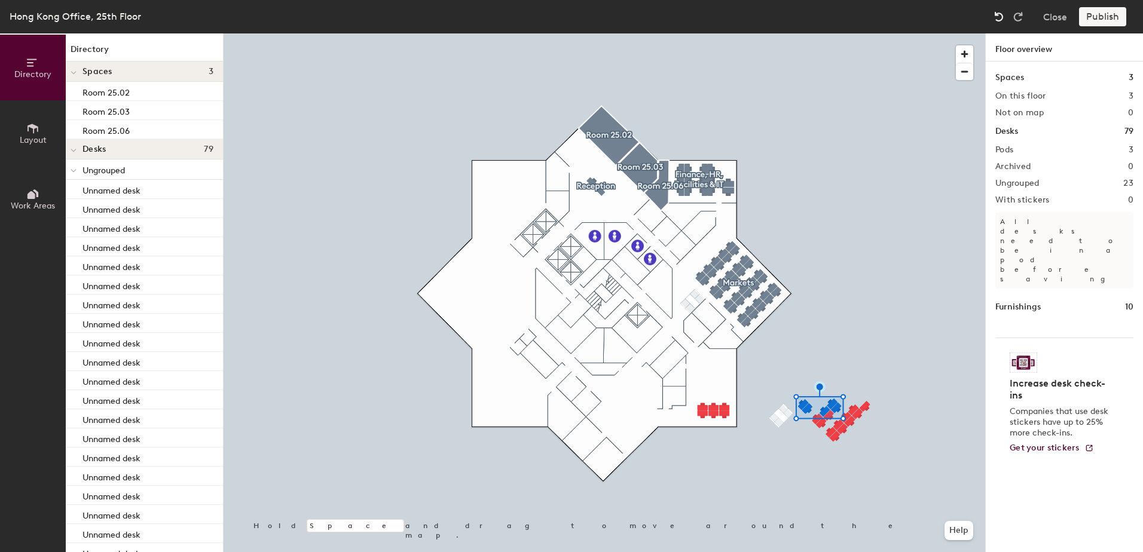
click at [997, 10] on div at bounding box center [998, 16] width 19 height 19
click at [690, 33] on div at bounding box center [604, 33] width 761 height 0
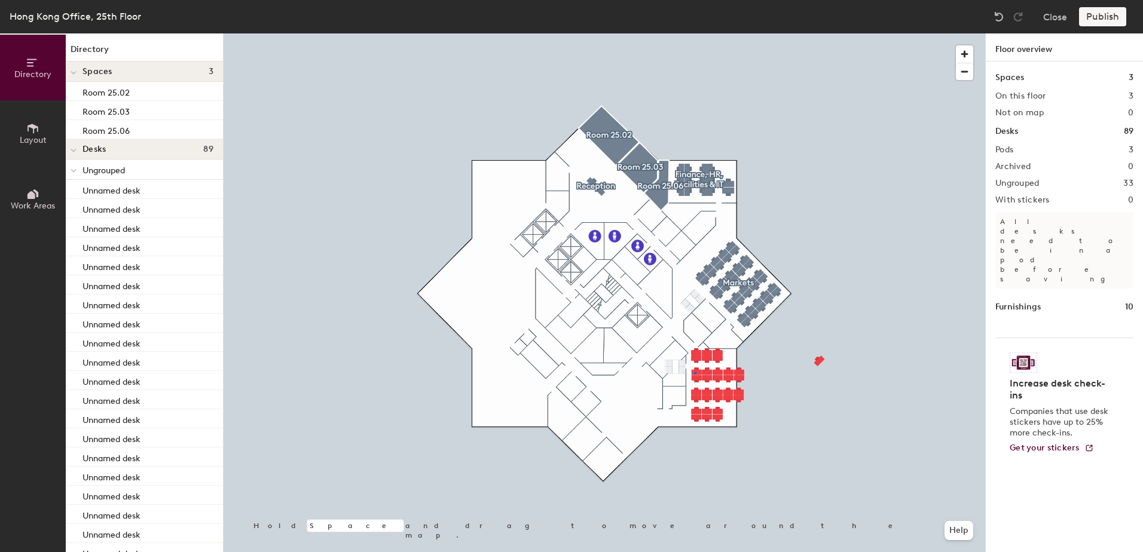
click at [694, 33] on div at bounding box center [604, 33] width 761 height 0
click at [709, 33] on div at bounding box center [604, 33] width 761 height 0
click at [739, 33] on div at bounding box center [604, 33] width 761 height 0
click at [1052, 23] on button "Close" at bounding box center [1055, 16] width 24 height 19
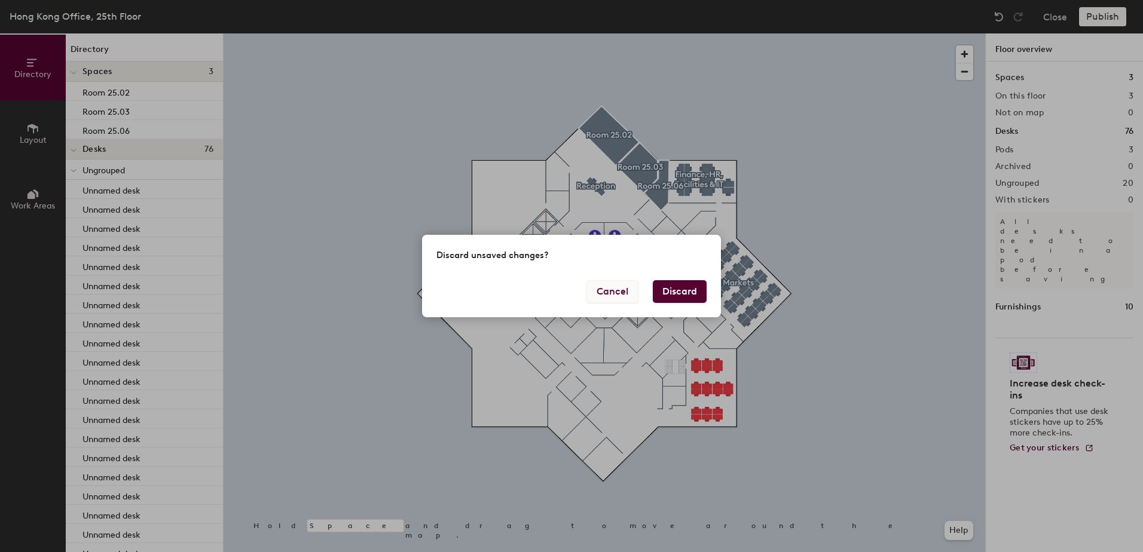
click at [600, 290] on button "Cancel" at bounding box center [612, 291] width 52 height 23
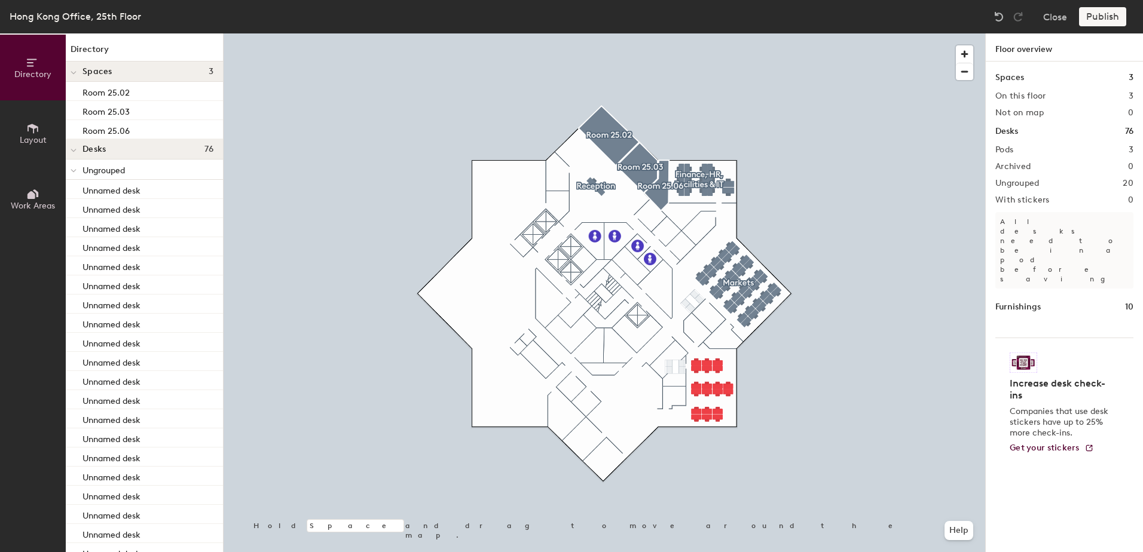
click at [1109, 15] on div "Publish" at bounding box center [1106, 16] width 54 height 19
click at [1107, 15] on div "Publish" at bounding box center [1106, 16] width 54 height 19
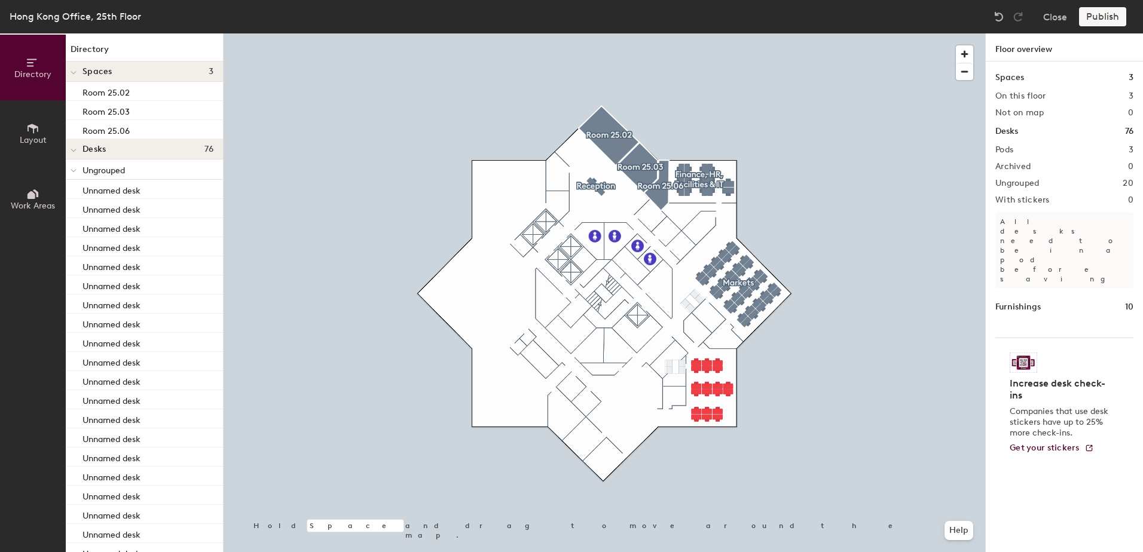
click at [1107, 15] on div "Publish" at bounding box center [1106, 16] width 54 height 19
click at [847, 33] on div at bounding box center [604, 33] width 761 height 0
click at [1107, 17] on div "Publish" at bounding box center [1106, 16] width 54 height 19
click at [690, 33] on div at bounding box center [604, 33] width 761 height 0
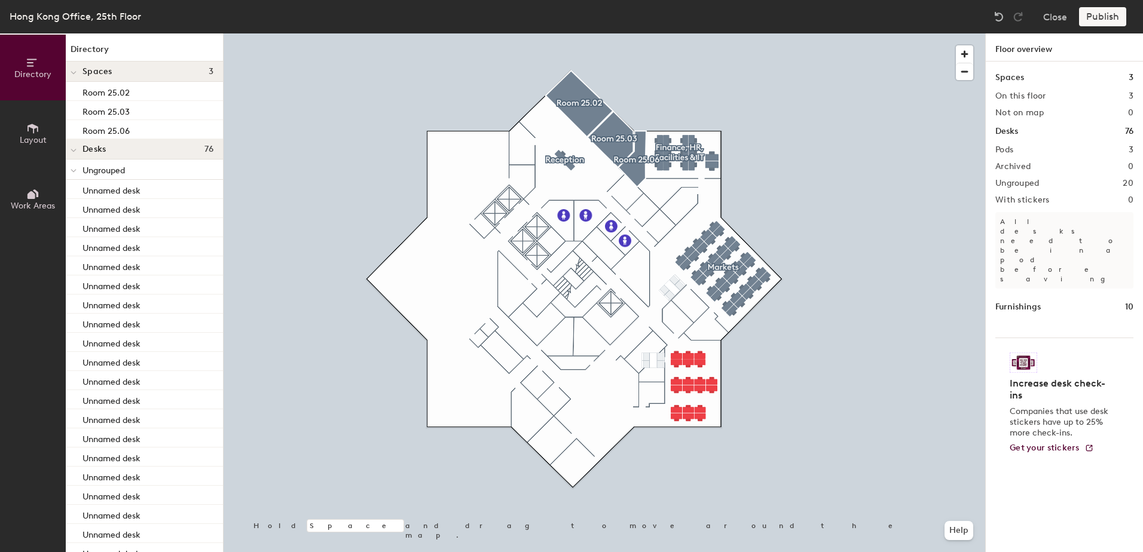
click at [1101, 8] on div "Publish" at bounding box center [1106, 16] width 54 height 19
click at [32, 131] on icon at bounding box center [32, 128] width 13 height 13
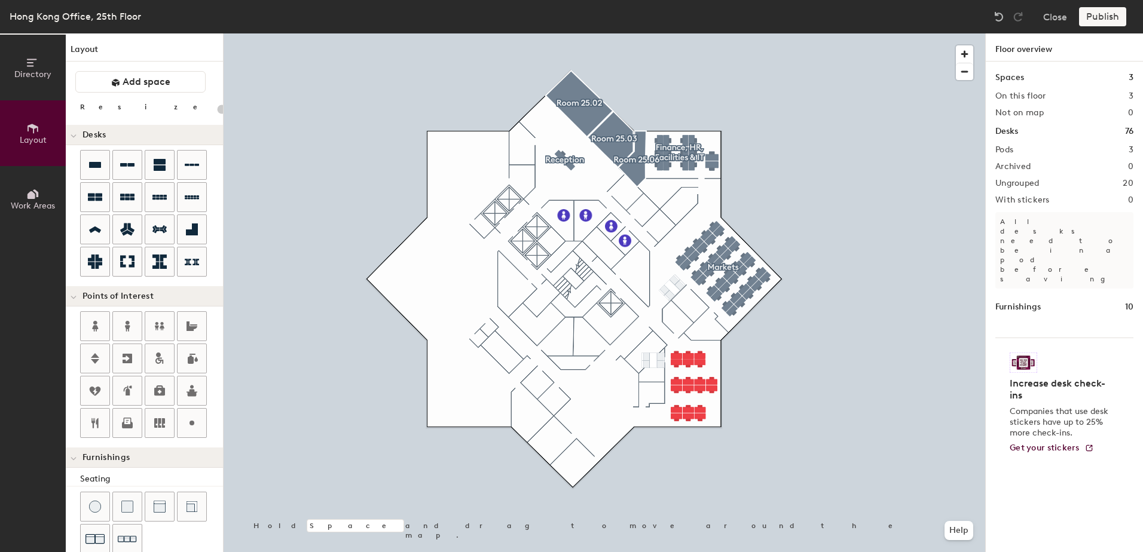
click at [1097, 14] on div "Publish" at bounding box center [1106, 16] width 54 height 19
type input "20"
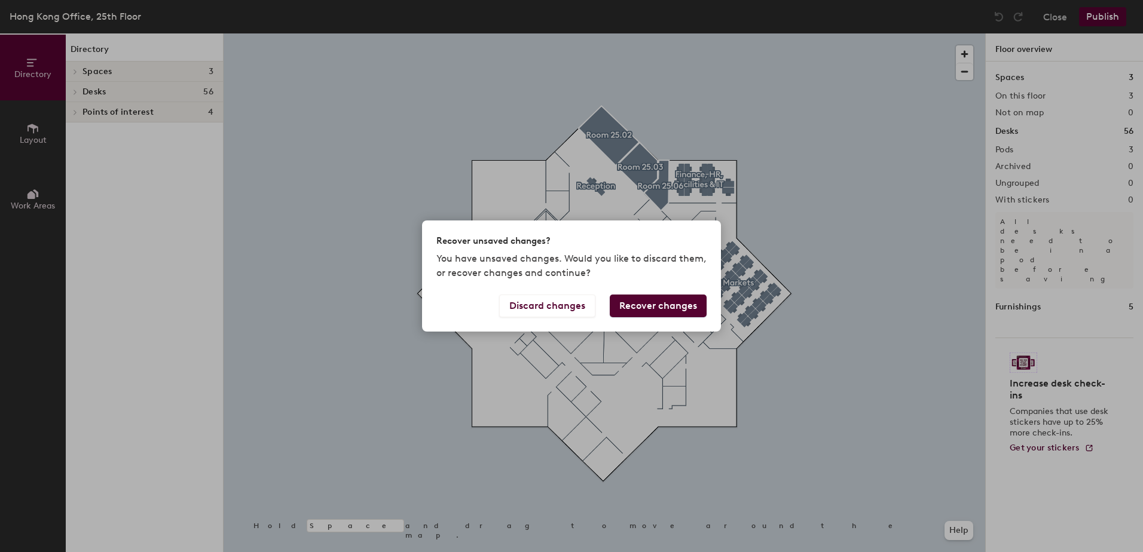
click at [639, 306] on button "Recover changes" at bounding box center [658, 306] width 97 height 23
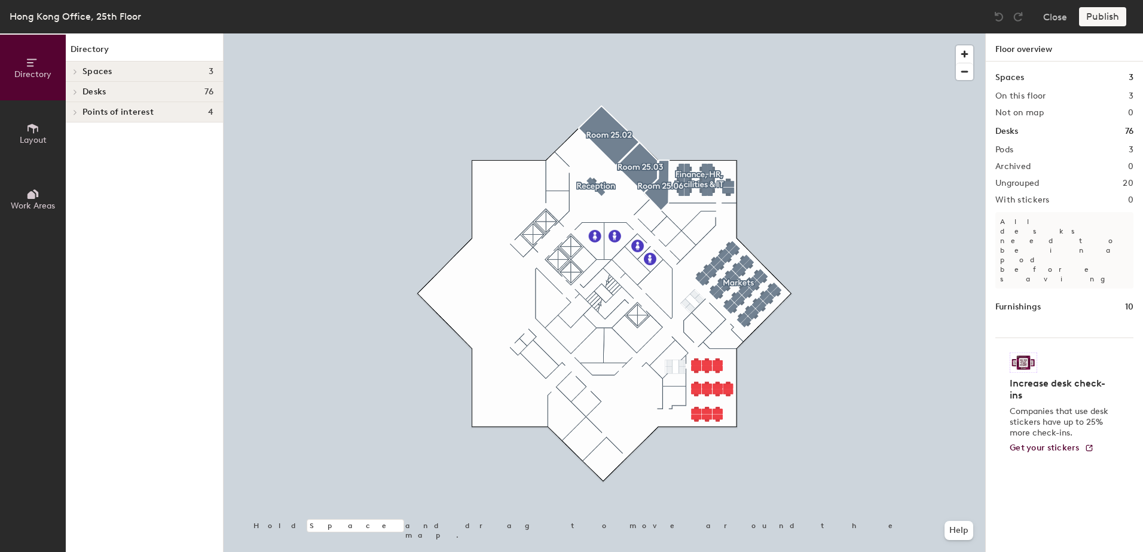
click at [20, 128] on button "Layout" at bounding box center [33, 133] width 66 height 66
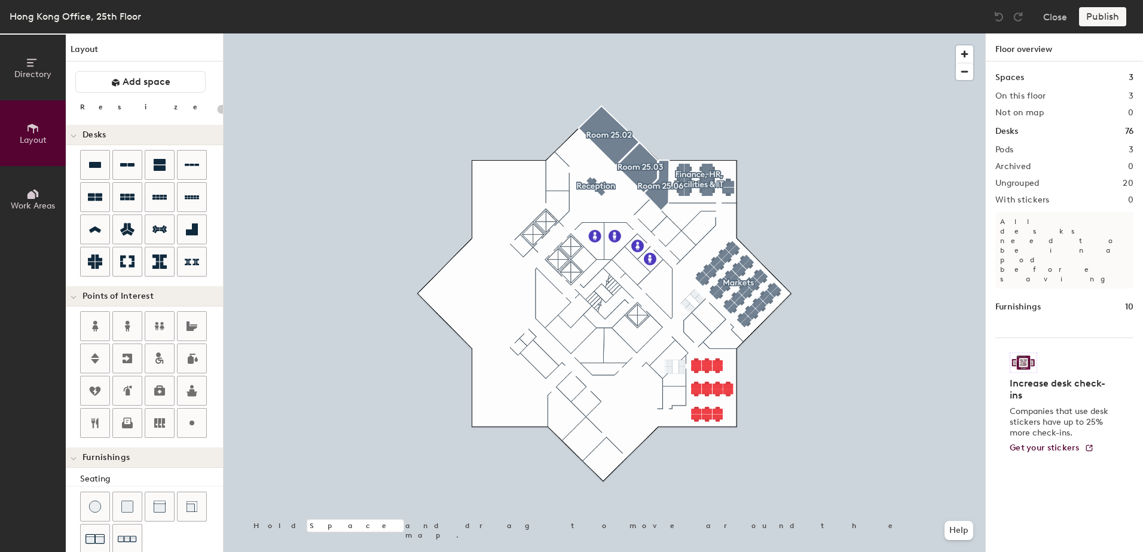
click at [1100, 16] on div "Publish" at bounding box center [1106, 16] width 54 height 19
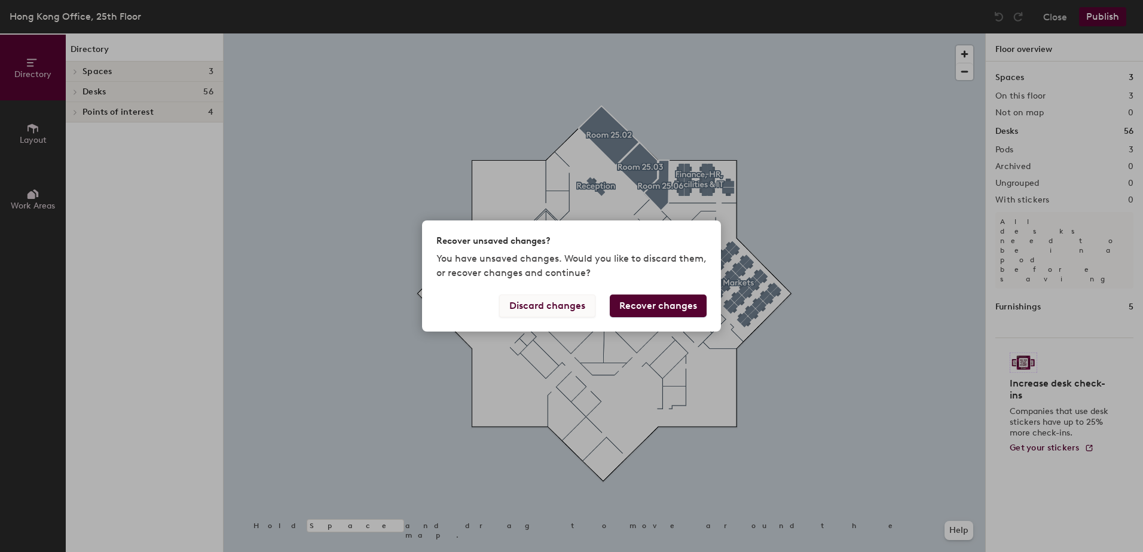
click at [527, 309] on button "Discard changes" at bounding box center [547, 306] width 96 height 23
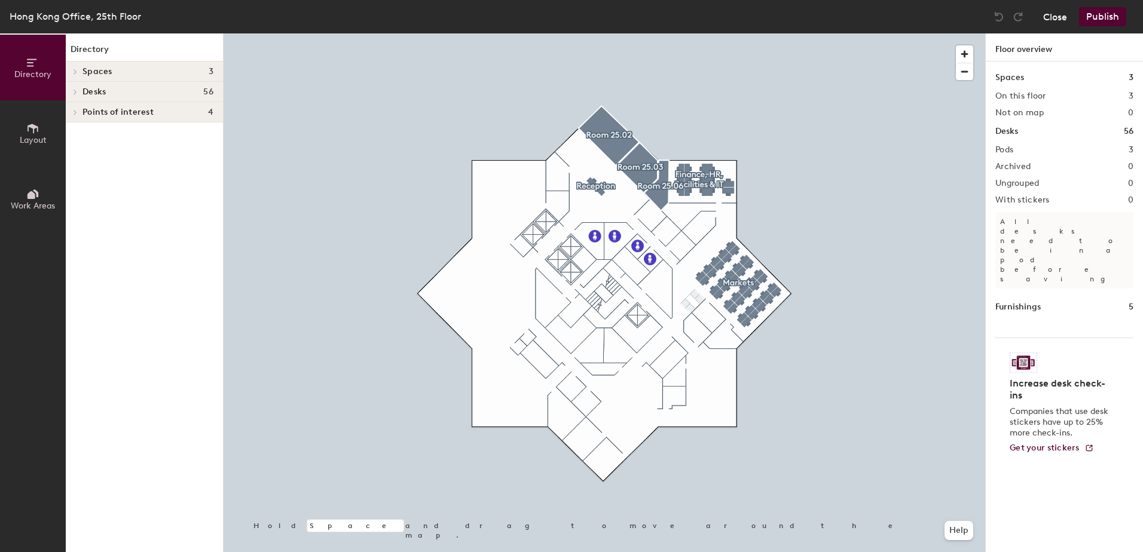
click at [1054, 16] on button "Close" at bounding box center [1055, 16] width 24 height 19
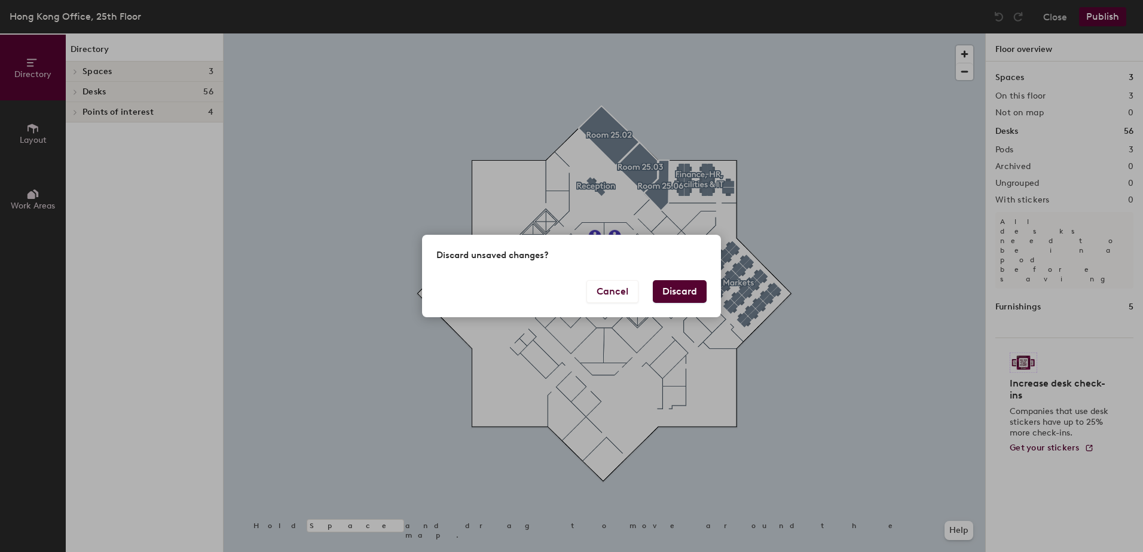
click at [658, 288] on button "Discard" at bounding box center [680, 291] width 54 height 23
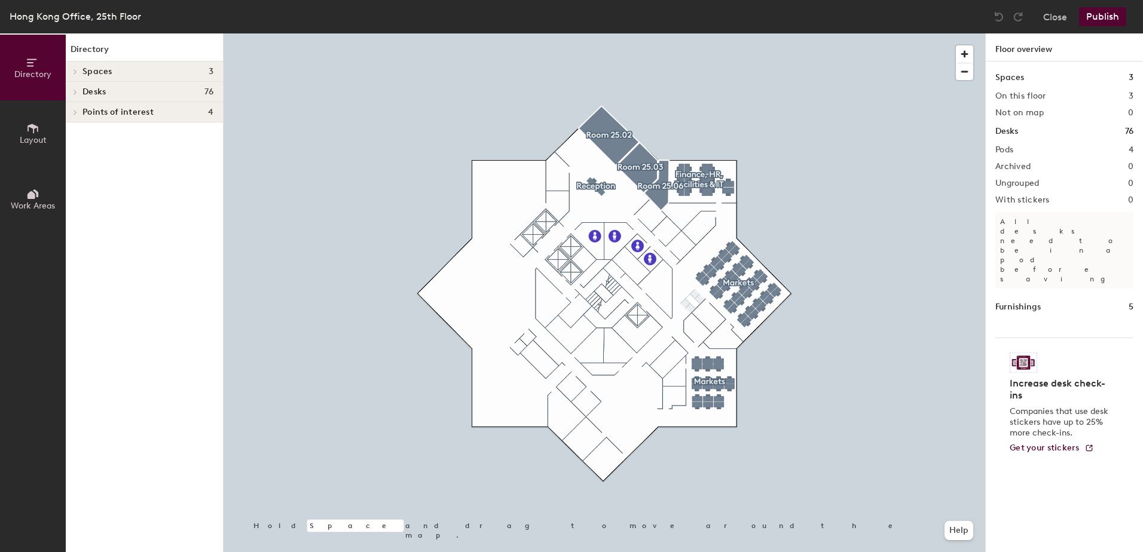
click at [947, 33] on div at bounding box center [604, 33] width 761 height 0
click at [23, 137] on span "Layout" at bounding box center [33, 140] width 27 height 10
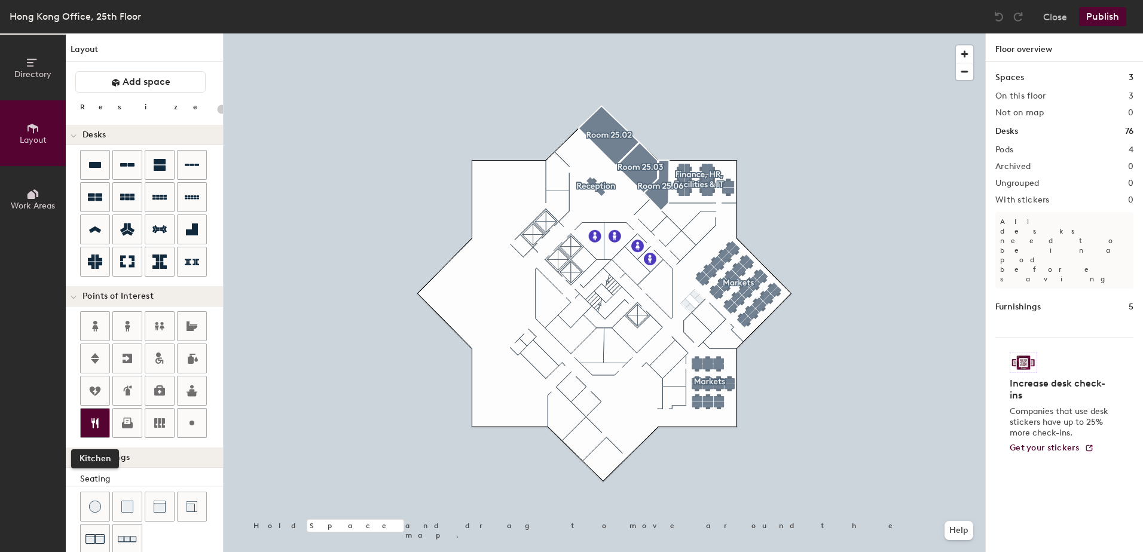
click at [96, 429] on icon at bounding box center [95, 423] width 14 height 14
type input "20"
click at [650, 400] on input "Kitchen" at bounding box center [654, 400] width 38 height 17
type input "n"
type input "Pantry"
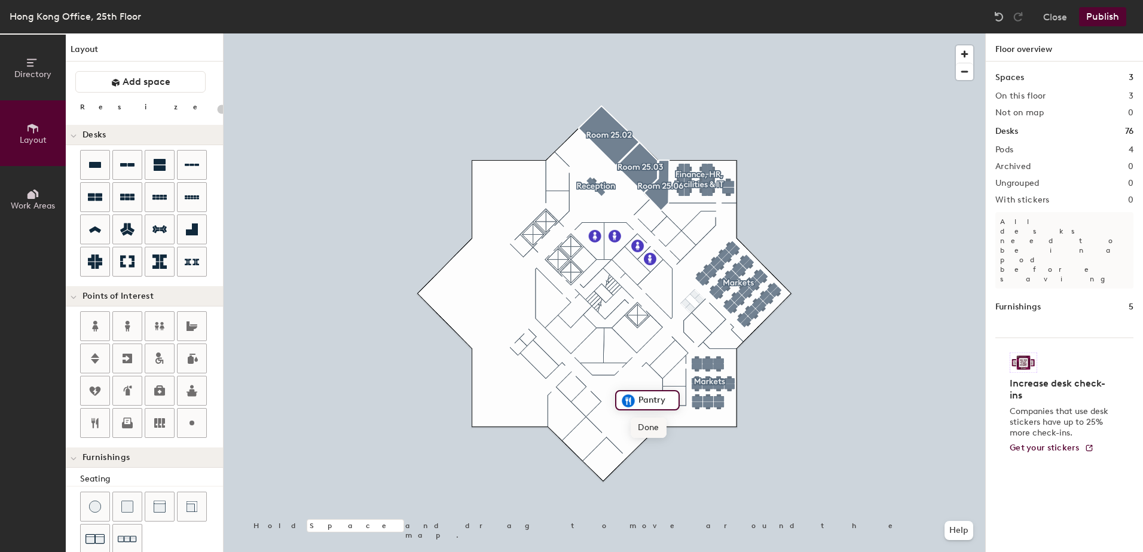
click at [803, 33] on div at bounding box center [604, 33] width 761 height 0
click at [121, 167] on icon at bounding box center [127, 165] width 14 height 14
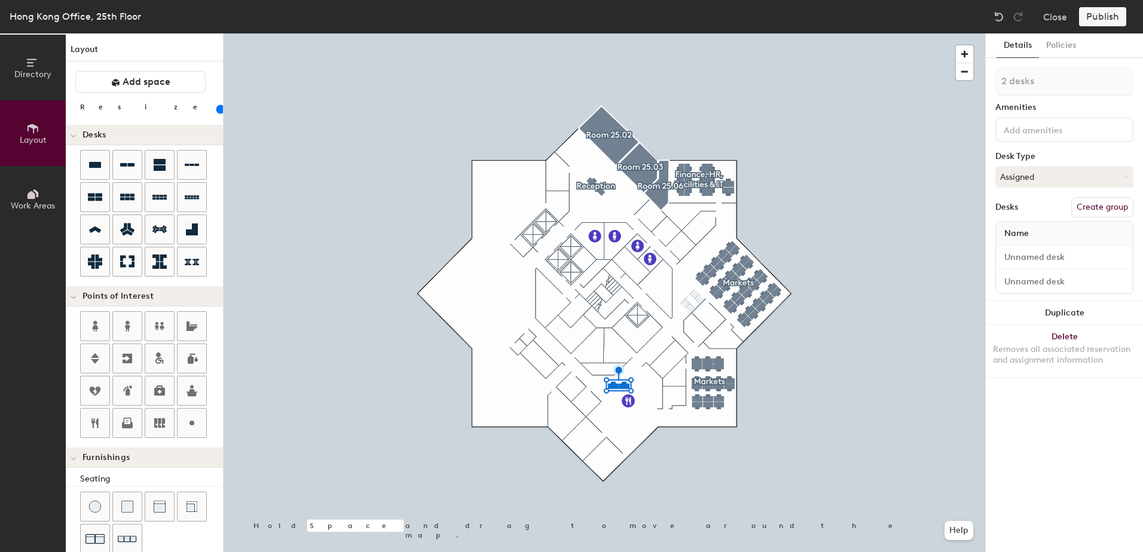
click at [1114, 204] on button "Create group" at bounding box center [1102, 207] width 62 height 20
drag, startPoint x: 1040, startPoint y: 78, endPoint x: 991, endPoint y: 82, distance: 49.7
click at [991, 82] on div "Details Policies Pod 5 Amenities Desk Type Assigned Desks Ungroup Name Desk 1 D…" at bounding box center [1064, 292] width 157 height 519
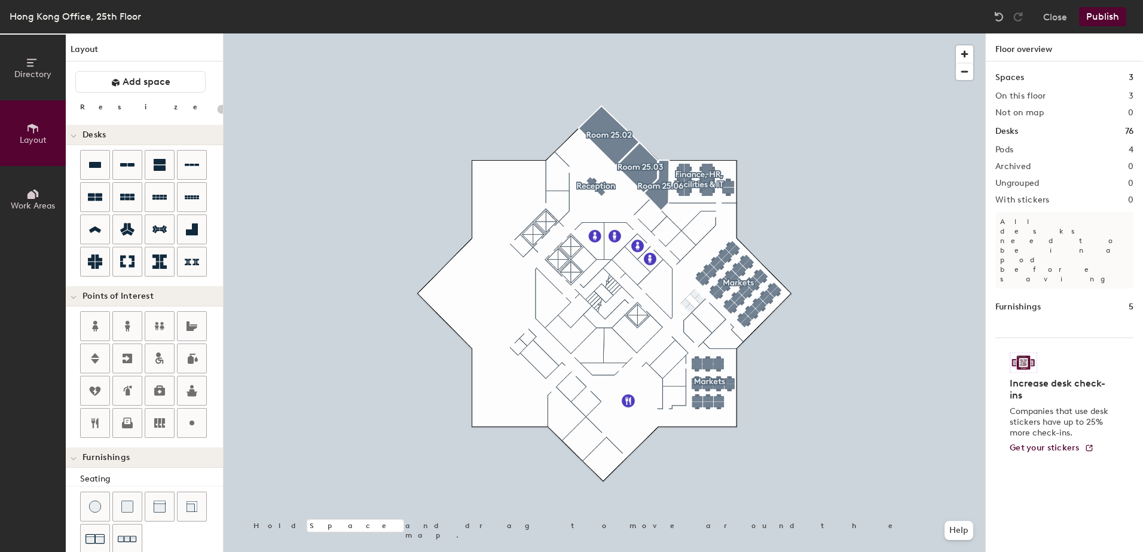
click at [611, 390] on div "Directory Layout Work Areas Layout Add space Resize Desks Points of Interest Fu…" at bounding box center [571, 292] width 1143 height 519
click at [83, 513] on div at bounding box center [95, 506] width 29 height 29
drag, startPoint x: 96, startPoint y: 505, endPoint x: 99, endPoint y: 495, distance: 10.6
click at [99, 495] on div at bounding box center [95, 506] width 29 height 29
click at [607, 403] on div "Directory Layout Work Areas Layout Add space Resize Desks Points of Interest Fu…" at bounding box center [571, 292] width 1143 height 519
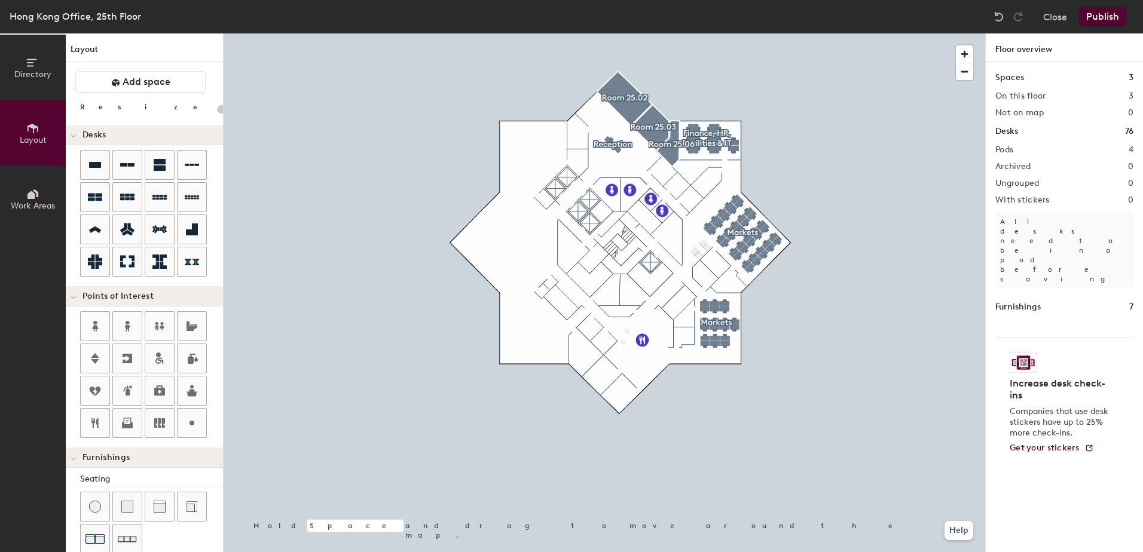
scroll to position [120, 0]
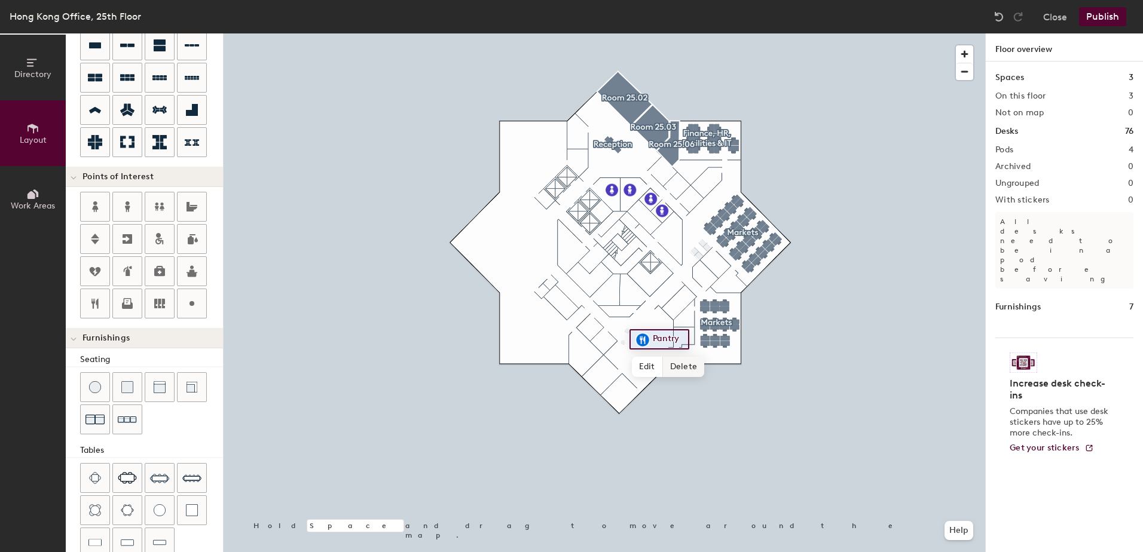
click at [681, 368] on span "Delete" at bounding box center [684, 367] width 42 height 20
click at [158, 479] on img at bounding box center [159, 478] width 19 height 19
click at [641, 335] on div "Directory Layout Work Areas Layout Add space Resize Desks Points of Interest Fu…" at bounding box center [571, 292] width 1143 height 519
click at [633, 360] on span "Delete" at bounding box center [639, 362] width 42 height 20
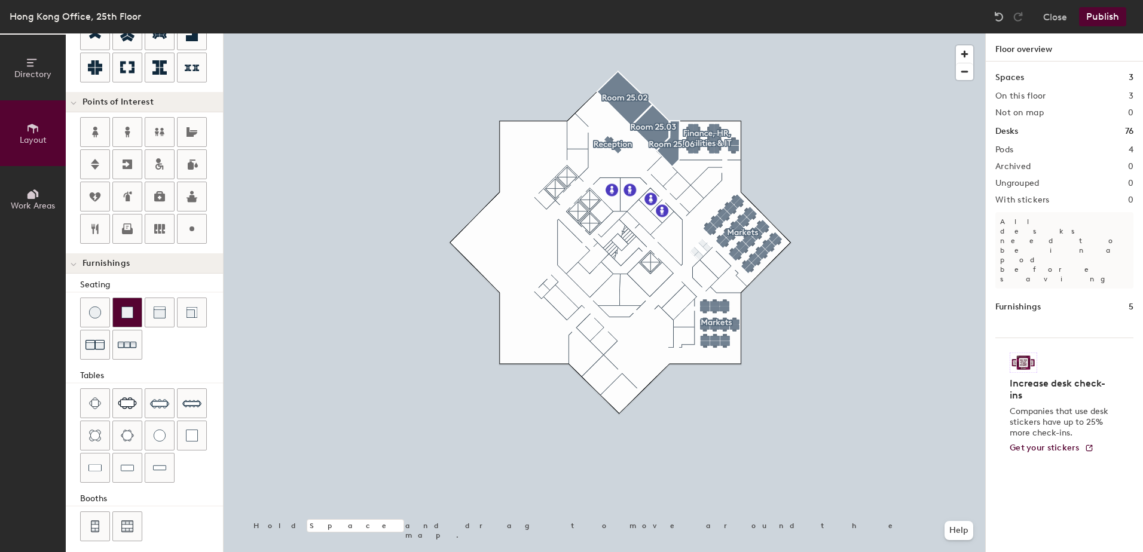
scroll to position [203, 0]
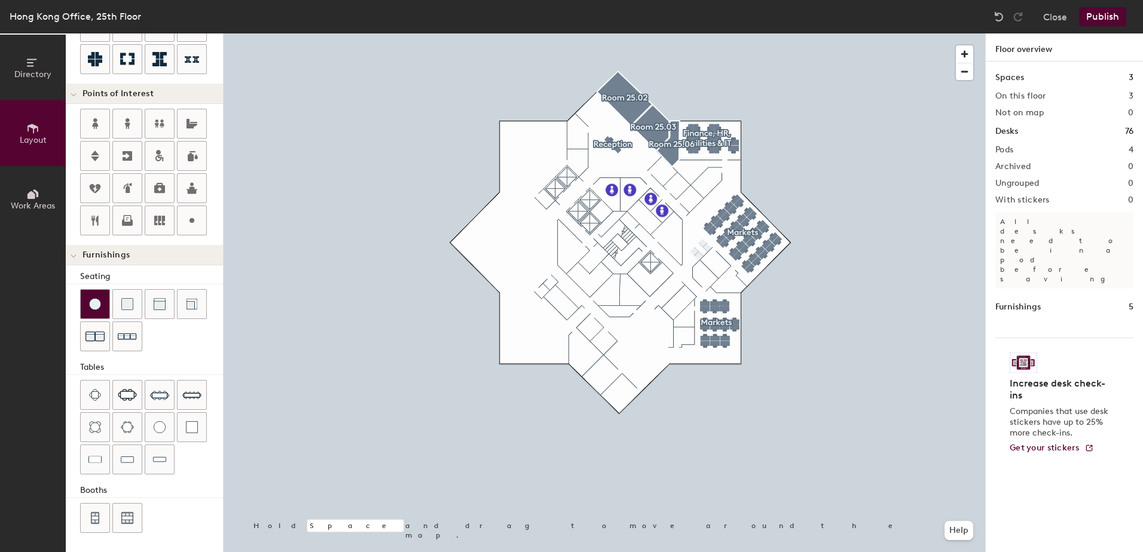
click at [96, 306] on img at bounding box center [95, 304] width 12 height 12
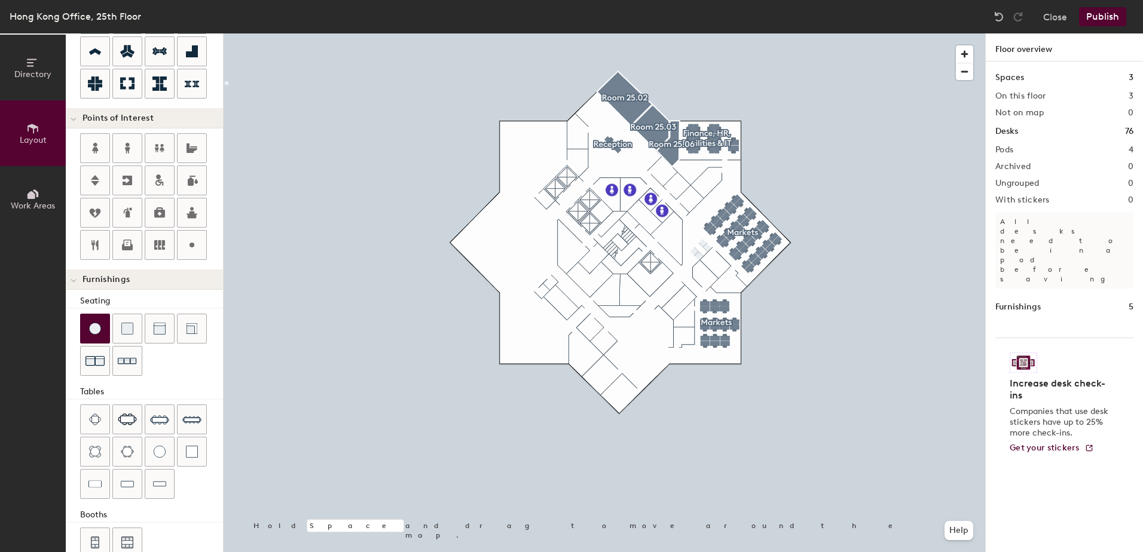
scroll to position [179, 0]
click at [636, 335] on div "Directory Layout Work Areas Layout Add space Resize Desks Points of Interest Fu…" at bounding box center [571, 292] width 1143 height 519
drag, startPoint x: 90, startPoint y: 326, endPoint x: 105, endPoint y: 327, distance: 14.4
click at [105, 327] on div at bounding box center [95, 327] width 29 height 29
click at [627, 363] on span "Delete" at bounding box center [634, 359] width 42 height 20
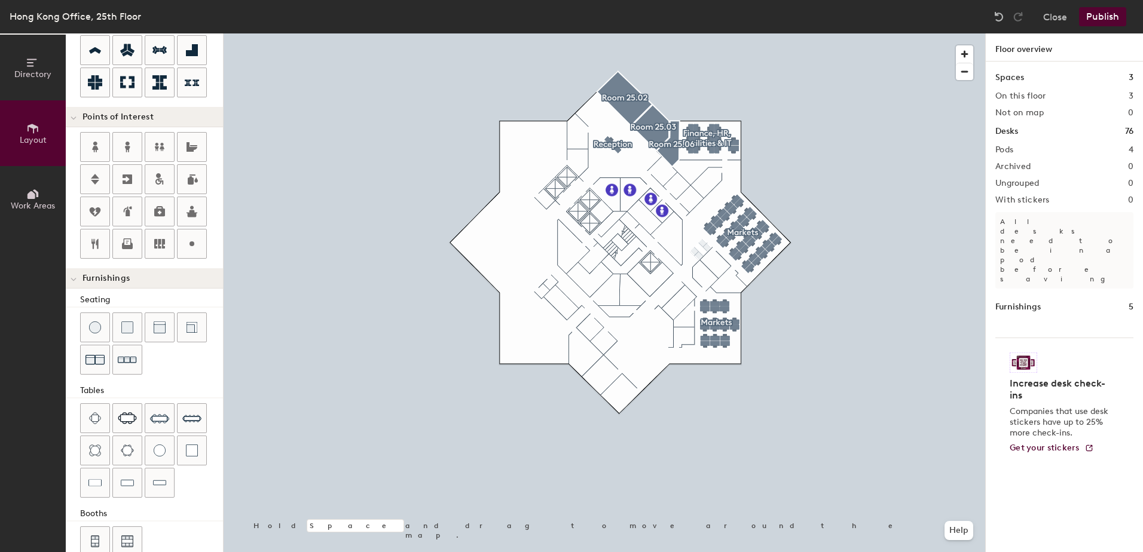
type input "20"
click at [22, 198] on button "Work Areas" at bounding box center [33, 199] width 66 height 66
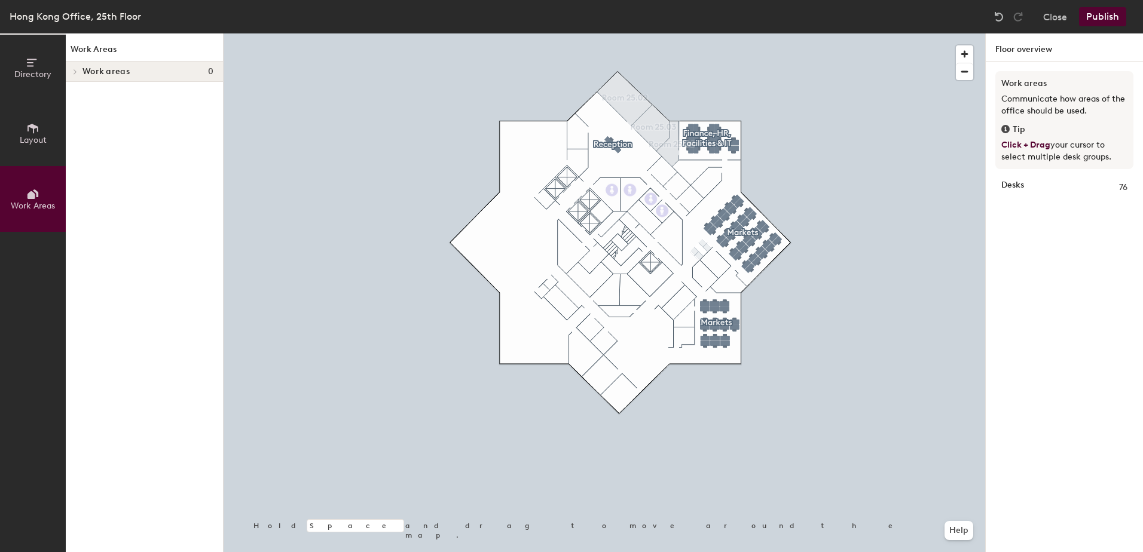
click at [33, 69] on span "Directory" at bounding box center [32, 74] width 37 height 10
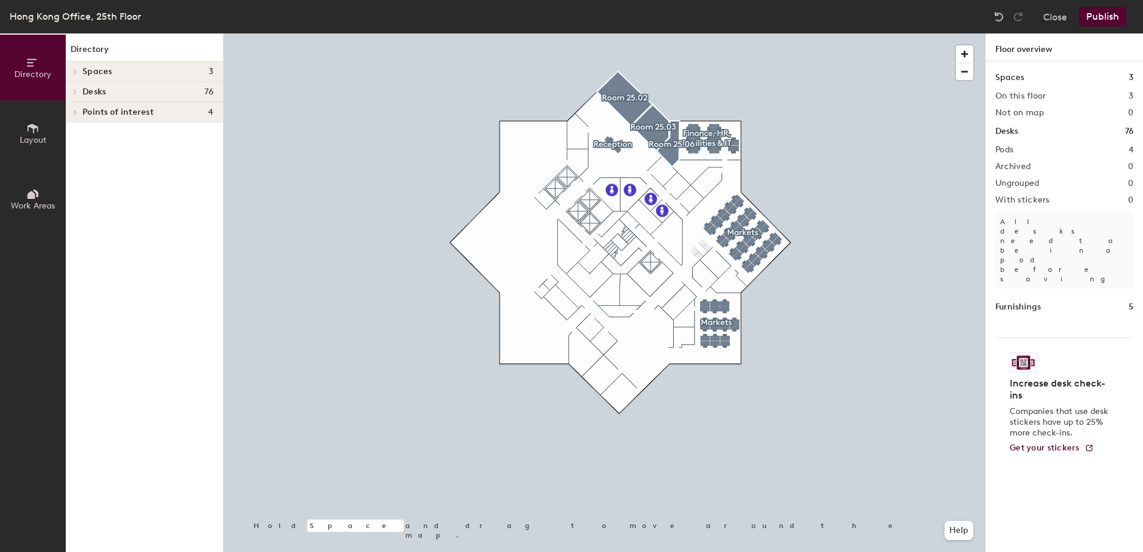
click at [33, 140] on span "Layout" at bounding box center [33, 140] width 27 height 10
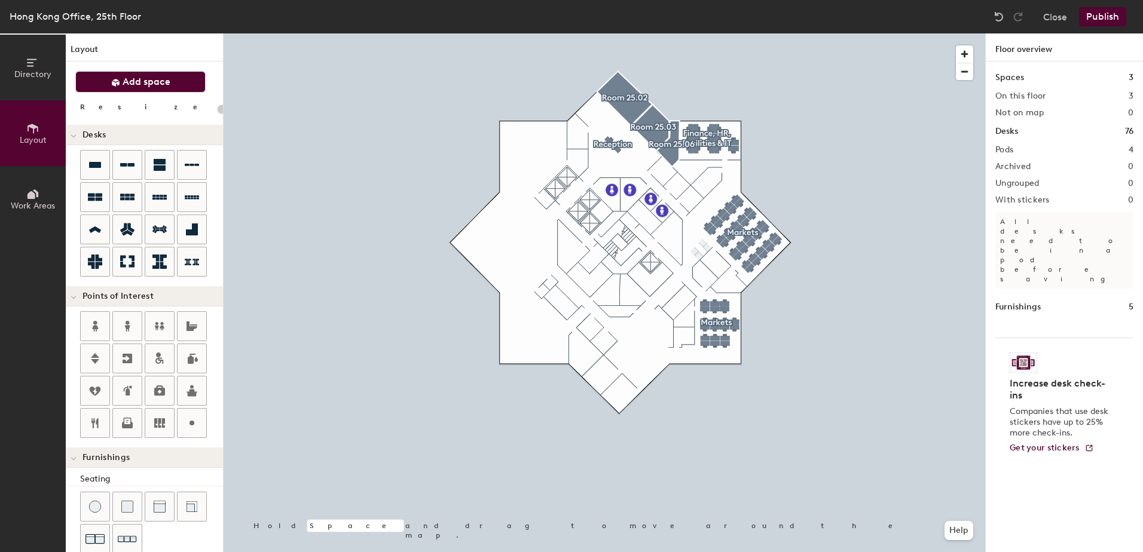
click at [142, 81] on span "Add space" at bounding box center [147, 82] width 48 height 12
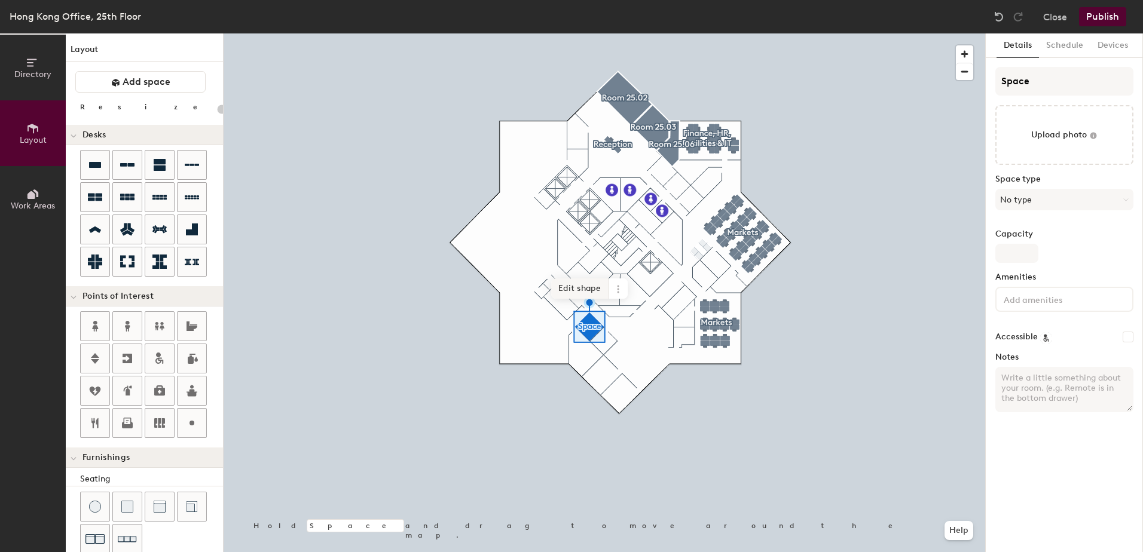
type input "20"
drag, startPoint x: 1053, startPoint y: 76, endPoint x: 957, endPoint y: 75, distance: 96.2
click at [957, 75] on div "Directory Layout Work Areas Layout Add space Resize Desks Points of Interest Fu…" at bounding box center [571, 292] width 1143 height 519
type input "25"
type input "20"
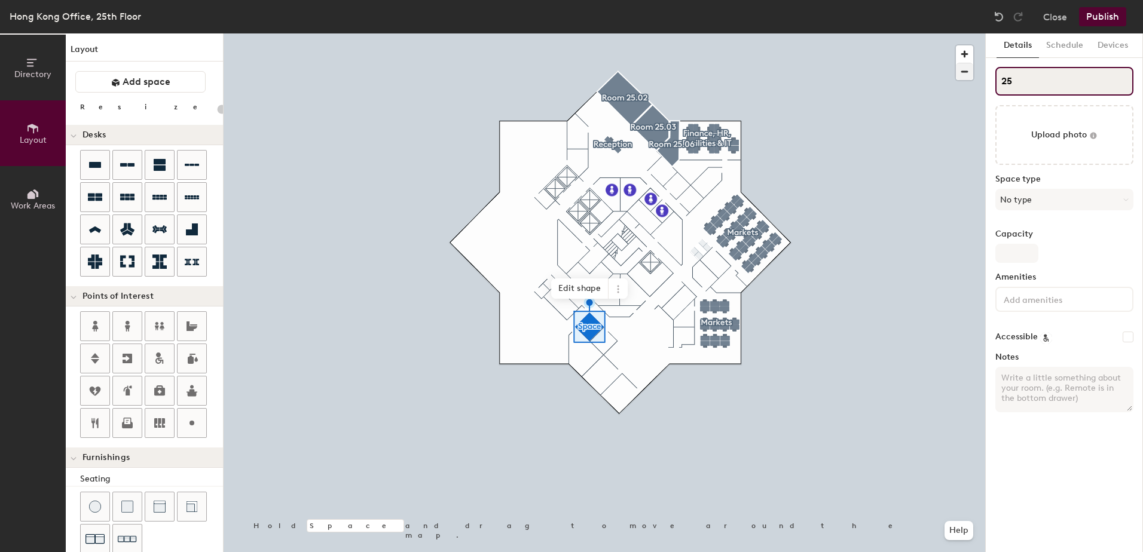
type input "25."
type input "20"
type input "25.1"
type input "20"
type input "25.12"
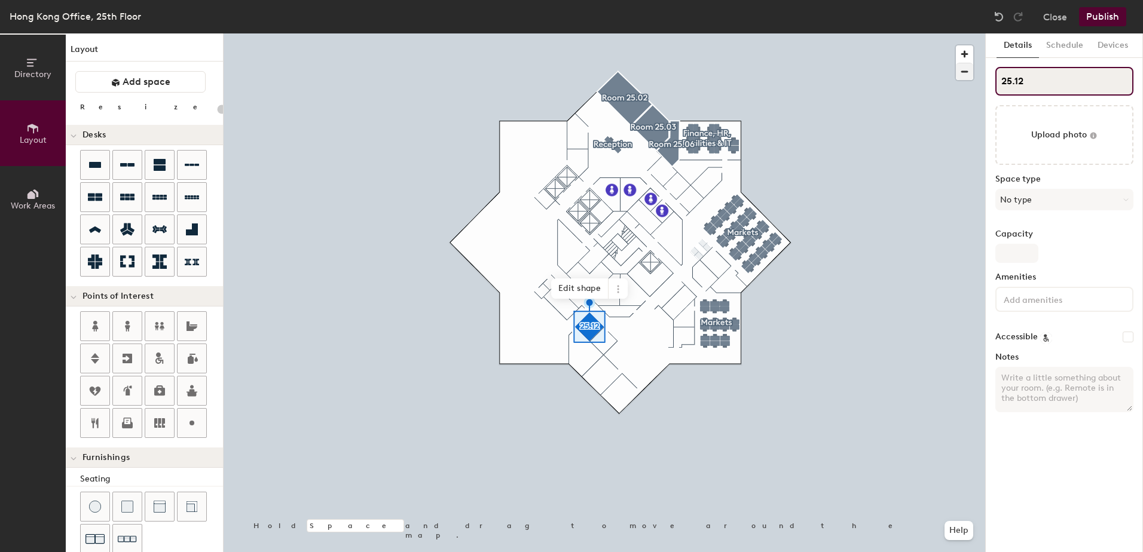
type input "20"
type input "25.12"
drag, startPoint x: 1023, startPoint y: 320, endPoint x: 990, endPoint y: 315, distance: 32.7
click at [1023, 320] on div "Amenities" at bounding box center [1064, 297] width 138 height 49
type input "20"
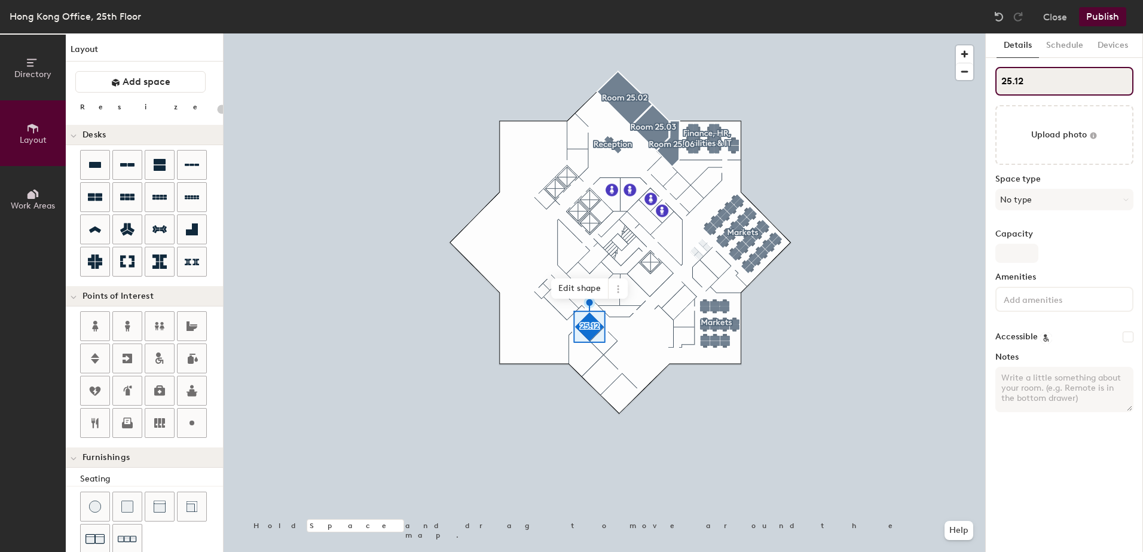
click at [999, 79] on input "25.12" at bounding box center [1064, 81] width 138 height 29
type input "R25.12"
type input "20"
type input "Room25.12"
type input "20"
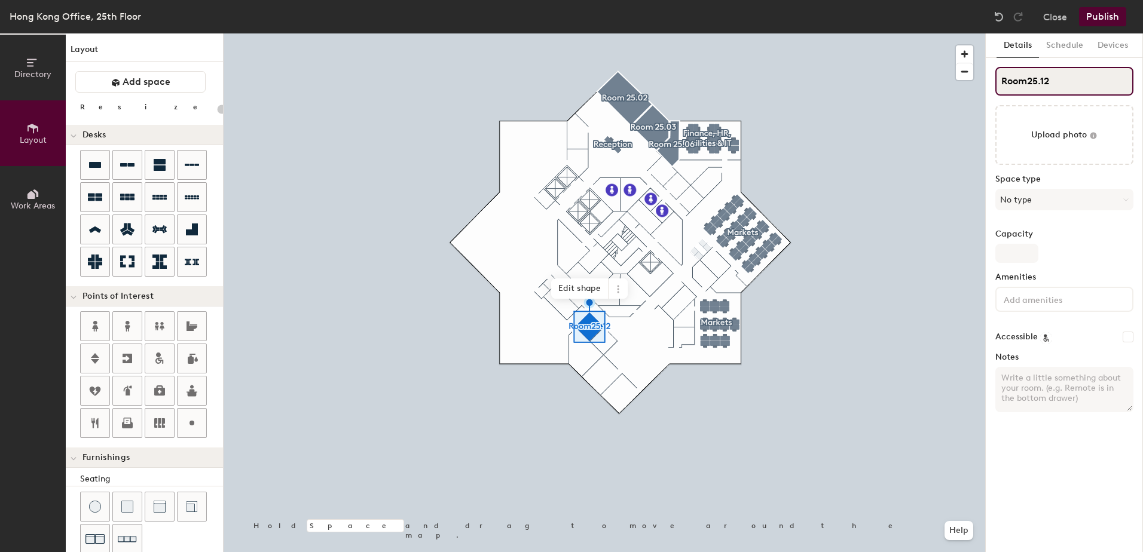
type input "Room 25.12"
type input "20"
type input "Room 25.12"
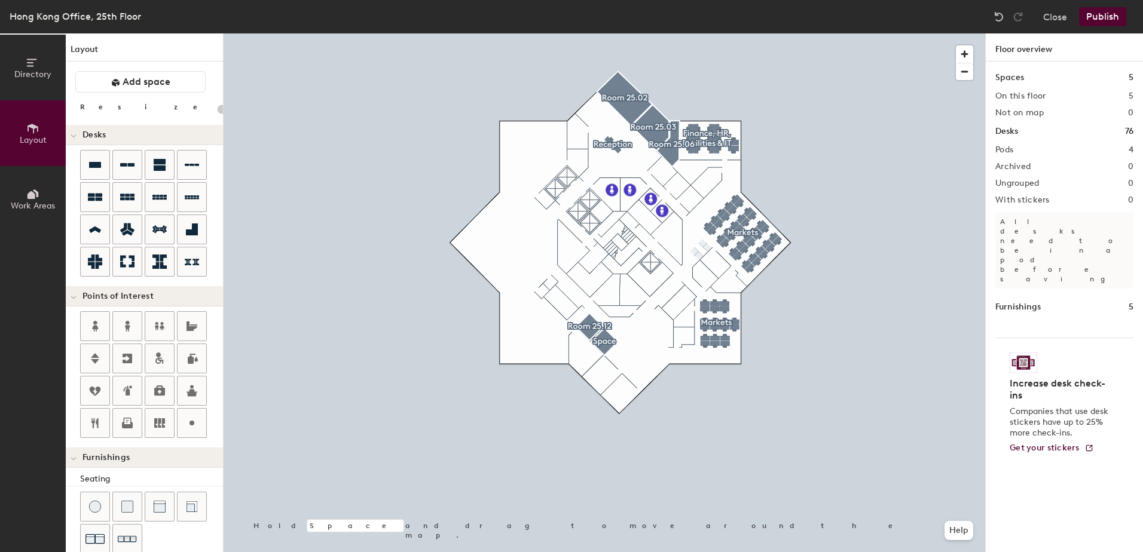
click at [604, 33] on div at bounding box center [604, 33] width 761 height 0
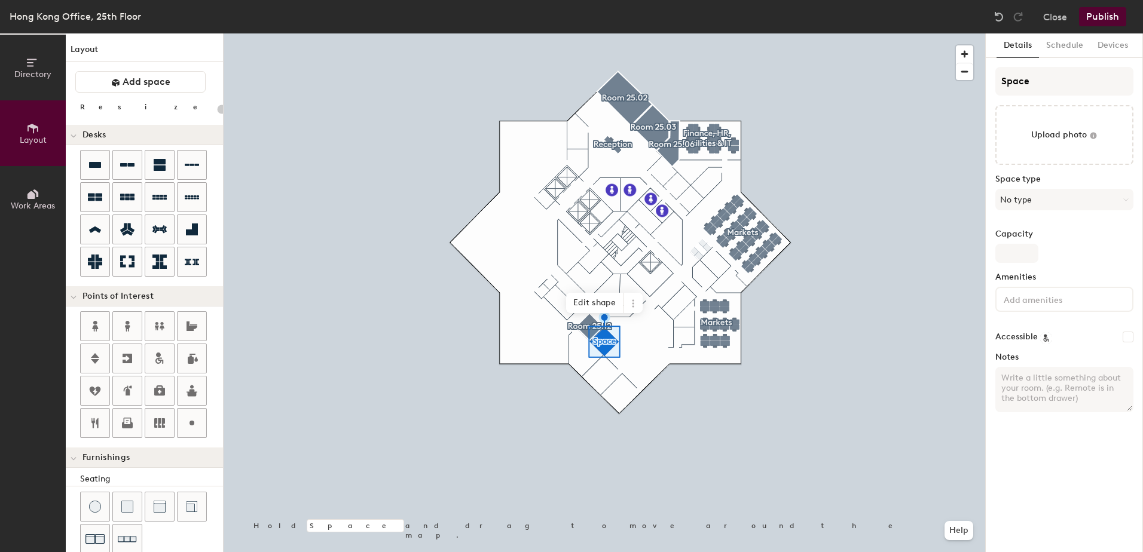
type input "20"
click at [960, 96] on div "Directory Layout Work Areas Layout Add space Resize Desks Points of Interest Fu…" at bounding box center [571, 292] width 1143 height 519
type input "R"
type input "20"
type input "Roo"
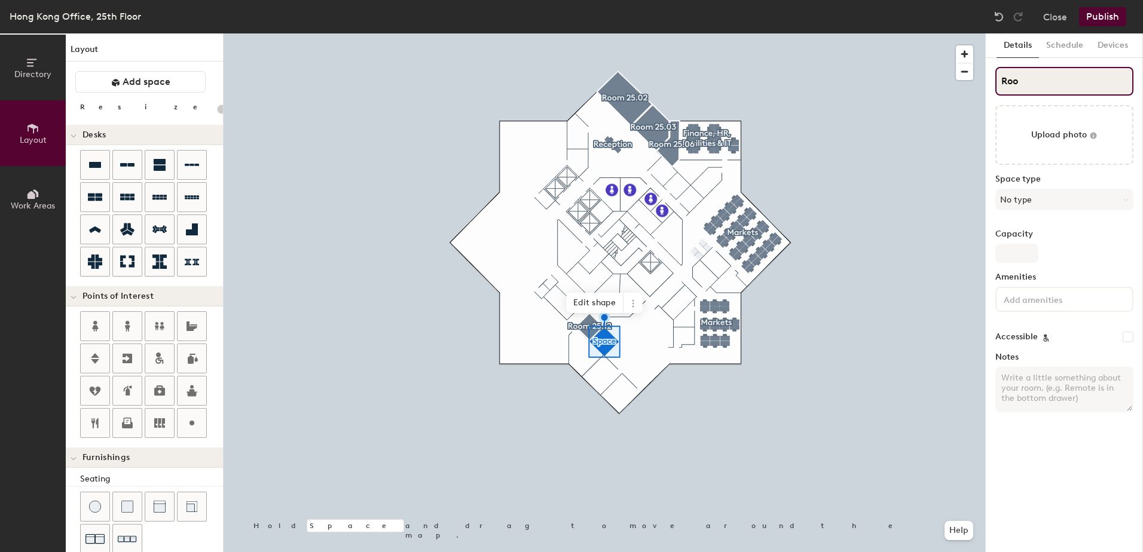
type input "20"
type input "Room"
type input "20"
type input "Room"
type input "20"
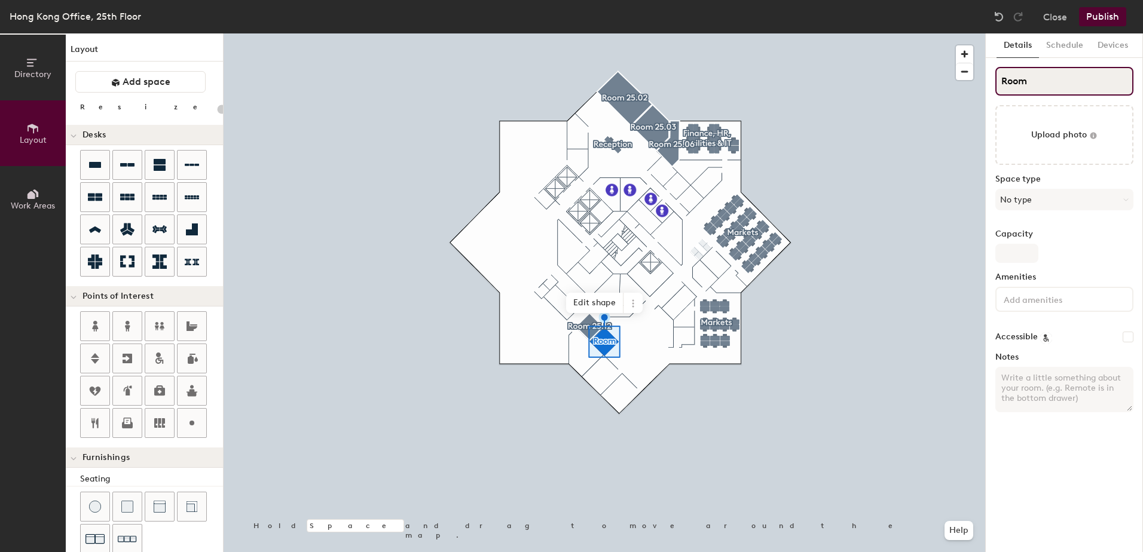
type input "Room 2"
type input "20"
type input "Room 25"
type input "20"
type input "Room 25."
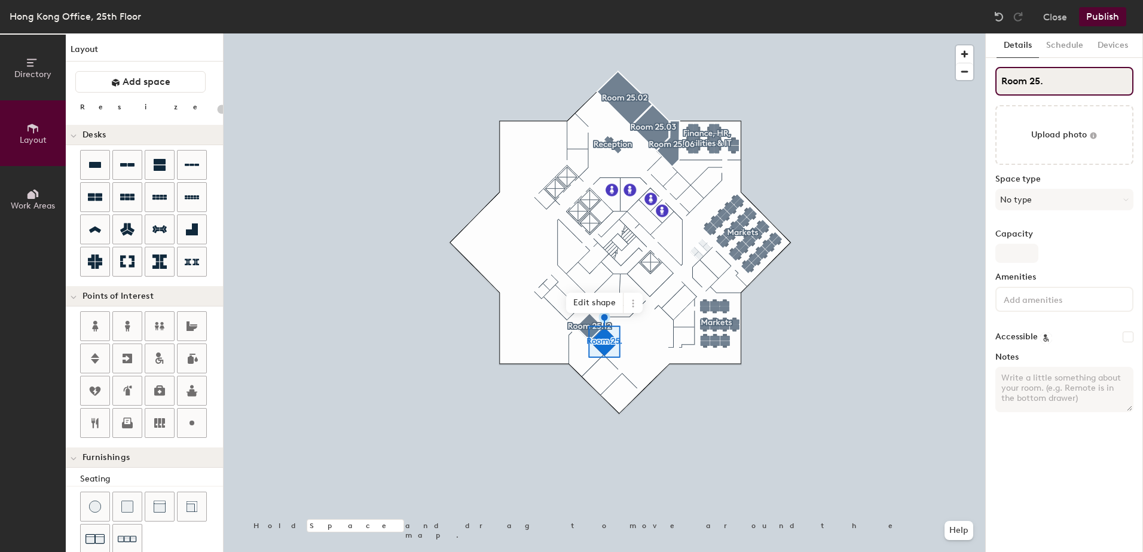
type input "20"
type input "Room 25.1"
type input "20"
type input "Room 25.12"
type input "20"
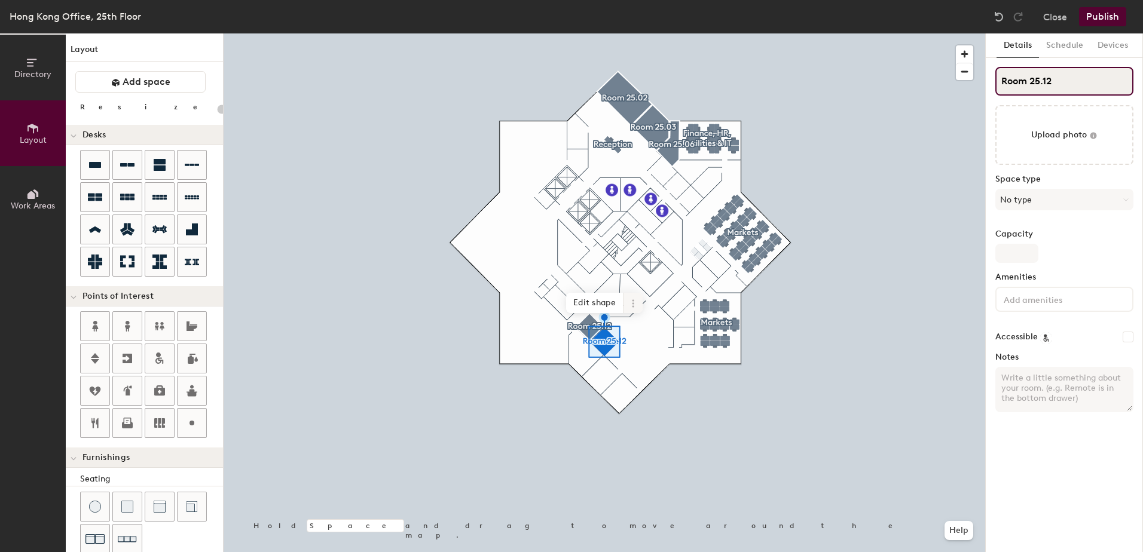
type input "Room 25.12"
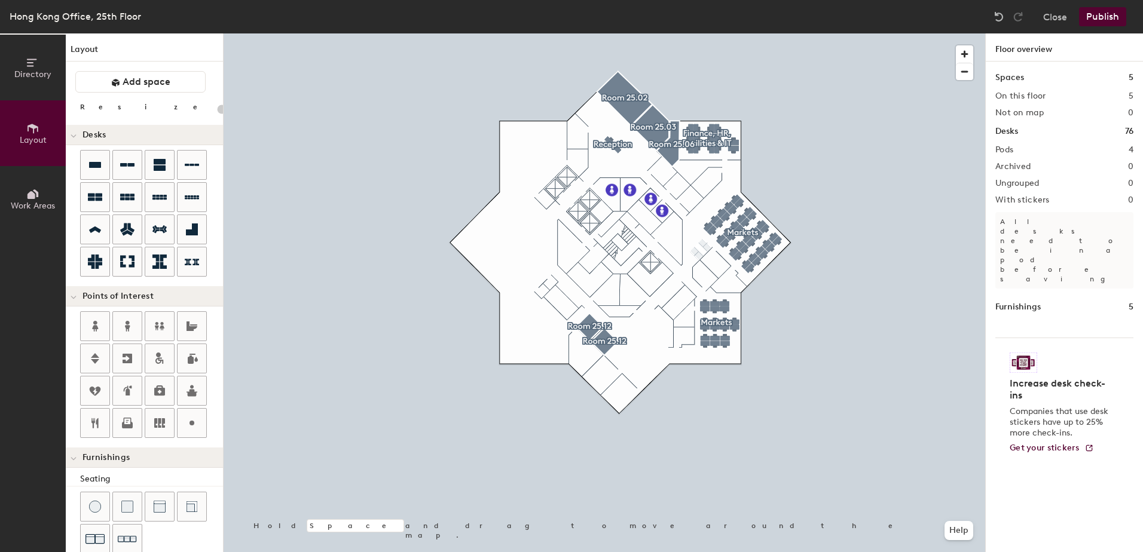
type input "20"
click at [1101, 17] on button "Publish" at bounding box center [1102, 16] width 47 height 19
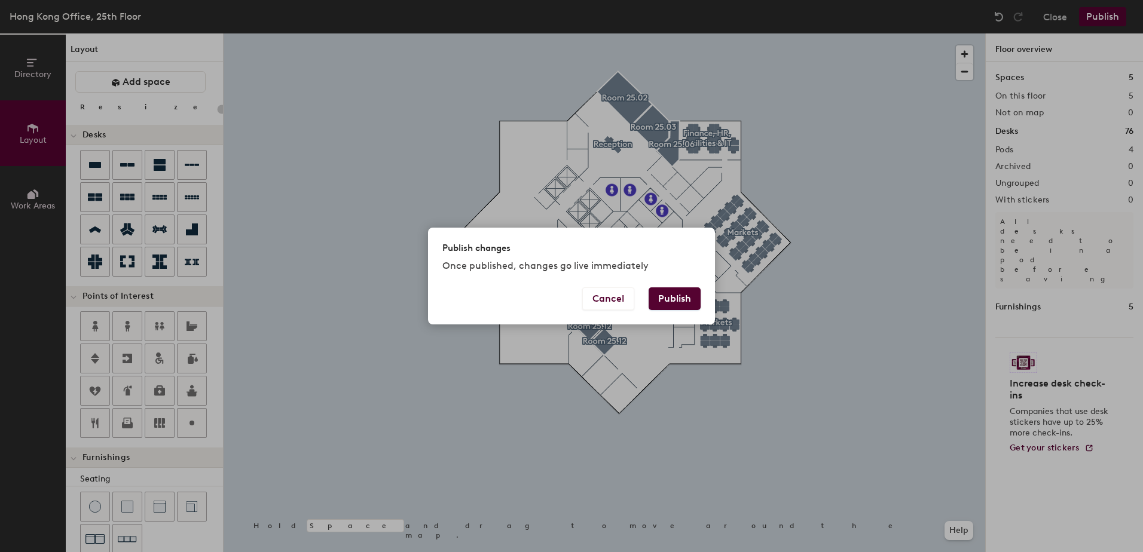
click at [669, 296] on button "Publish" at bounding box center [674, 298] width 52 height 23
type input "20"
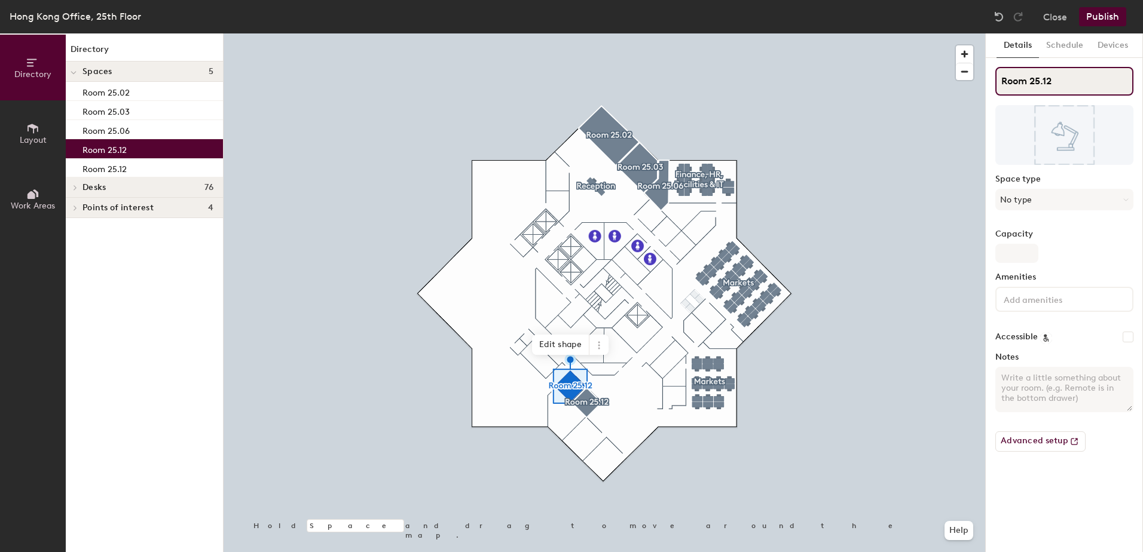
click at [1058, 84] on input "Room 25.12" at bounding box center [1064, 81] width 138 height 29
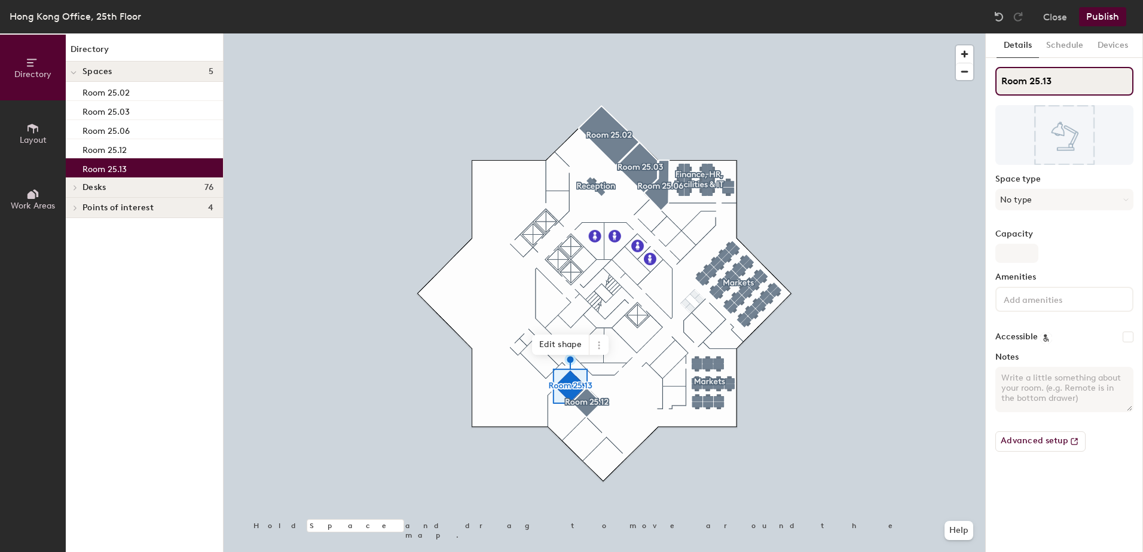
type input "Room 25.13"
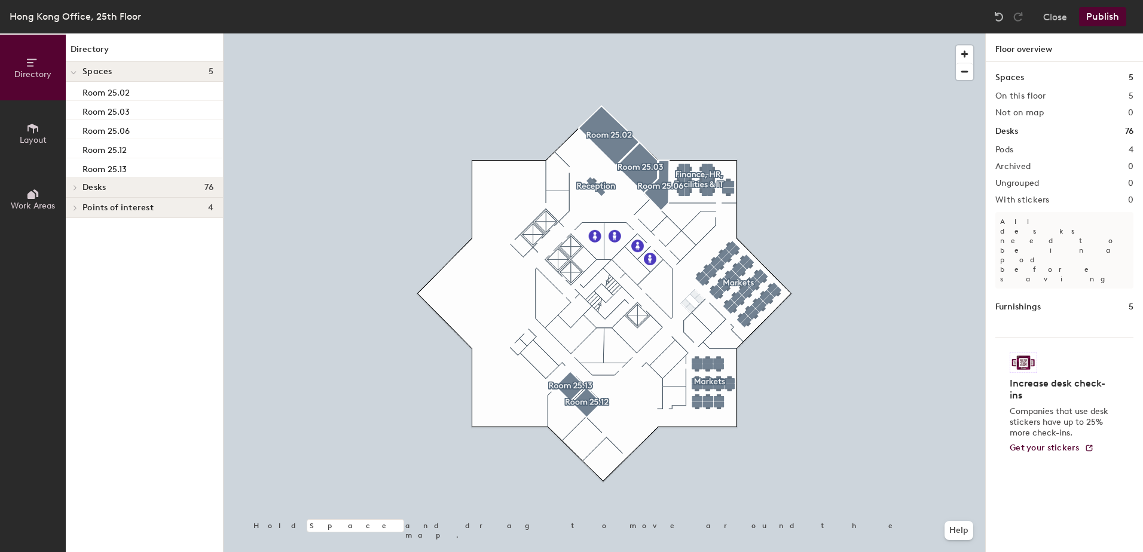
click at [1109, 13] on button "Publish" at bounding box center [1102, 16] width 47 height 19
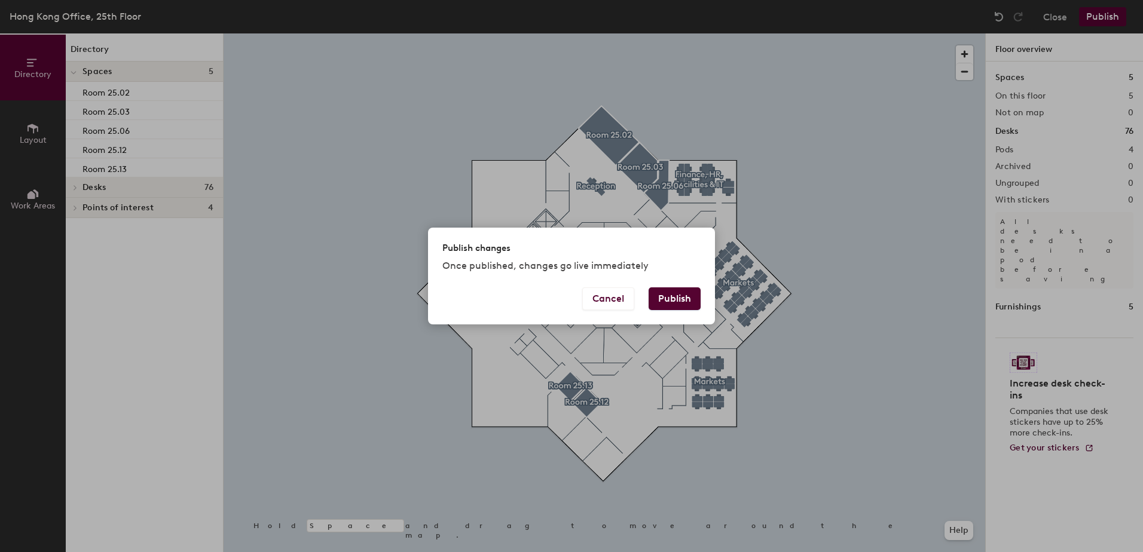
click at [658, 293] on button "Publish" at bounding box center [674, 298] width 52 height 23
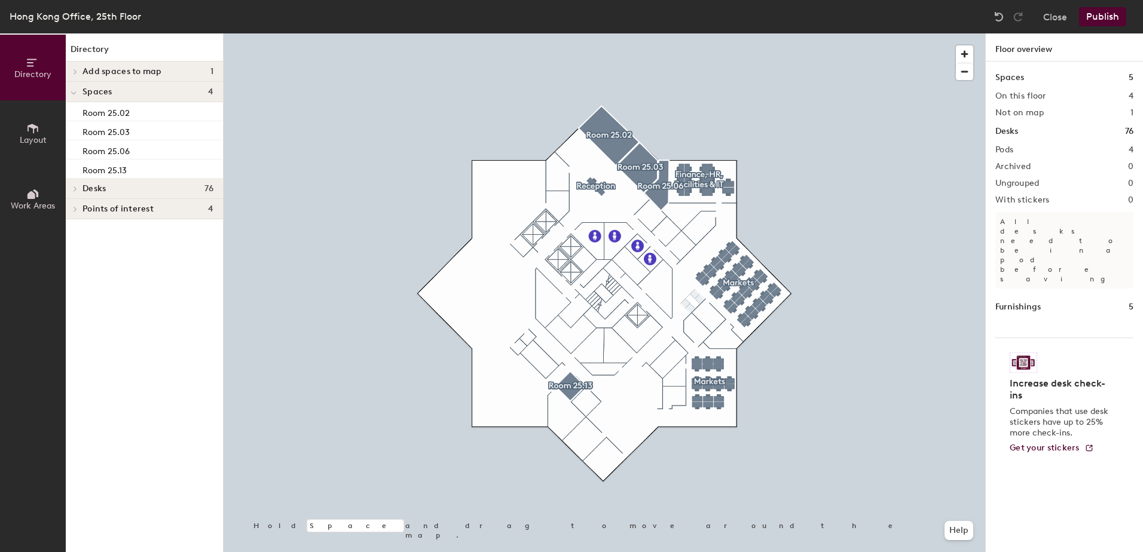
click at [118, 69] on span "Add spaces to map" at bounding box center [121, 72] width 79 height 10
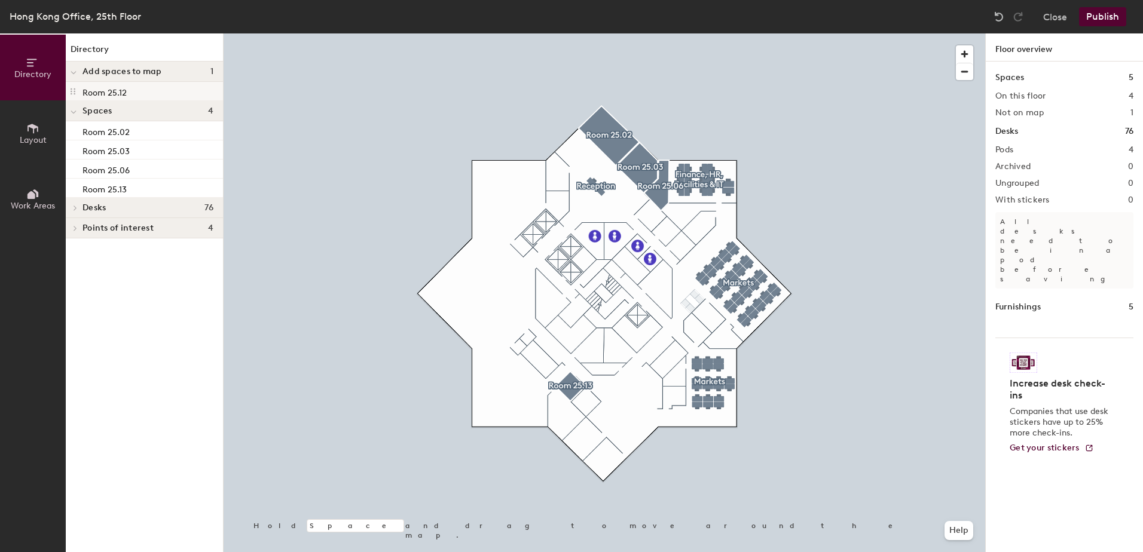
click at [97, 87] on p "Room 25.12" at bounding box center [104, 91] width 44 height 14
click at [106, 90] on p "Room 25.12" at bounding box center [104, 91] width 44 height 14
click at [74, 69] on span at bounding box center [74, 73] width 6 height 10
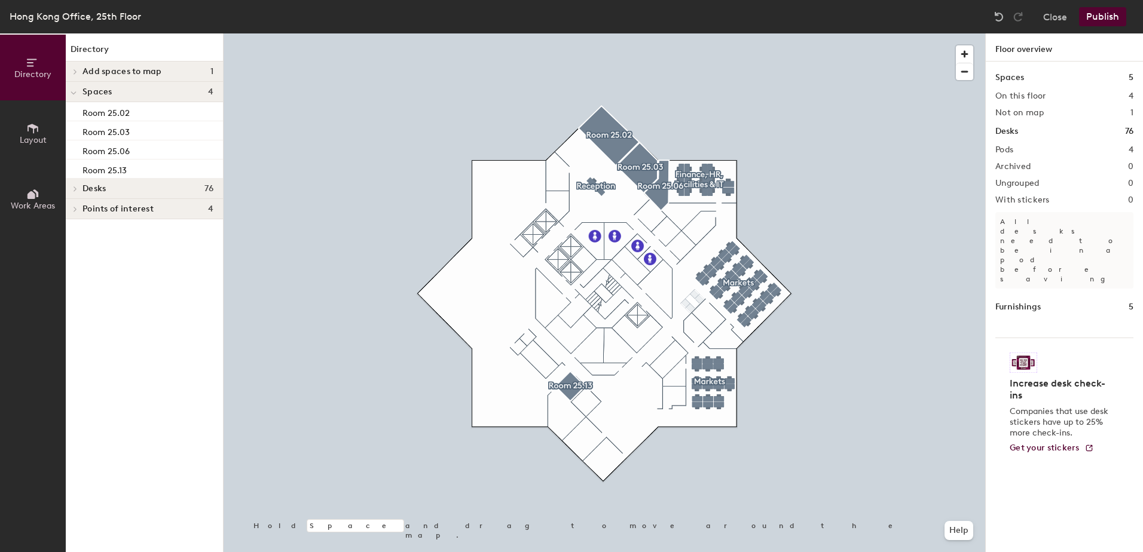
click at [33, 129] on icon at bounding box center [32, 129] width 11 height 10
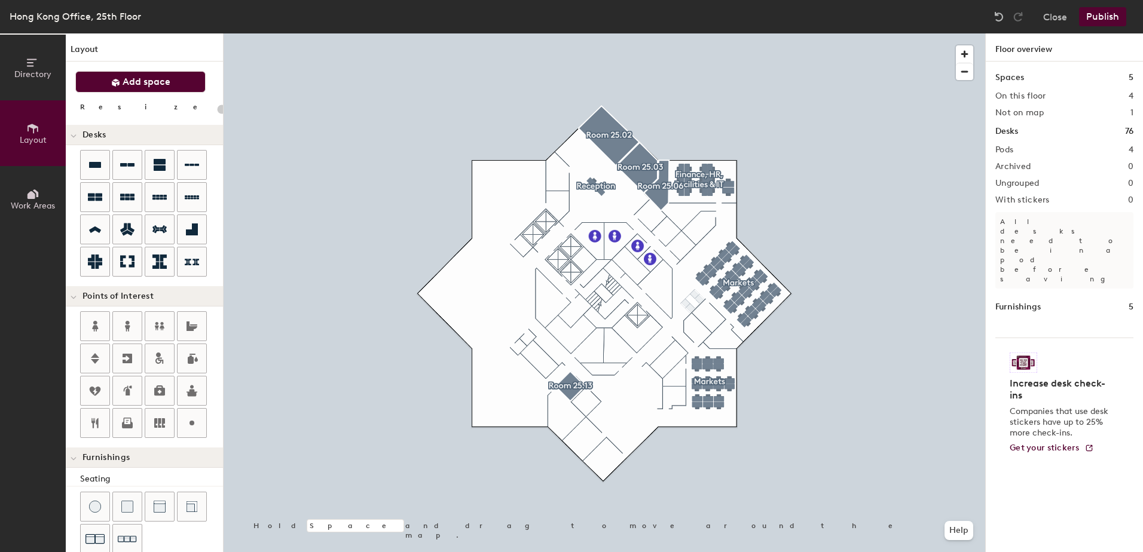
click at [157, 81] on span "Add space" at bounding box center [147, 82] width 48 height 12
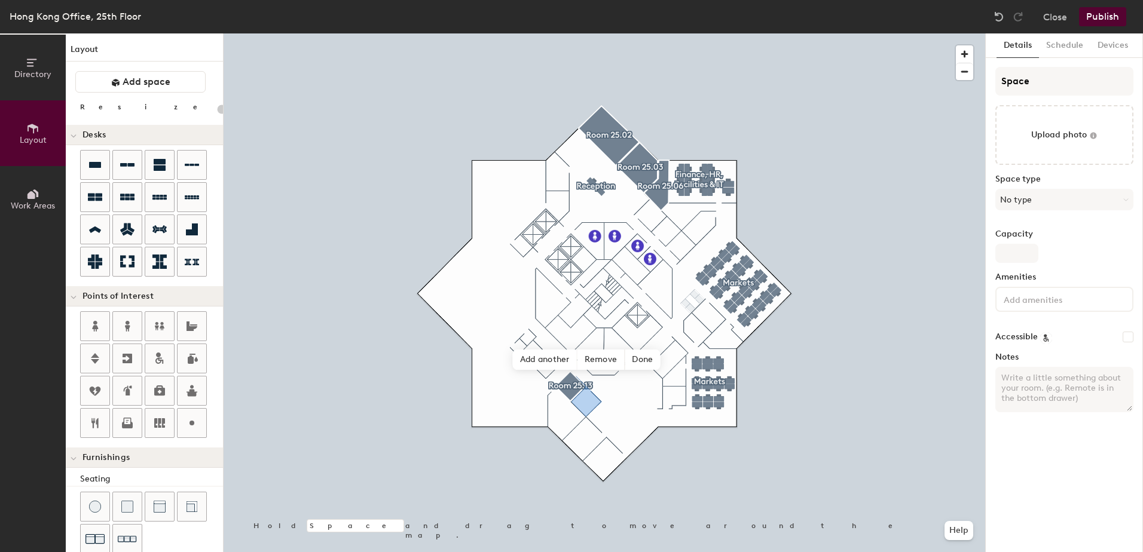
type input "20"
click at [930, 103] on div "Directory Layout Work Areas Layout Add space Resize Desks Points of Interest Fu…" at bounding box center [571, 292] width 1143 height 519
type input "R"
type input "20"
type input "Ro"
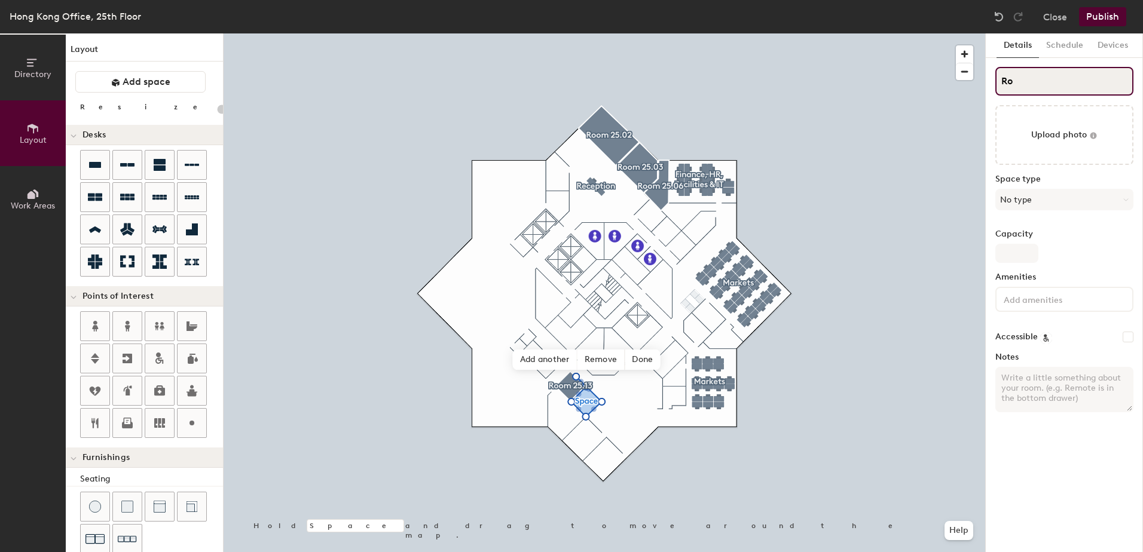
type input "20"
type input "Roo"
type input "20"
type input "Room"
type input "20"
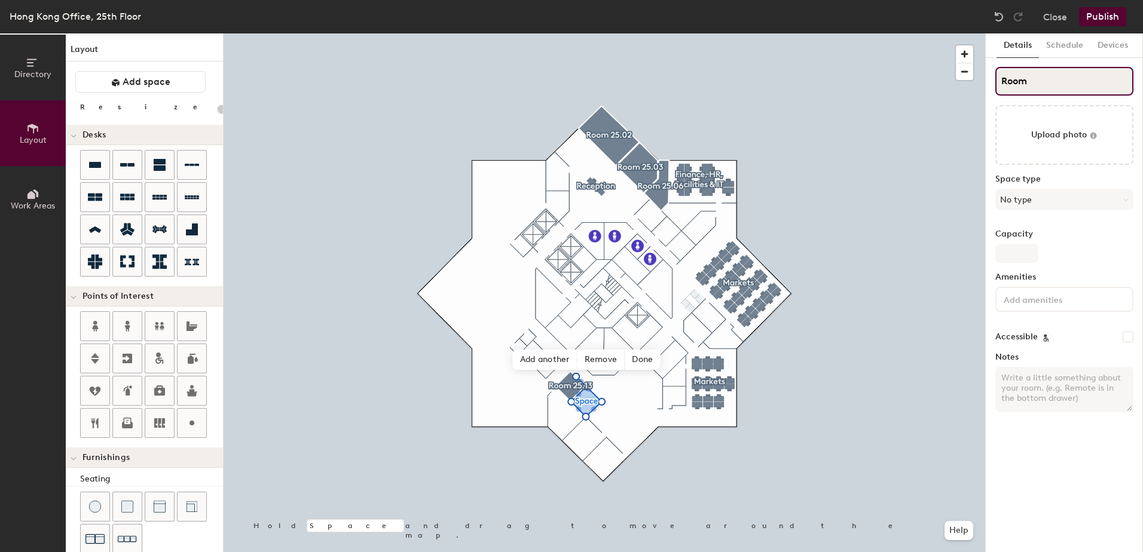
type input "Room 2"
type input "20"
type input "Room 25."
type input "20"
type input "Room 25.12"
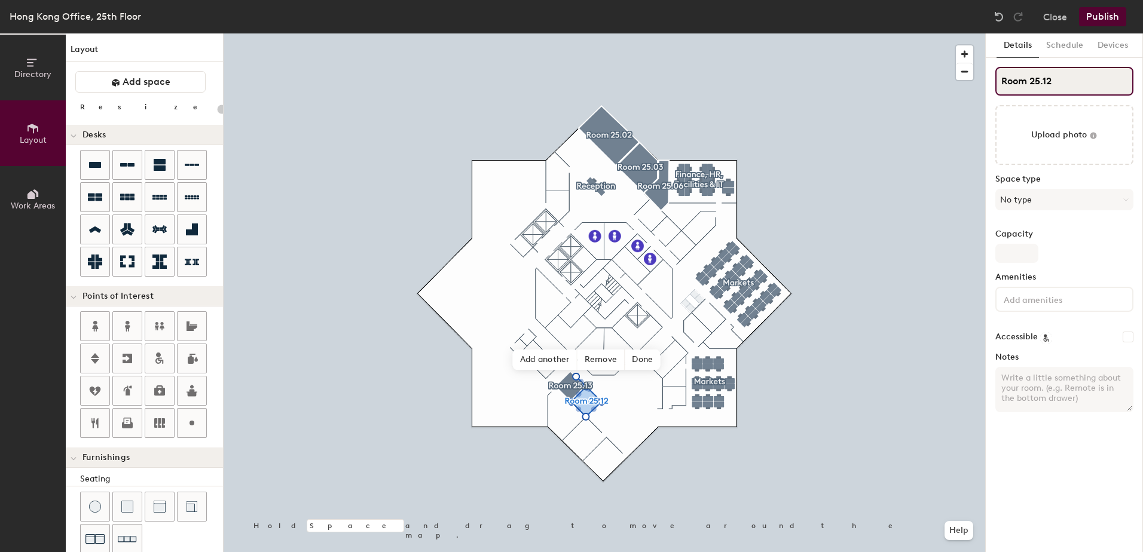
type input "20"
type input "Room 25.12"
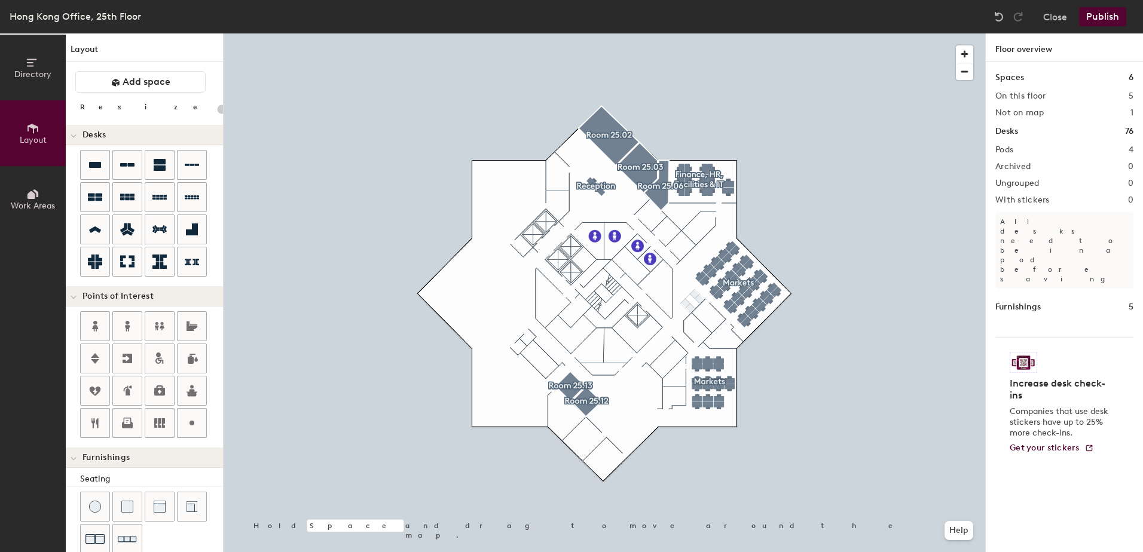
click at [1107, 13] on button "Publish" at bounding box center [1102, 16] width 47 height 19
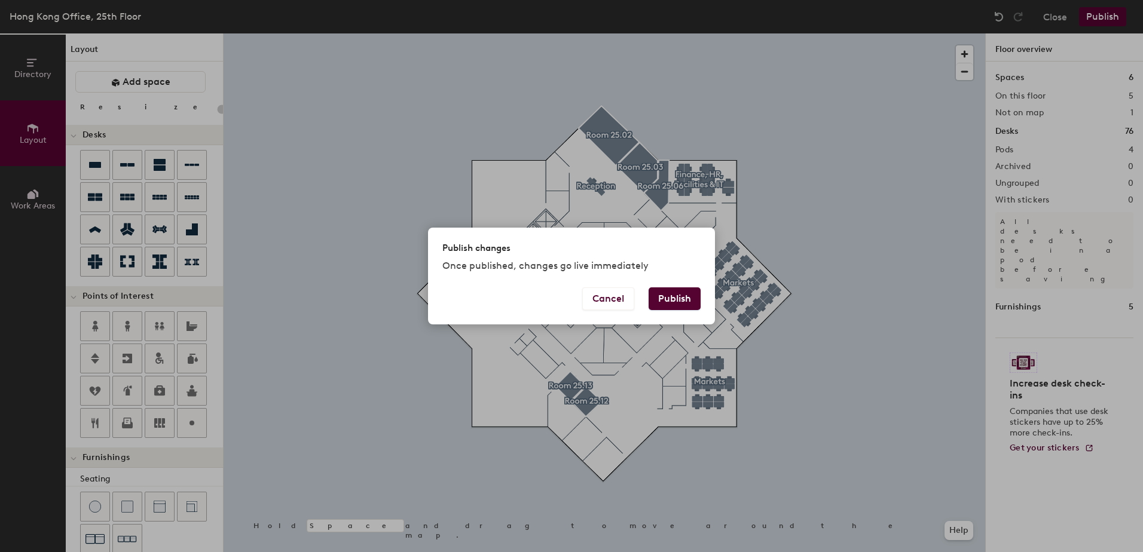
click at [674, 301] on button "Publish" at bounding box center [674, 298] width 52 height 23
type input "20"
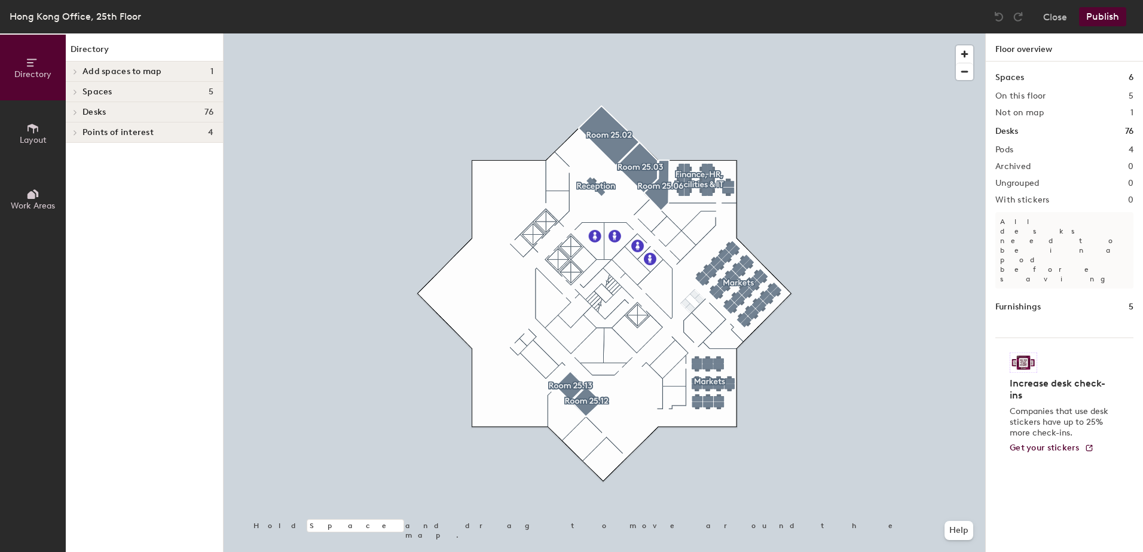
click at [31, 119] on button "Layout" at bounding box center [33, 133] width 66 height 66
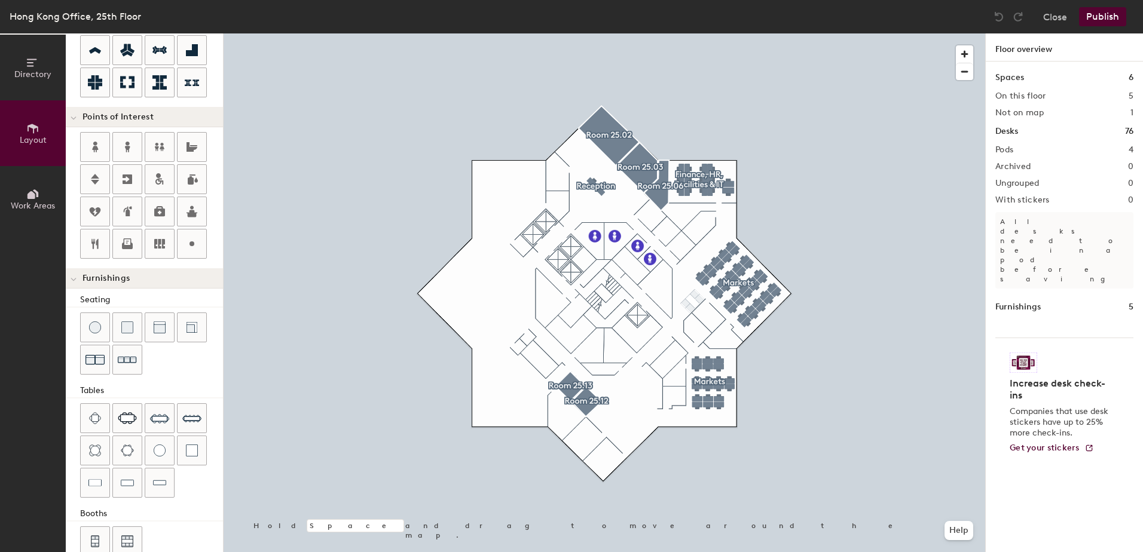
scroll to position [203, 0]
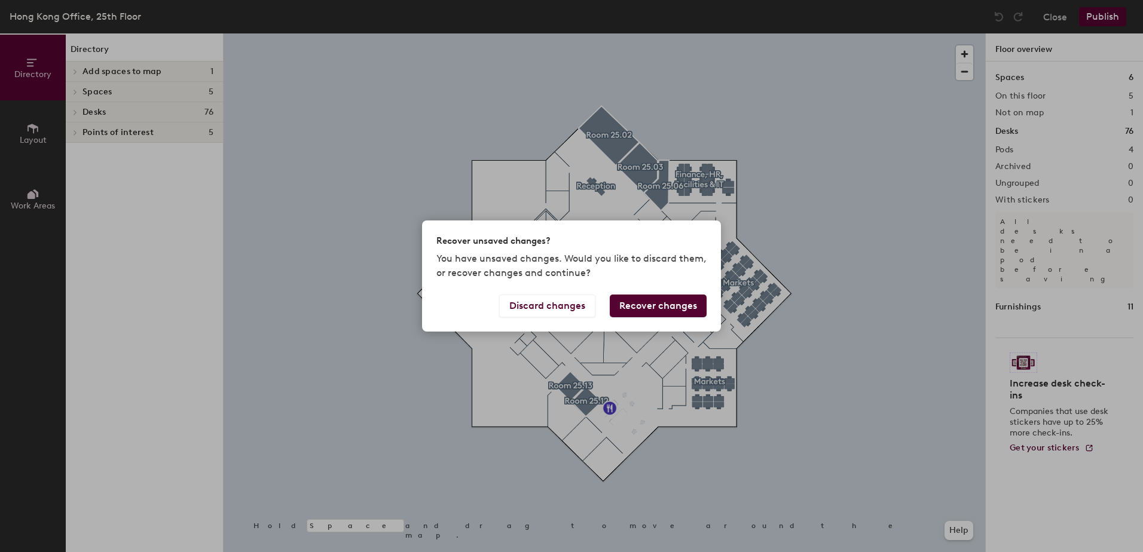
click at [686, 310] on button "Recover changes" at bounding box center [658, 306] width 97 height 23
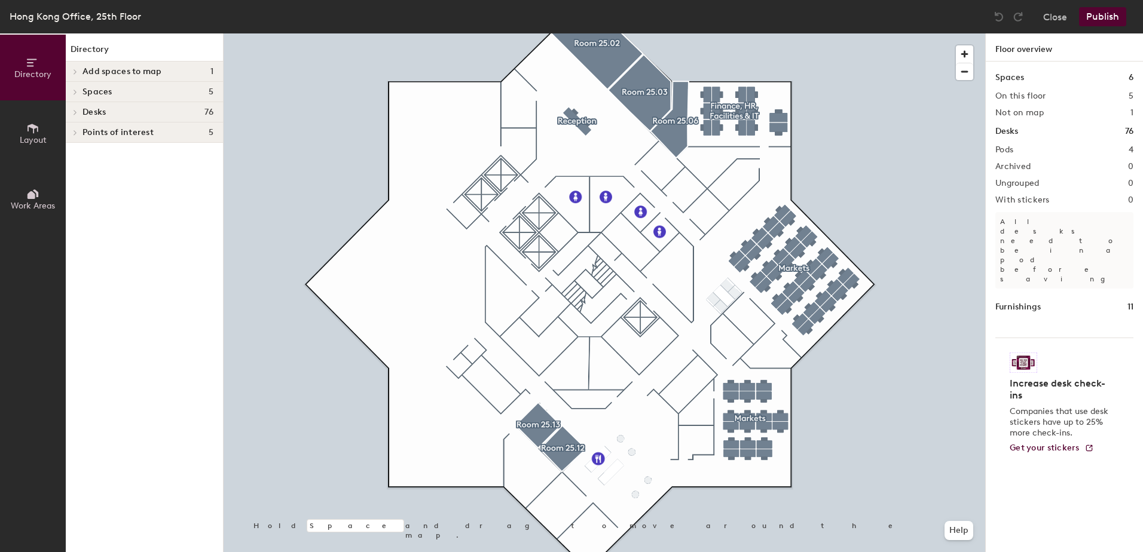
click at [45, 123] on button "Layout" at bounding box center [33, 133] width 66 height 66
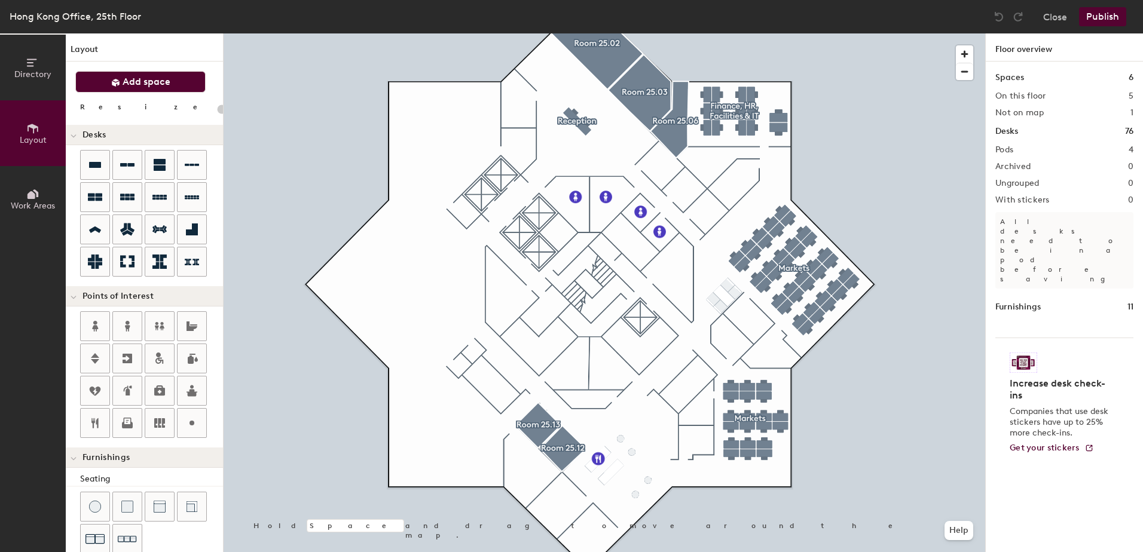
click at [154, 76] on span "Add space" at bounding box center [147, 82] width 48 height 12
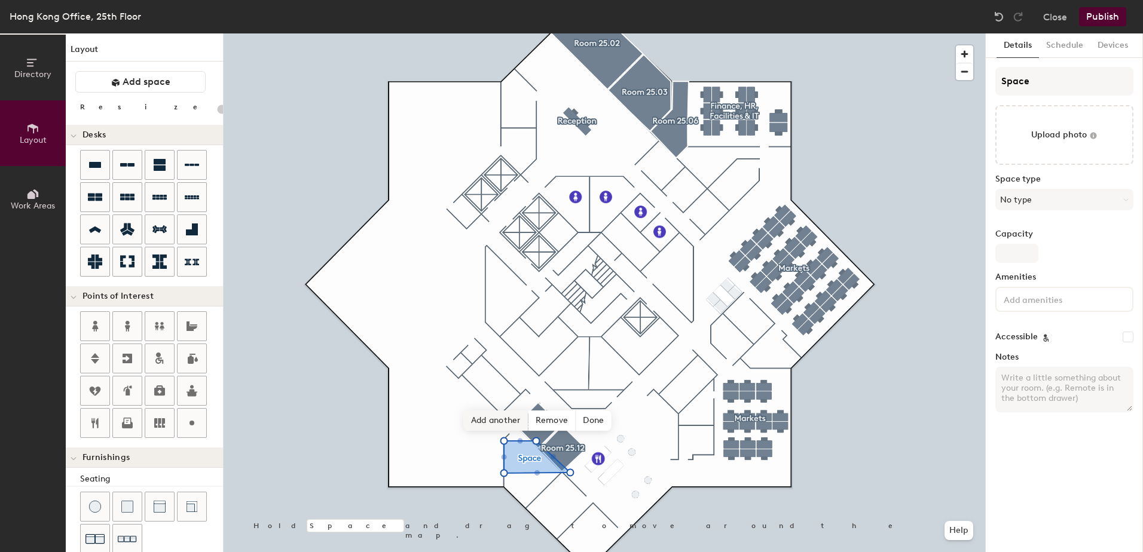
click at [519, 430] on div "Hold Space and drag to move around the map. Help Add another Remove Done" at bounding box center [604, 292] width 761 height 519
click at [514, 428] on div "Hold Space and drag to move around the map. Help Add another Remove Done" at bounding box center [604, 292] width 761 height 519
click at [521, 422] on div "Hold Space and drag to move around the map. Help Add another Remove Done" at bounding box center [604, 292] width 761 height 519
type input "20"
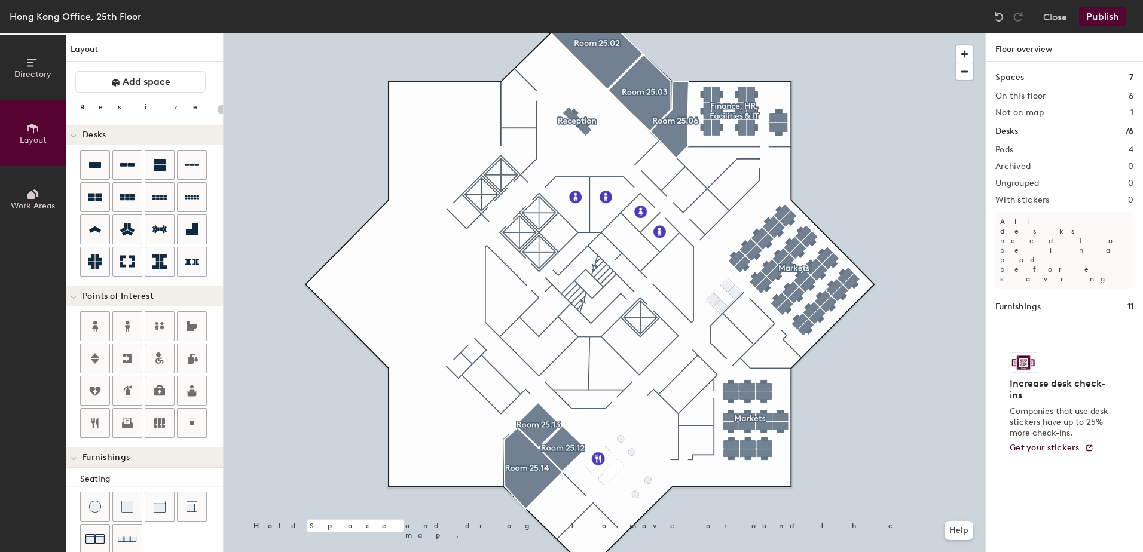
click at [1100, 19] on button "Publish" at bounding box center [1102, 16] width 47 height 19
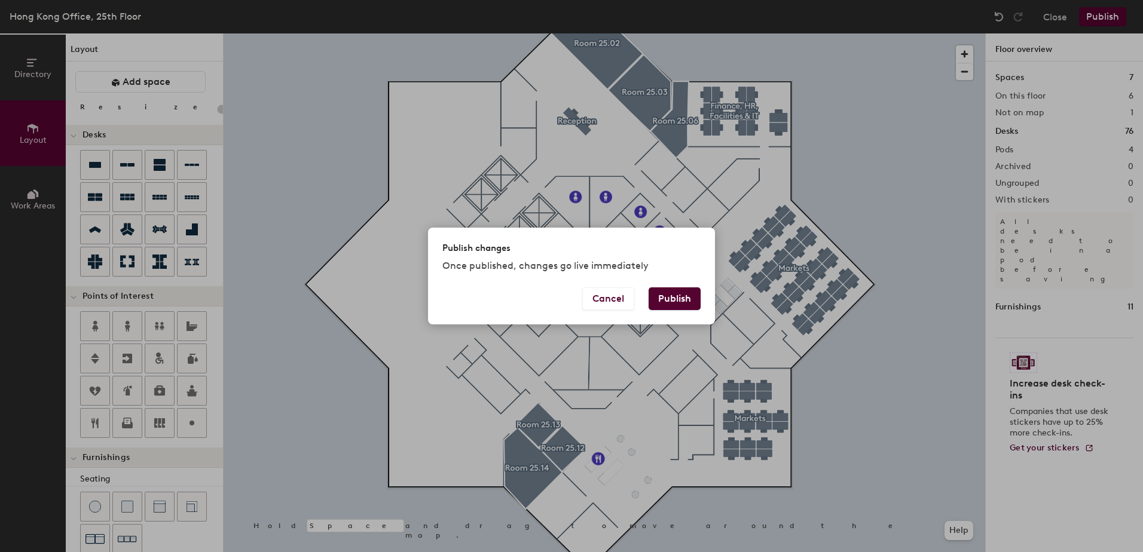
click at [688, 303] on button "Publish" at bounding box center [674, 298] width 52 height 23
type input "20"
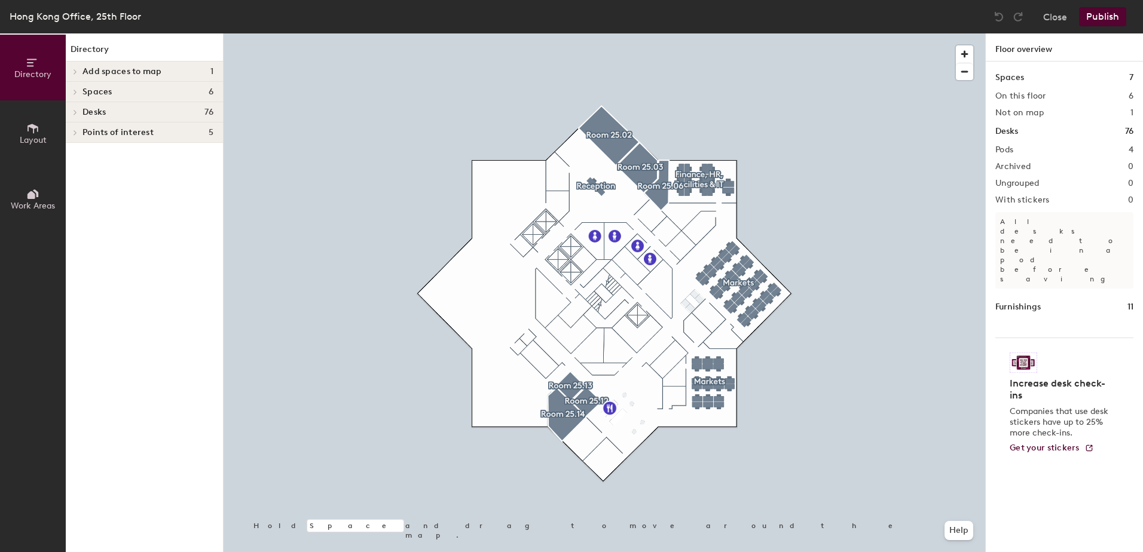
click at [29, 133] on icon at bounding box center [32, 128] width 13 height 13
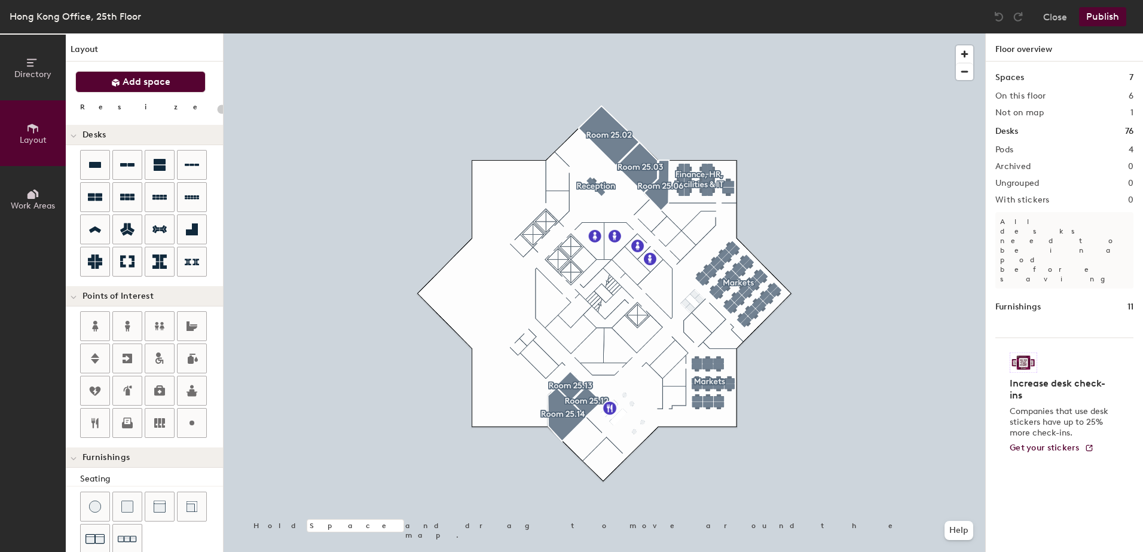
click at [143, 76] on span "Add space" at bounding box center [147, 82] width 48 height 12
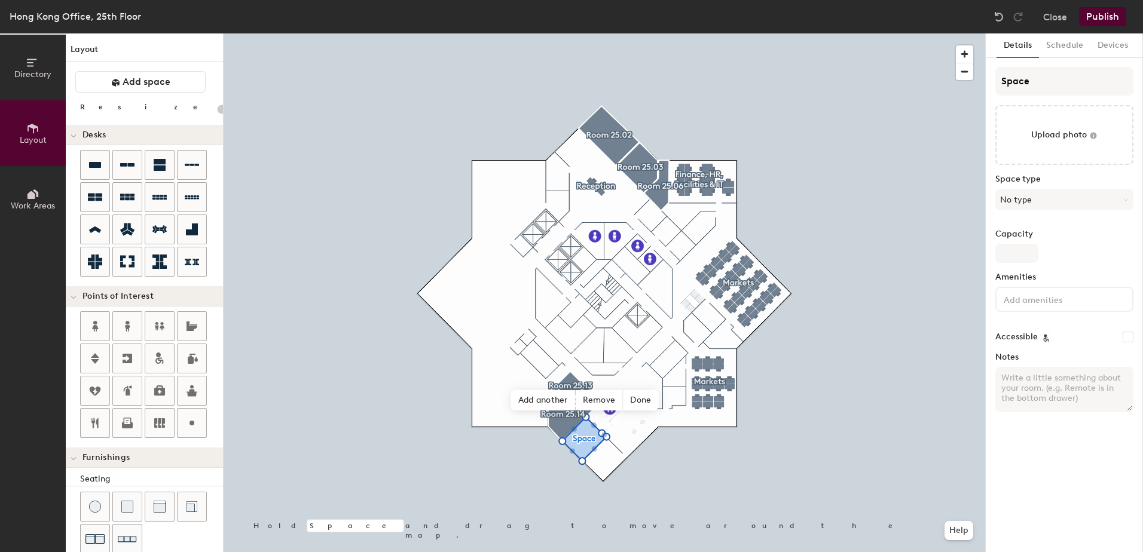
type input "20"
click at [944, 84] on div "Directory Layout Work Areas Layout Add space Resize Desks Points of Interest Fu…" at bounding box center [571, 292] width 1143 height 519
type input "R"
type input "20"
type input "Rp"
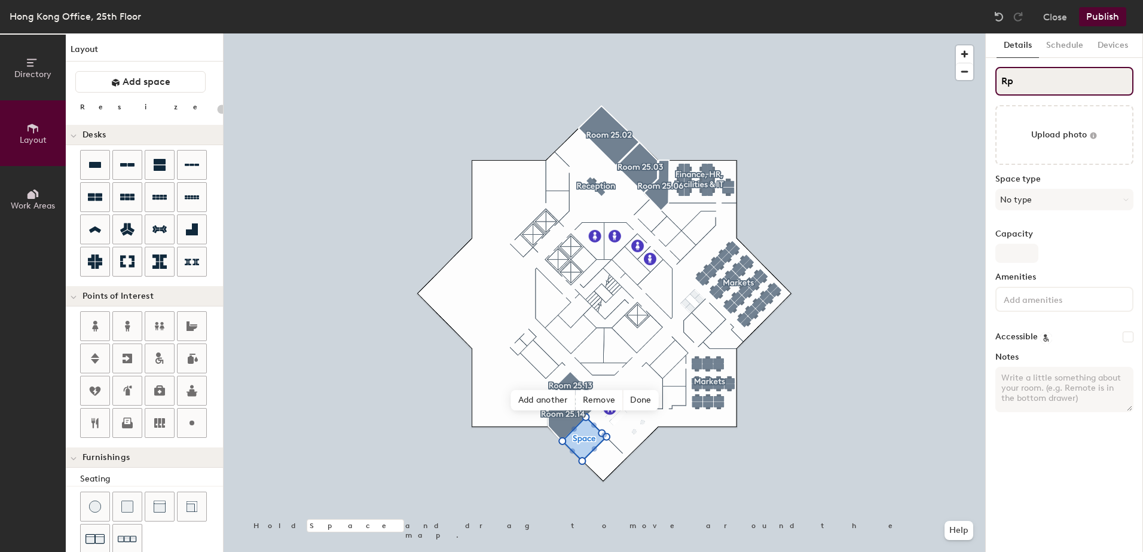
type input "20"
type input "Rpp"
type input "20"
type input "Rpp,"
type input "20"
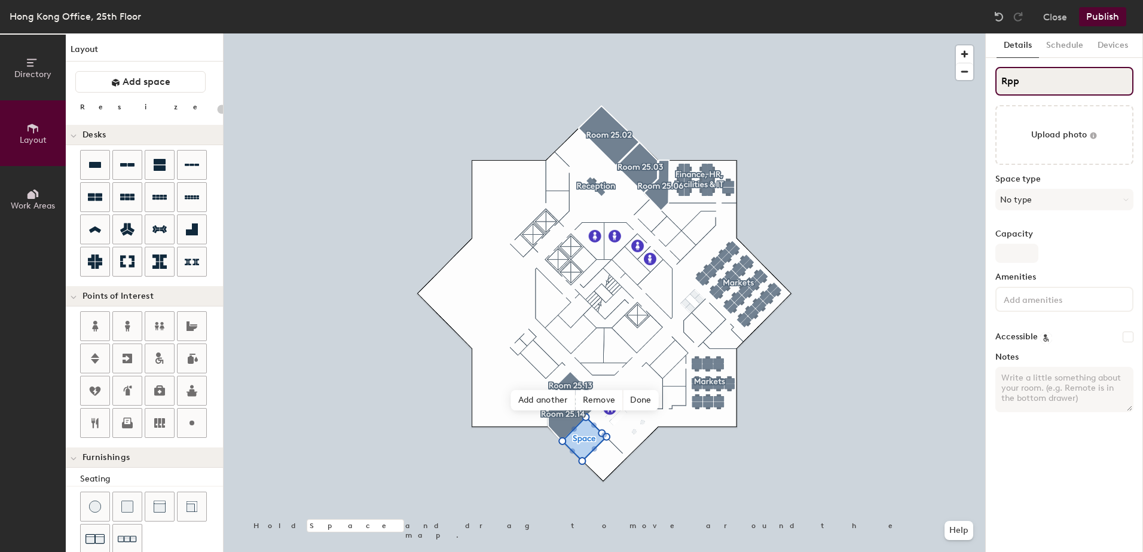
type input "Rp"
type input "20"
type input "R"
type input "20"
type input "Roo"
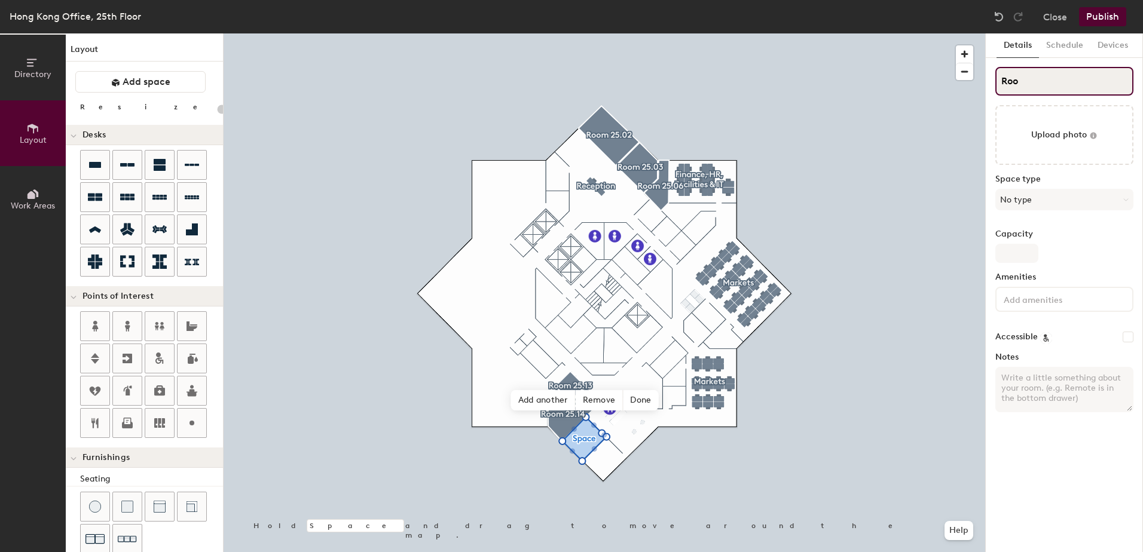
type input "20"
type input "Room"
type input "20"
type input "Room"
type input "20"
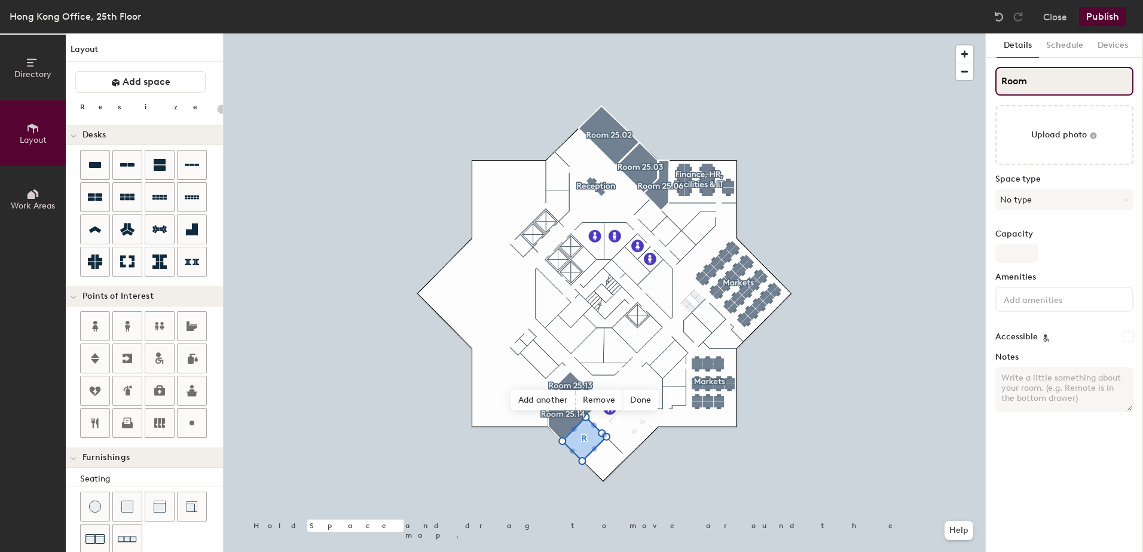
type input "Room 2"
type input "20"
type input "Room 25"
type input "20"
type input "Room 25."
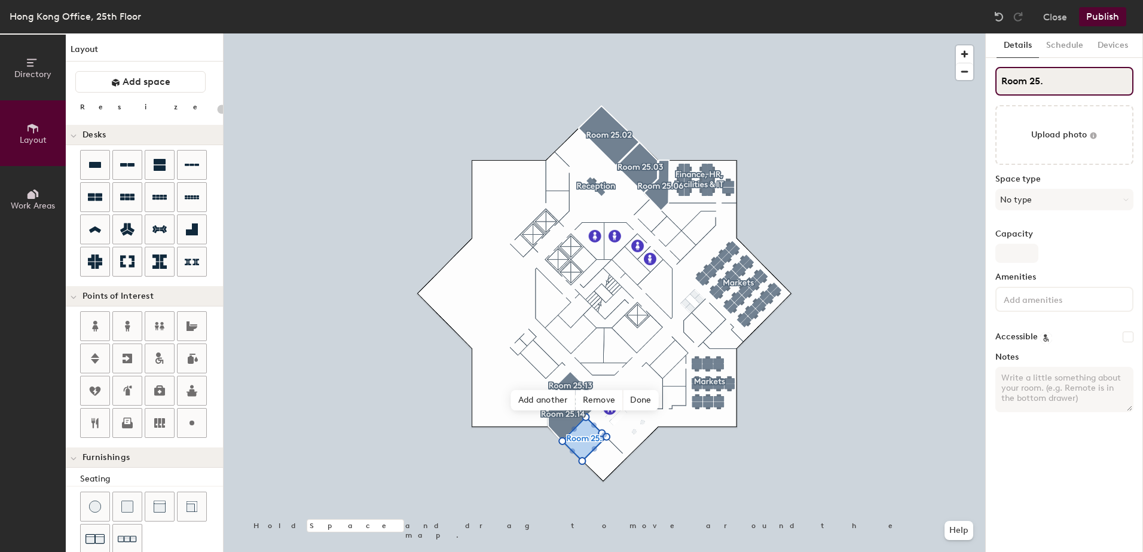
type input "20"
type input "Room 25.11"
type input "20"
type input "Room 25.11"
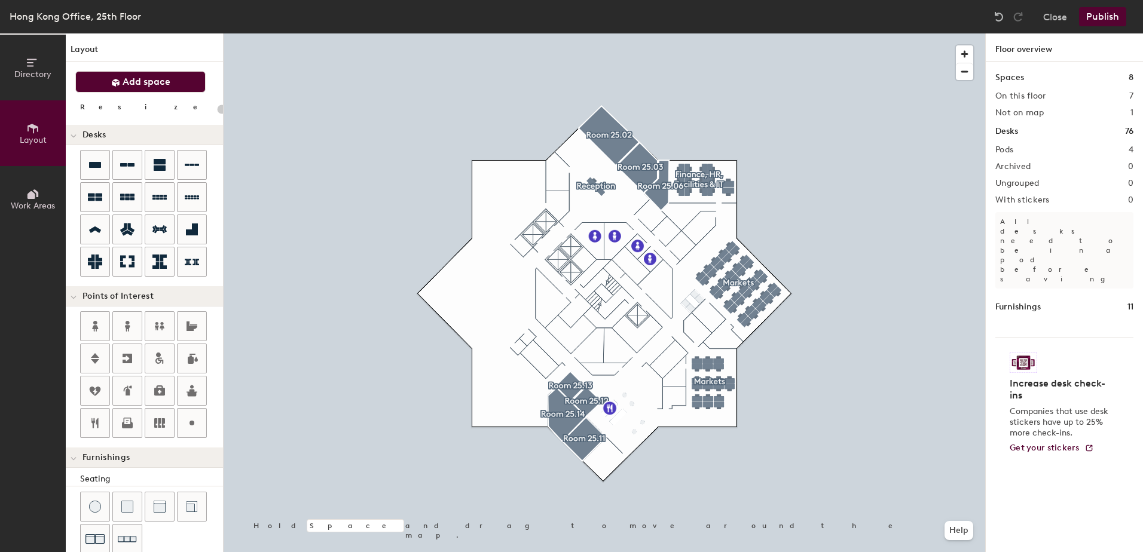
click at [151, 81] on span "Add space" at bounding box center [147, 82] width 48 height 12
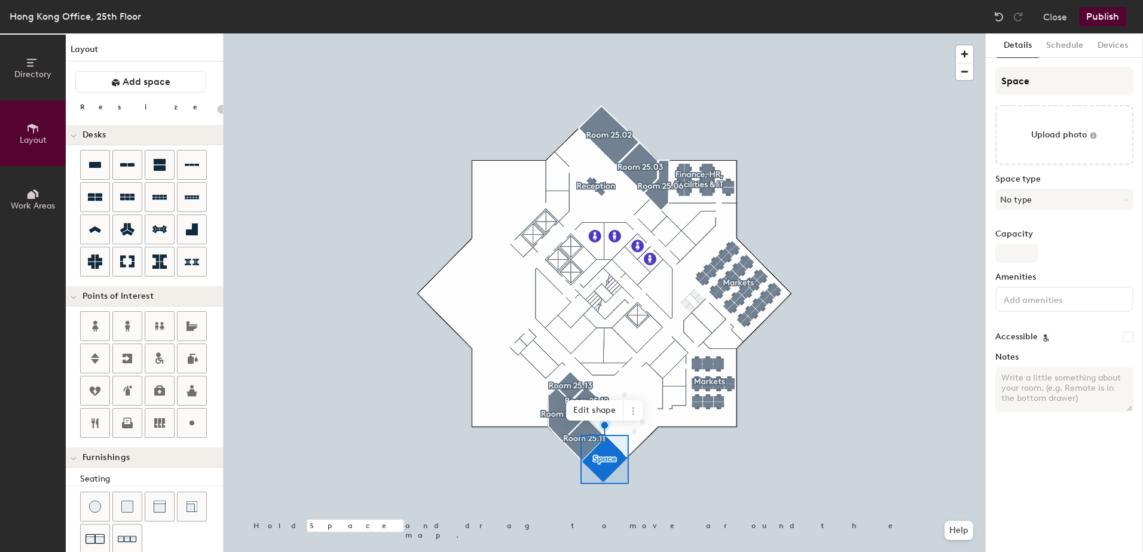
type input "20"
click at [914, 80] on div "Directory Layout Work Areas Layout Add space Resize Desks Points of Interest Fu…" at bounding box center [571, 292] width 1143 height 519
type input "R"
type input "20"
type input "Roo"
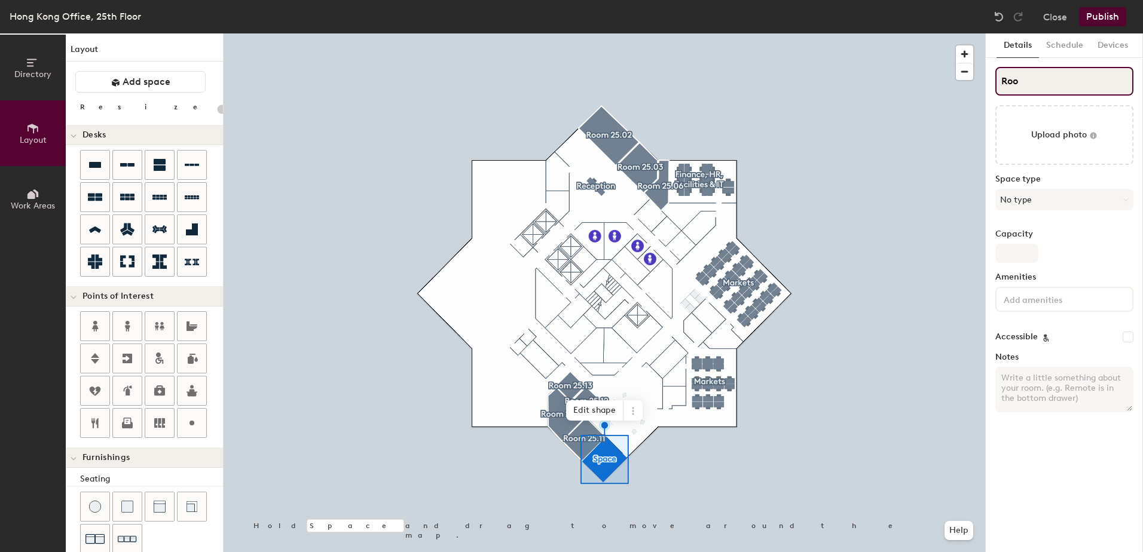
type input "20"
type input "Room"
type input "20"
type input "Room"
type input "20"
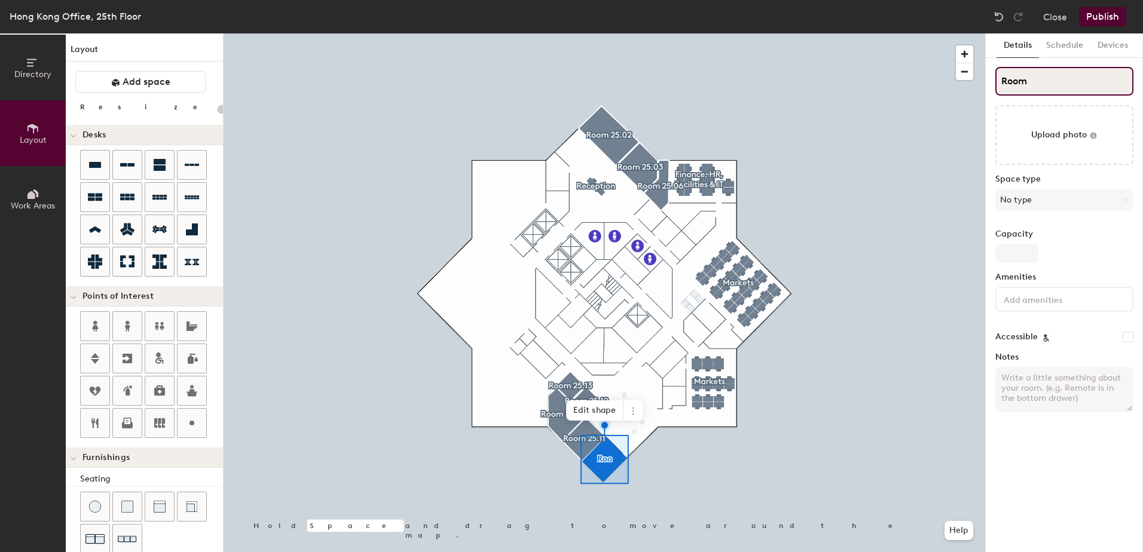
type input "Room 2"
type input "20"
type input "Room 25."
type input "20"
type input "Room 25.1"
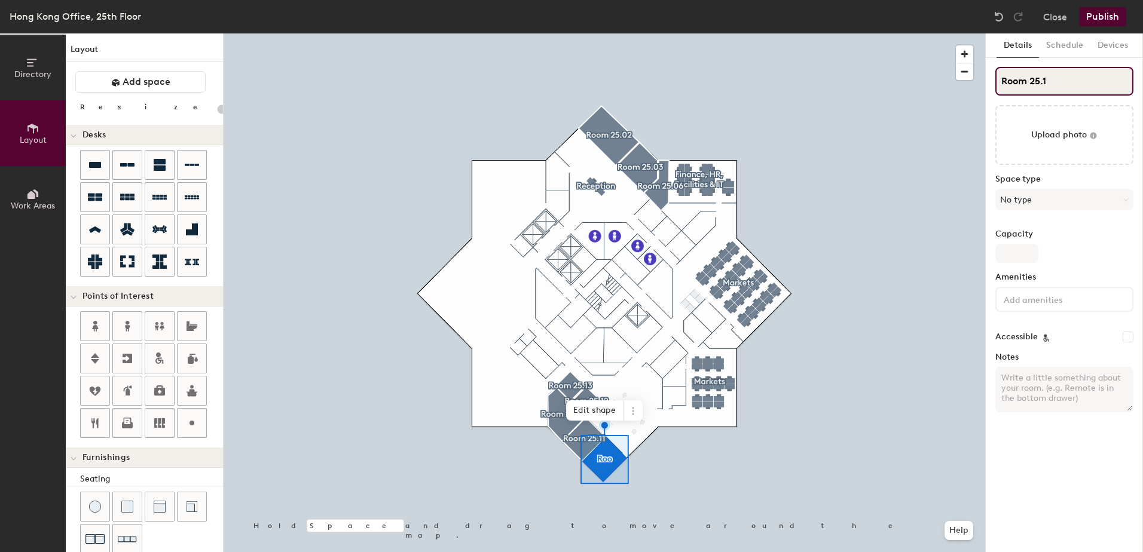
type input "20"
type input "Room 25.10"
type input "20"
type input "Room 25.10"
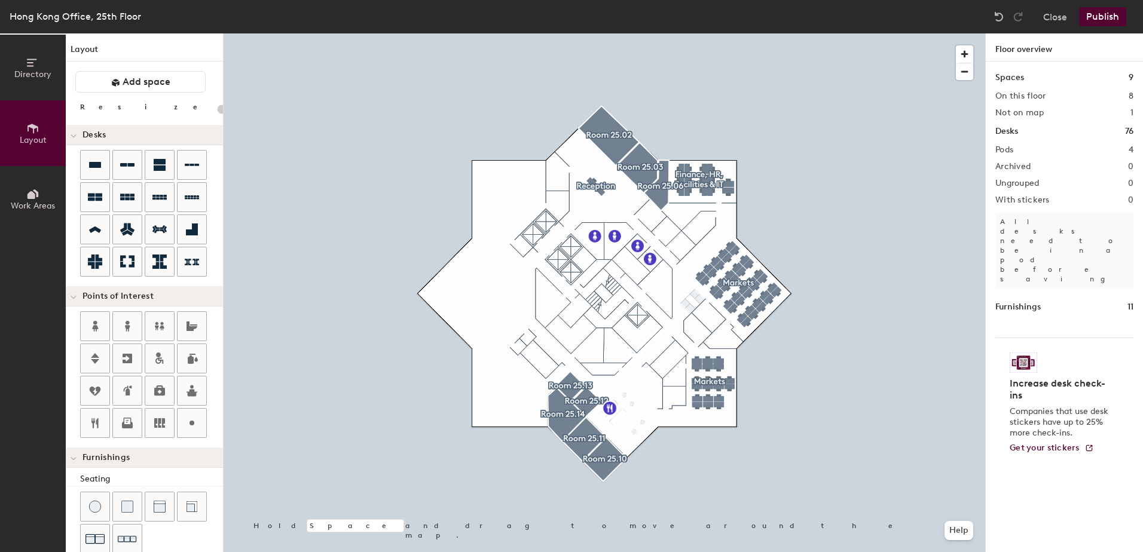
click at [1103, 15] on button "Publish" at bounding box center [1102, 16] width 47 height 19
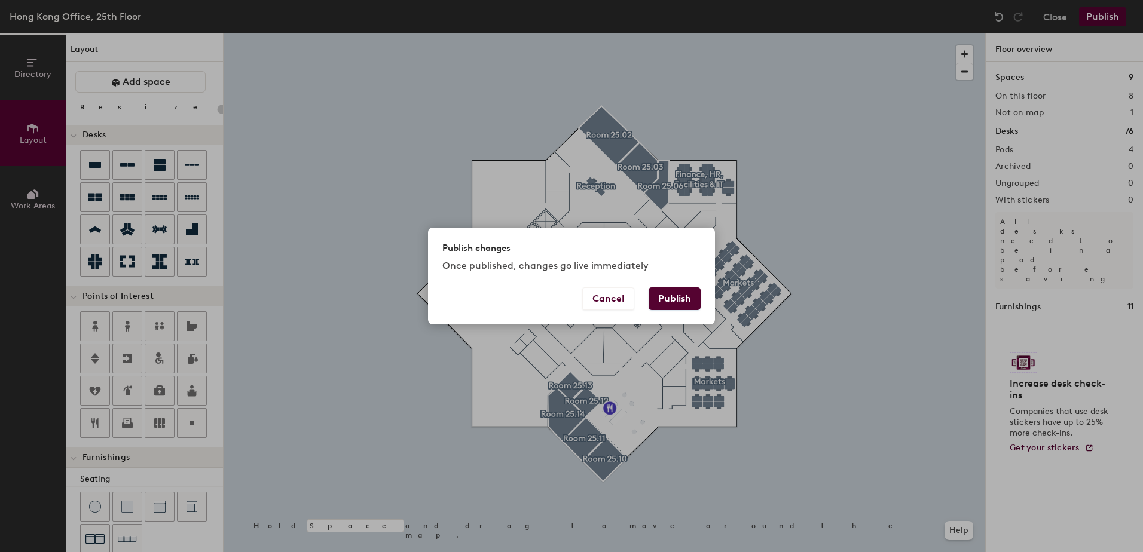
click at [660, 300] on button "Publish" at bounding box center [674, 298] width 52 height 23
type input "20"
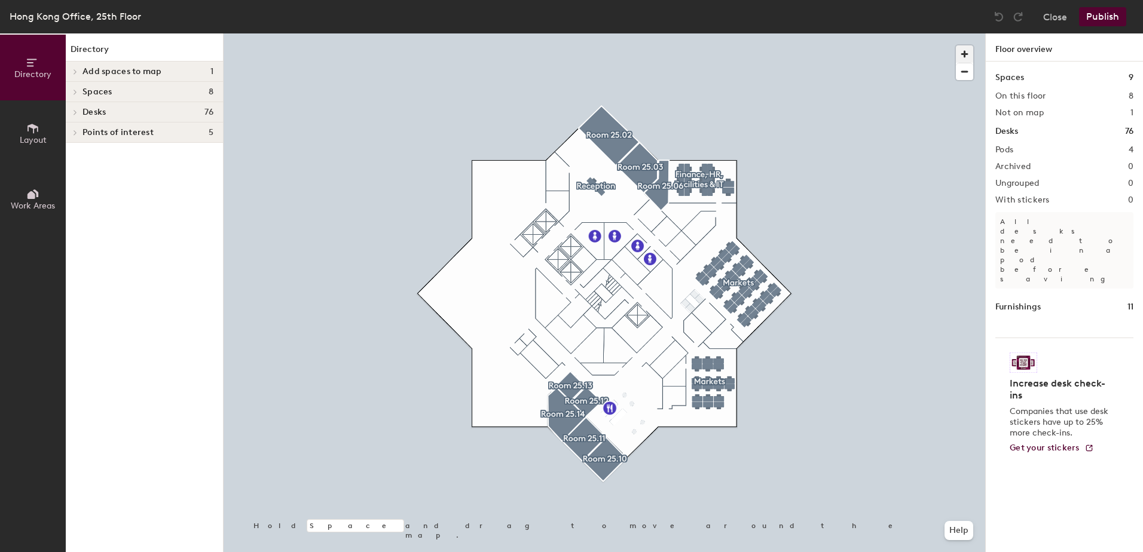
click at [961, 51] on span "button" at bounding box center [964, 53] width 17 height 17
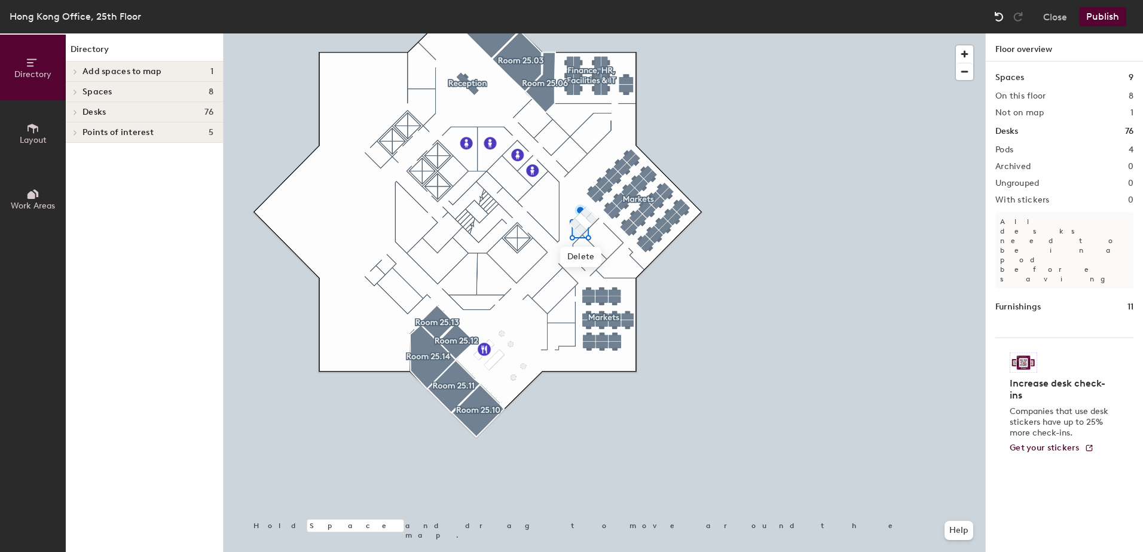
click at [997, 14] on img at bounding box center [999, 17] width 12 height 12
click at [1046, 16] on button "Close" at bounding box center [1055, 16] width 24 height 19
